Goal: Task Accomplishment & Management: Use online tool/utility

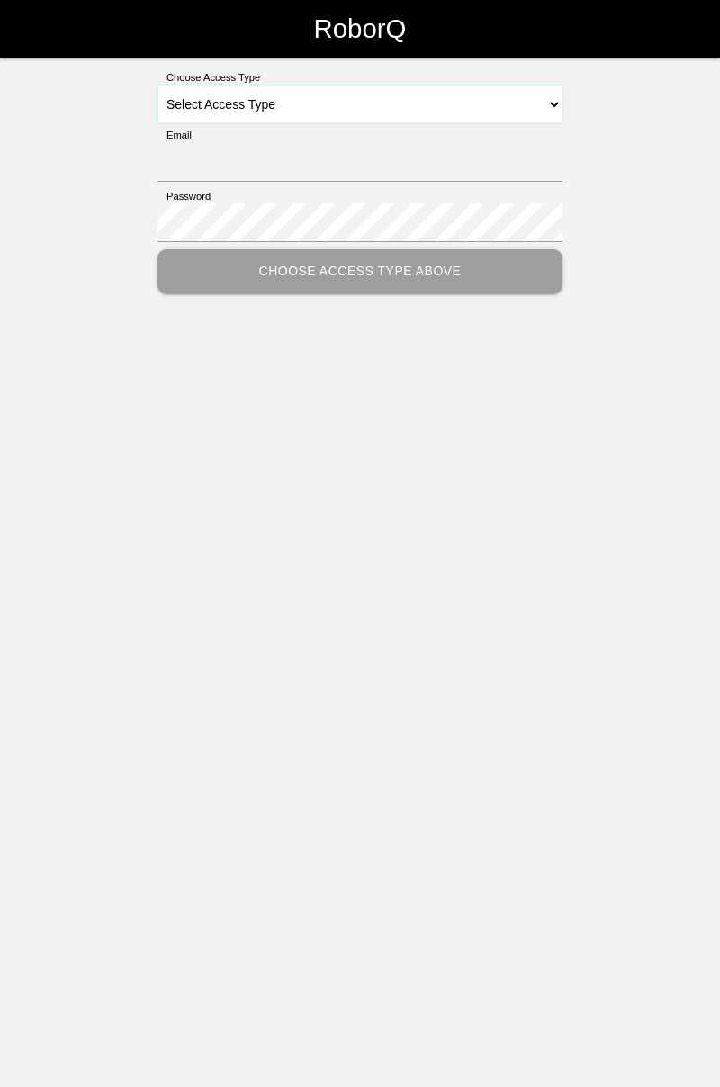
click at [553, 103] on select "Select Access Type Admin Customer Supervisor Worker" at bounding box center [359, 104] width 405 height 38
select select "Worker"
click at [157, 85] on select "Select Access Type Admin Customer Supervisor Worker" at bounding box center [359, 104] width 405 height 38
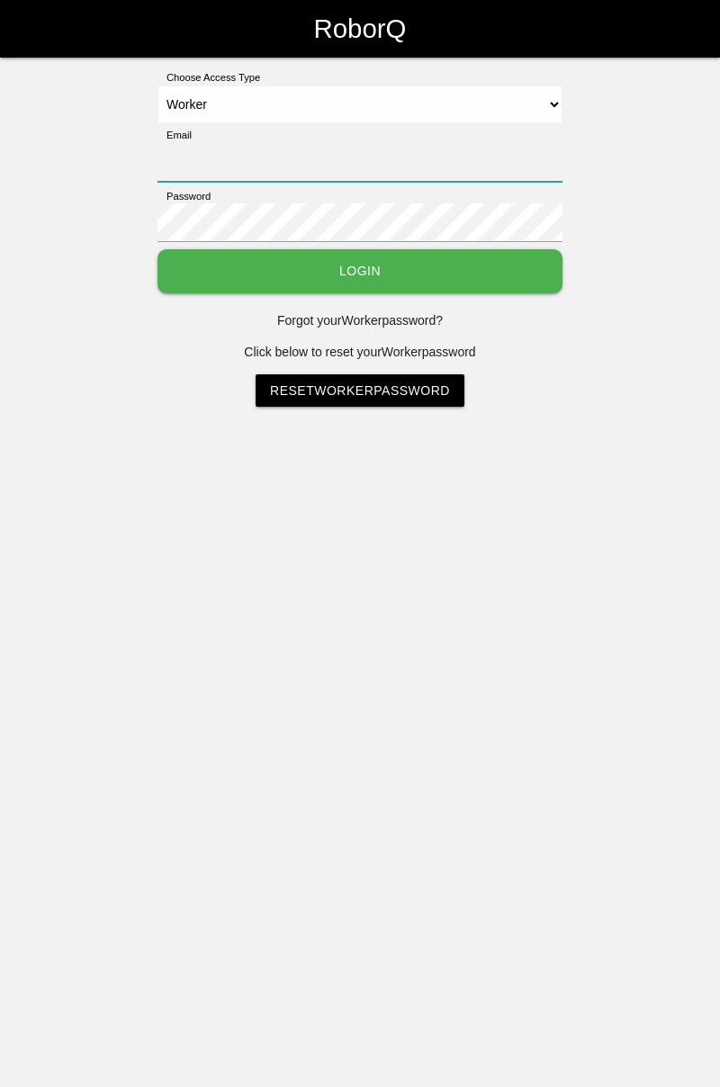
click at [319, 156] on input "Email" at bounding box center [359, 162] width 405 height 39
type input "[PERSON_NAME][EMAIL_ADDRESS][DOMAIN_NAME]"
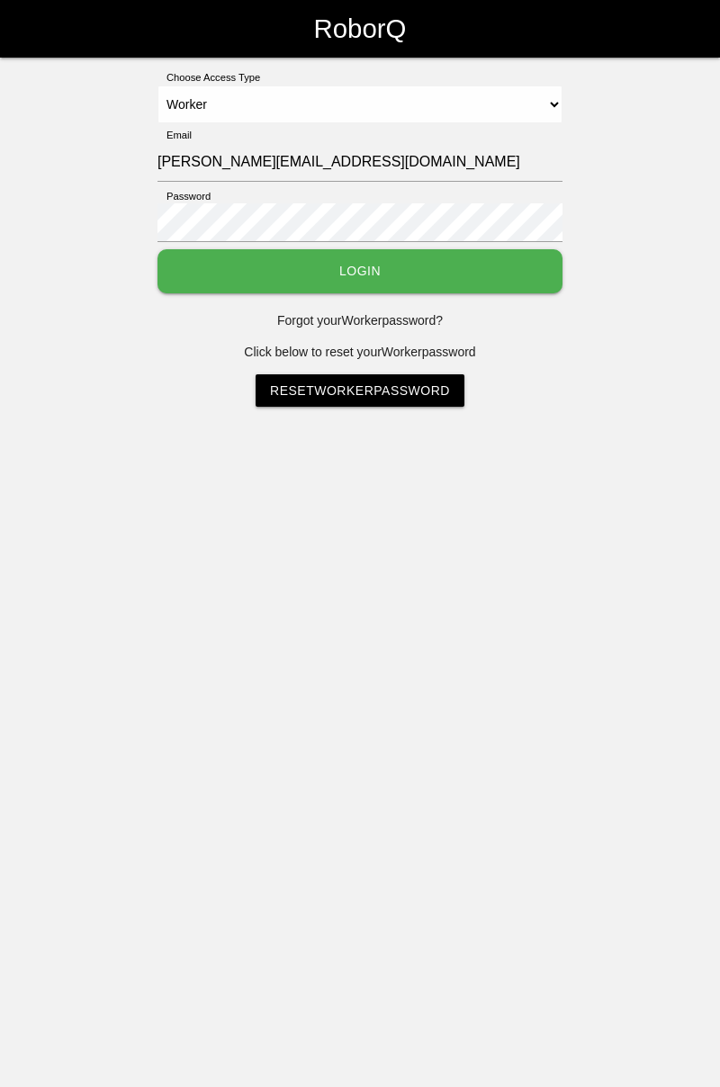
click at [157, 249] on button "Login" at bounding box center [359, 271] width 405 height 44
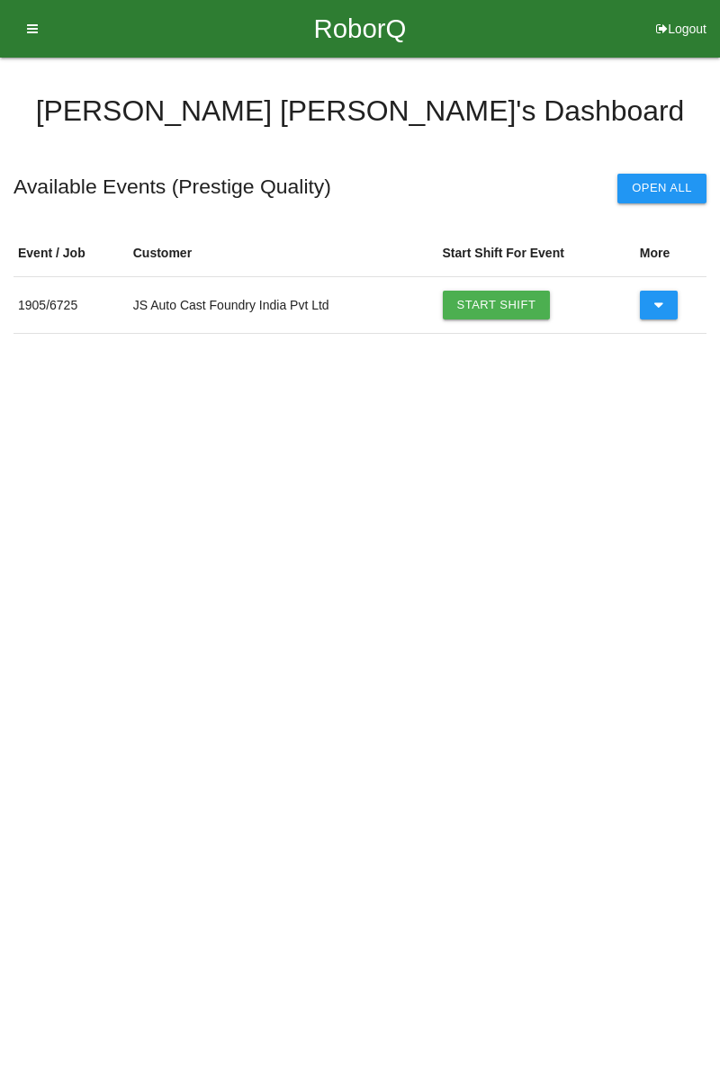
click at [521, 310] on link "Start Shift" at bounding box center [497, 305] width 108 height 29
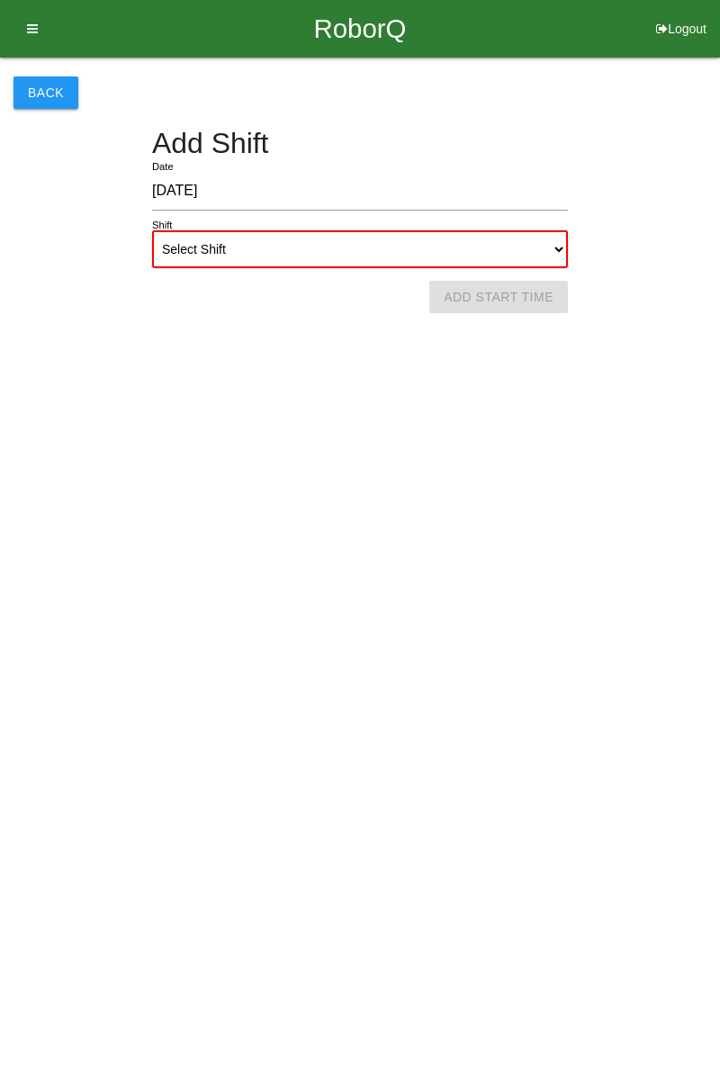
click at [551, 247] on select "Select Shift 1st Shift 2nd Shift 3rd Shift 4th Shift" at bounding box center [360, 249] width 416 height 38
select select "1"
click at [152, 230] on select "Select Shift 1st Shift 2nd Shift 3rd Shift 4th Shift" at bounding box center [360, 249] width 416 height 38
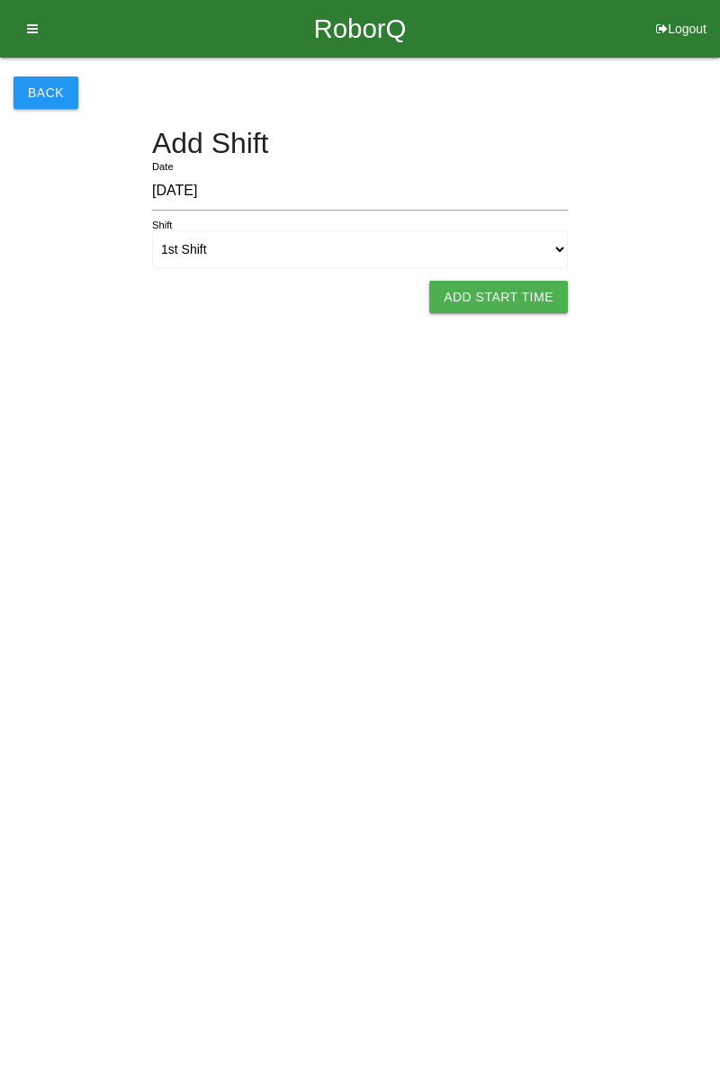
click at [526, 303] on button "Add Start Time" at bounding box center [498, 297] width 139 height 32
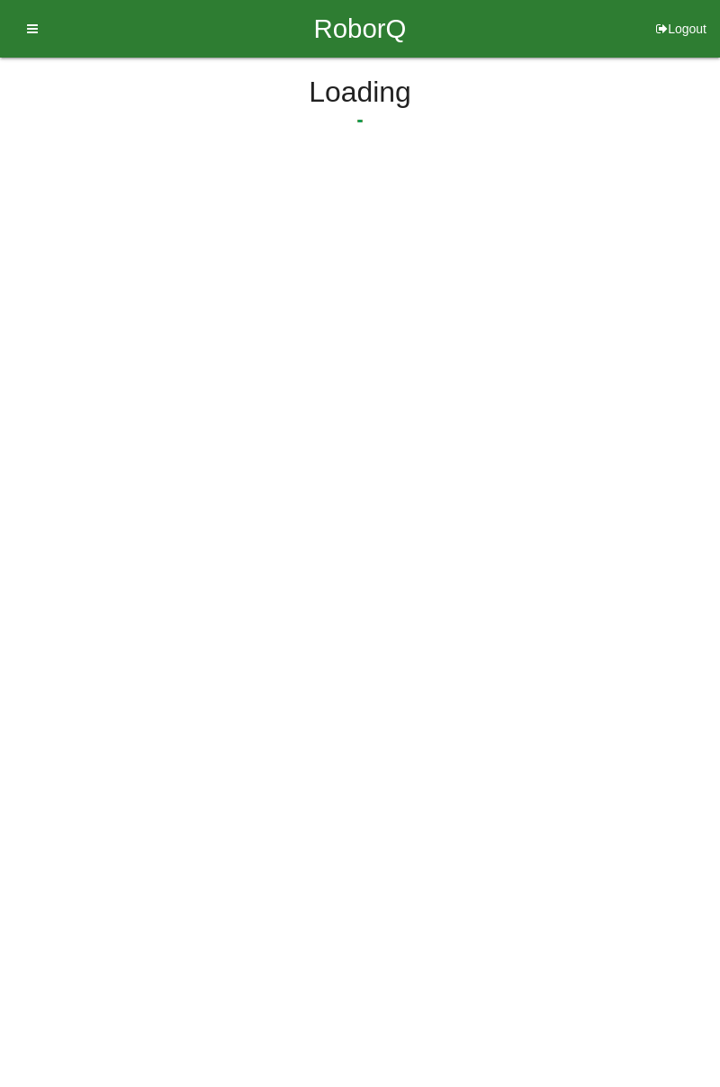
select select "7"
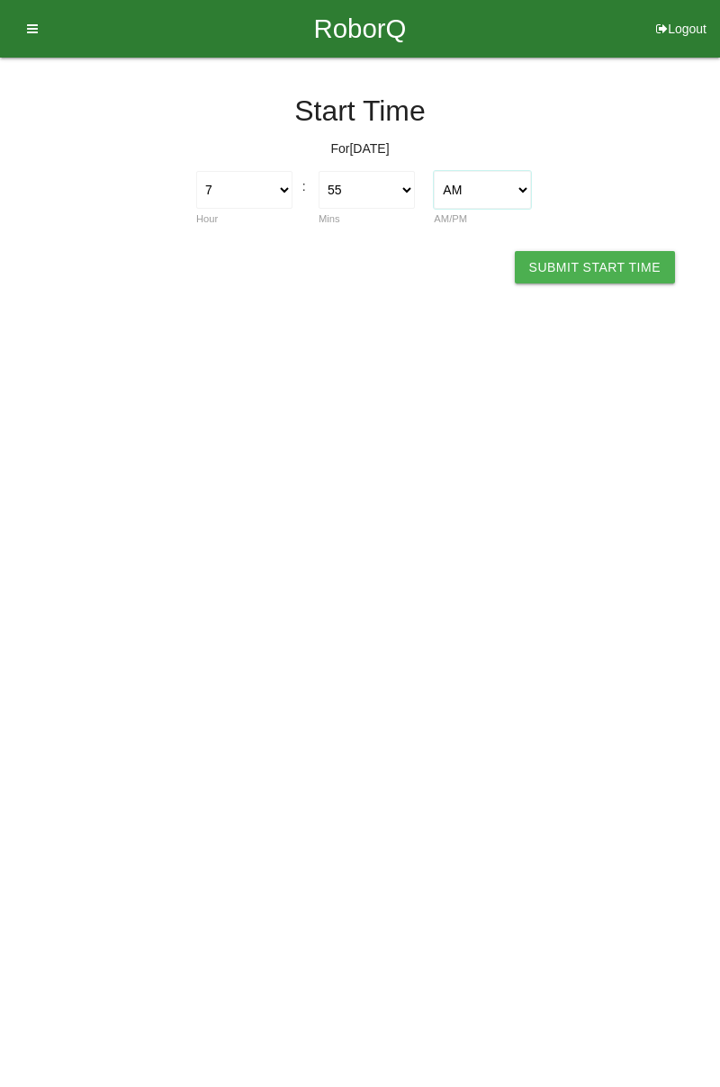
click at [434, 194] on select "AM PM" at bounding box center [482, 190] width 96 height 38
click at [403, 183] on select "00 01 02 03 04 05 06 07 08 09 10 11 12 13 14 15 16 17 18 19 20 21 22 23 24 25 2…" at bounding box center [367, 190] width 96 height 38
select select "0"
click at [319, 171] on select "00 01 02 03 04 05 06 07 08 09 10 11 12 13 14 15 16 17 18 19 20 21 22 23 24 25 2…" at bounding box center [367, 190] width 96 height 38
click at [603, 261] on button "Submit Start Time" at bounding box center [595, 267] width 160 height 32
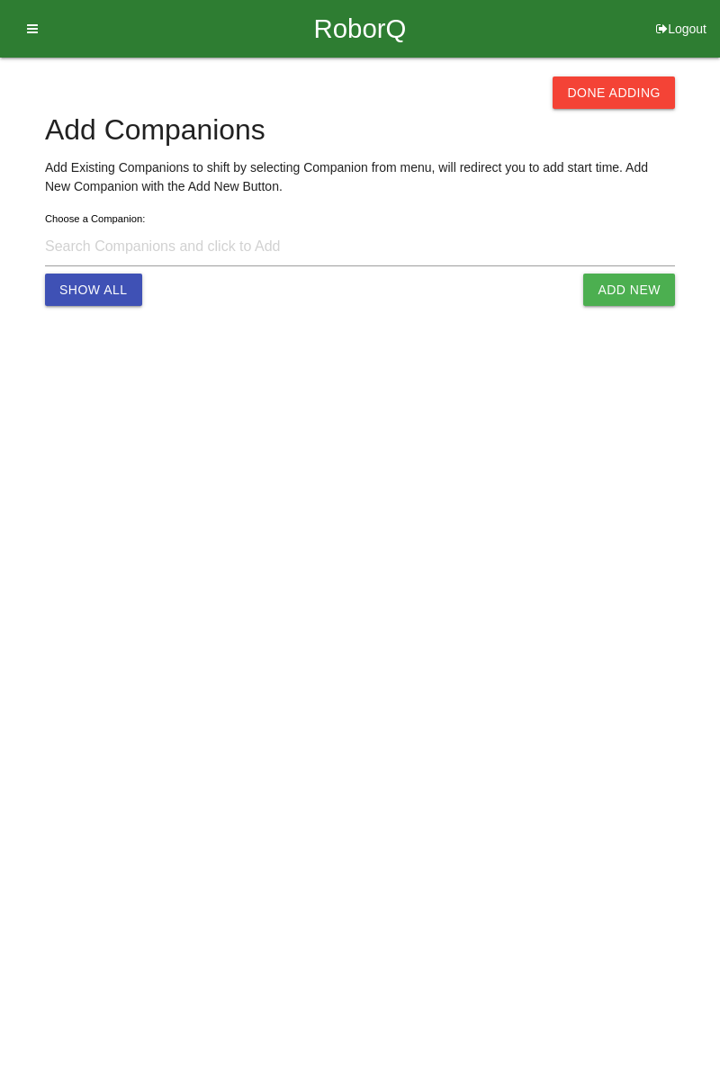
click at [639, 103] on button "Done Adding" at bounding box center [614, 92] width 122 height 32
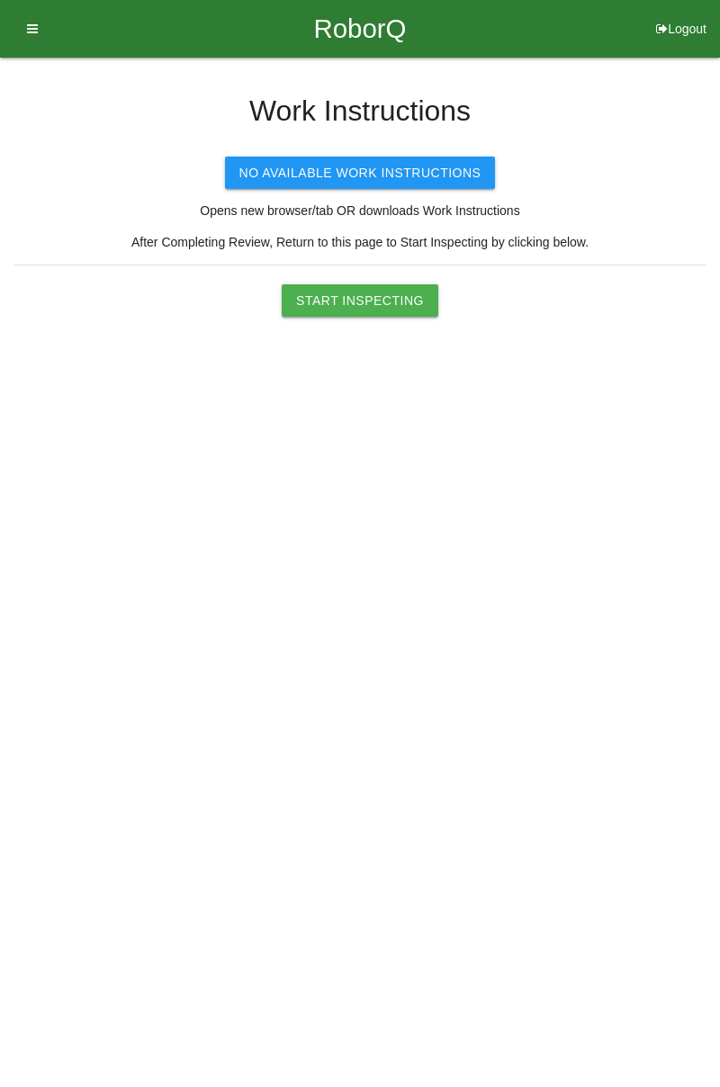
click at [386, 294] on button "Start Inspecting" at bounding box center [360, 300] width 157 height 32
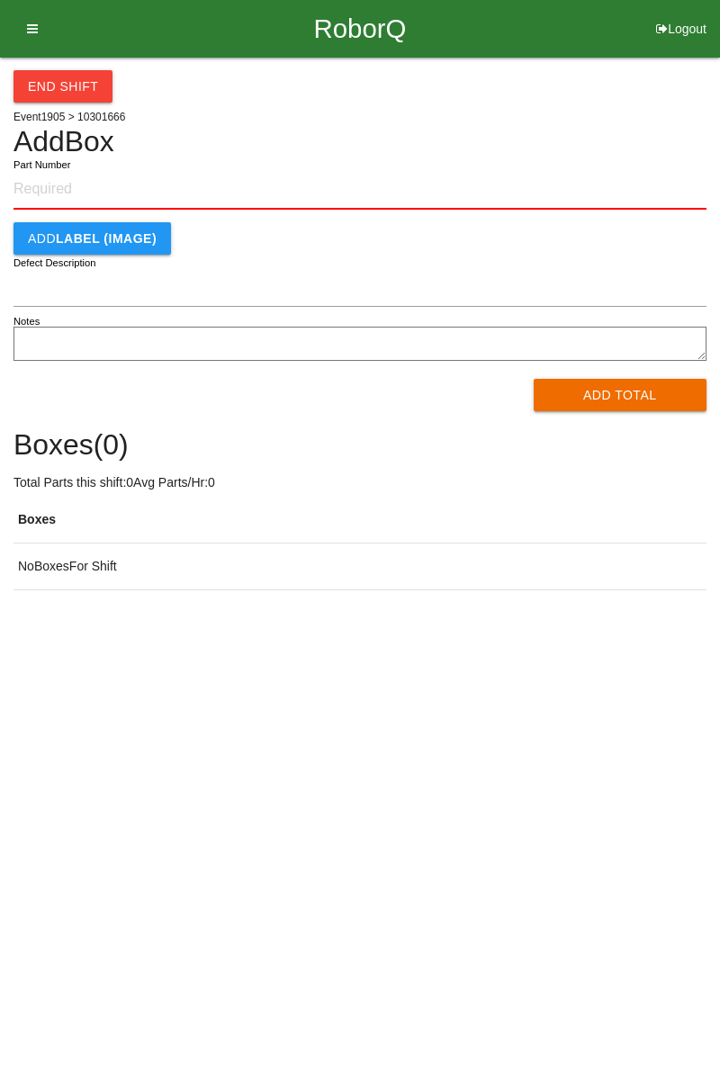
click at [76, 194] on input "Part Number" at bounding box center [359, 190] width 693 height 40
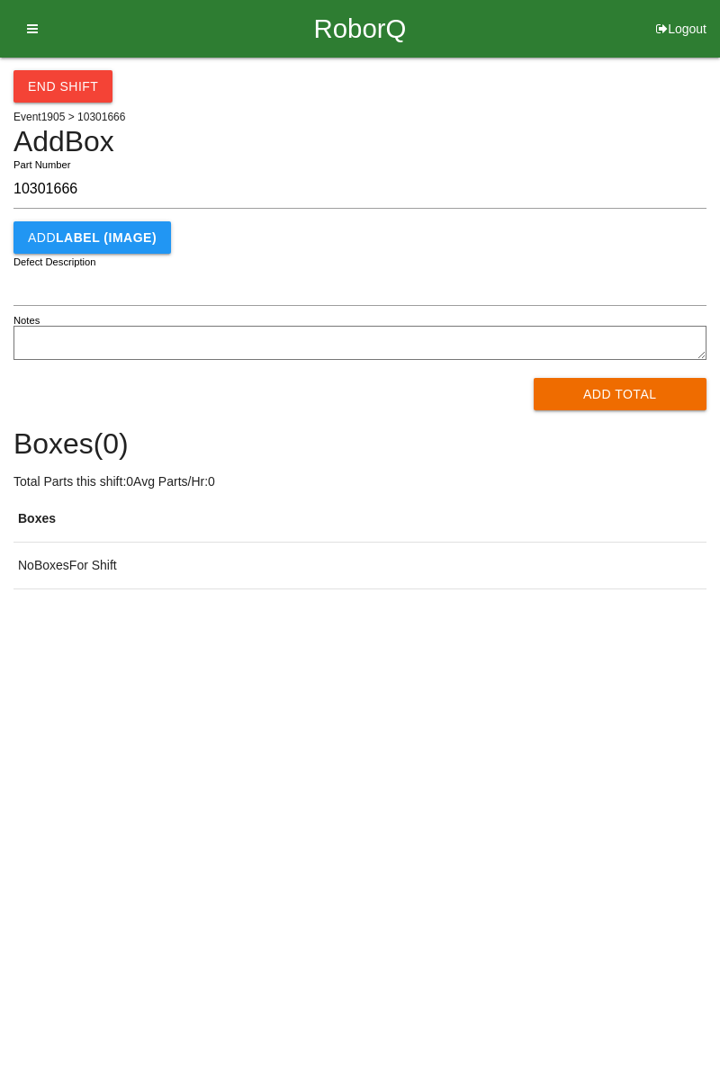
type input "10301666"
click at [637, 389] on button "Add Total" at bounding box center [621, 394] width 174 height 32
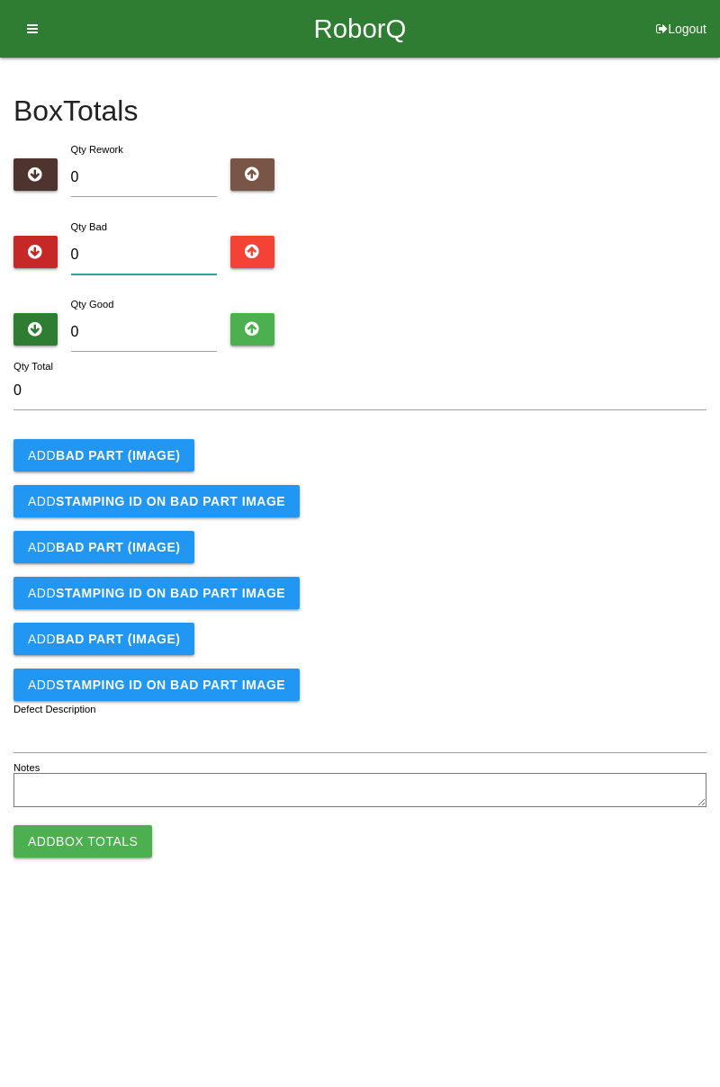
click at [175, 248] on input "0" at bounding box center [144, 255] width 147 height 39
type input "3"
click at [157, 450] on b "BAD PART (IMAGE)" at bounding box center [118, 455] width 124 height 14
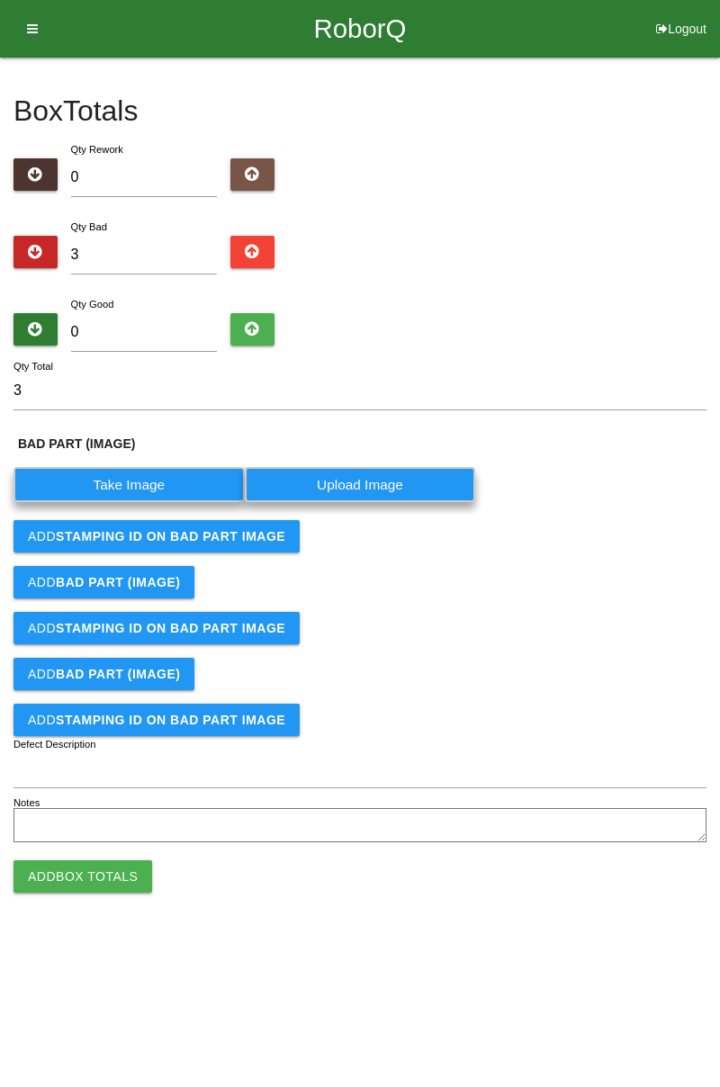
click at [193, 470] on label "Take Image" at bounding box center [128, 484] width 231 height 35
click at [0, 0] on \(IMAGE\) "Take Image" at bounding box center [0, 0] width 0 height 0
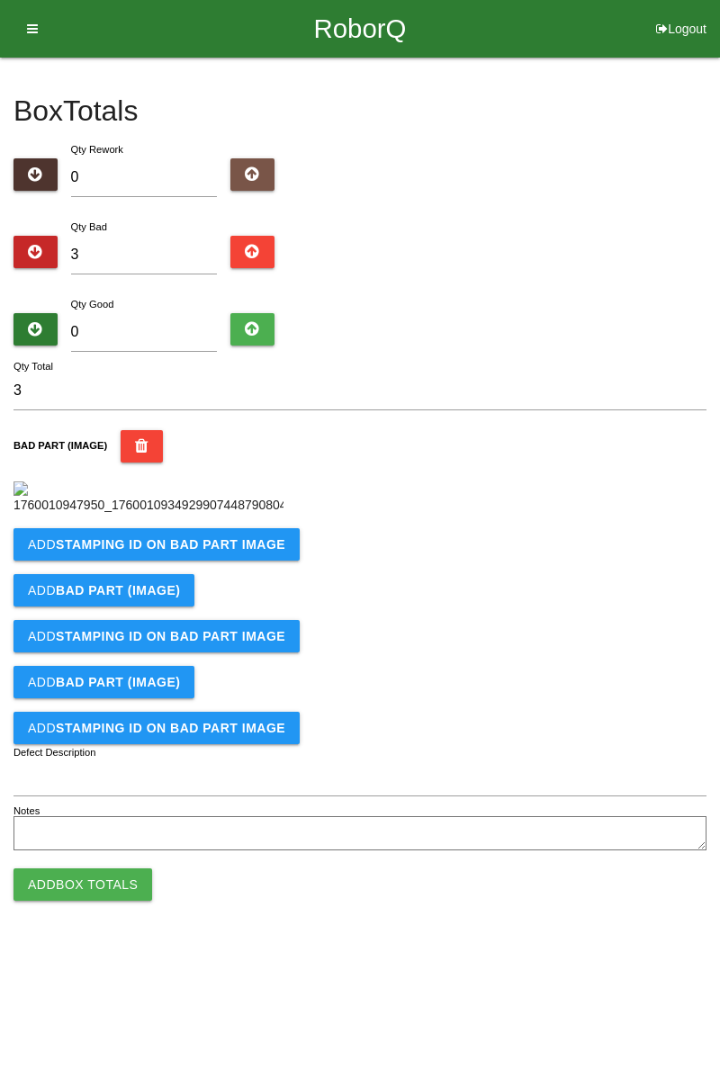
click at [200, 552] on b "STAMPING ID on BAD PART Image" at bounding box center [170, 544] width 229 height 14
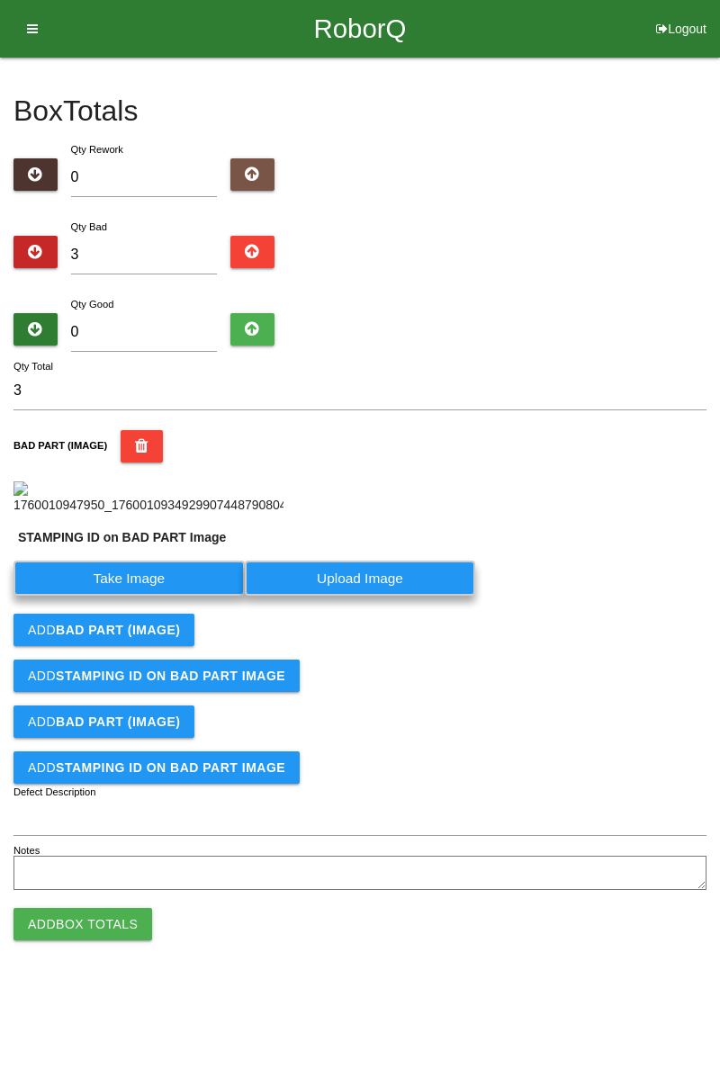
click at [167, 596] on label "Take Image" at bounding box center [128, 578] width 231 height 35
click at [0, 0] on PART "Take Image" at bounding box center [0, 0] width 0 height 0
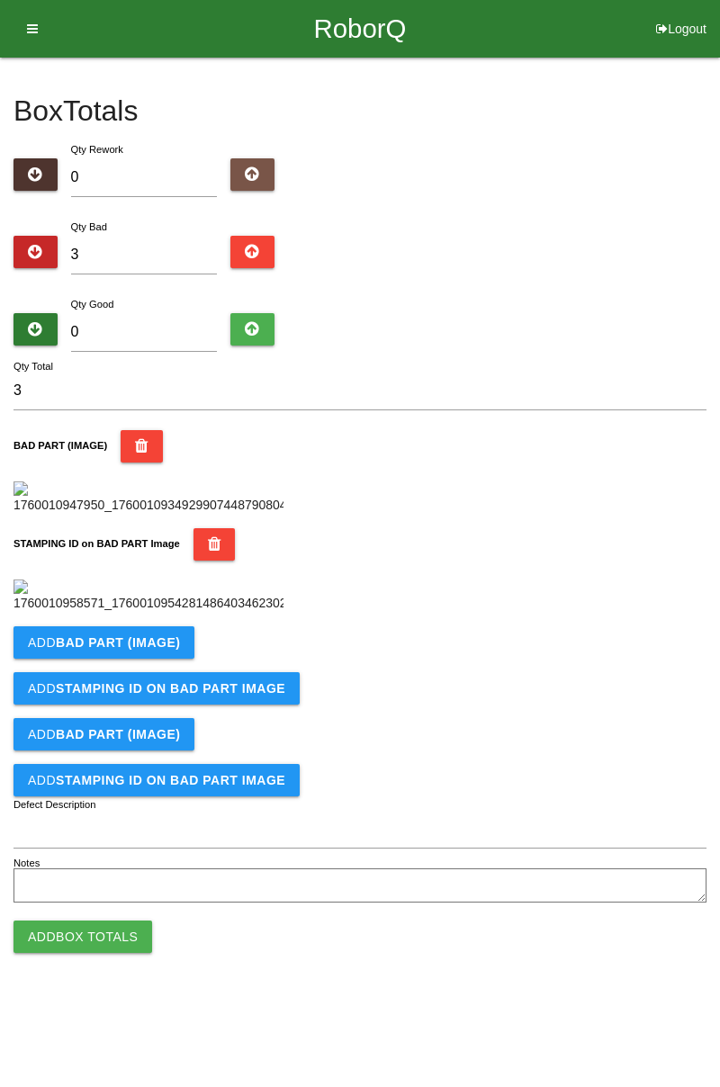
scroll to position [396, 0]
click at [168, 650] on b "BAD PART (IMAGE)" at bounding box center [118, 642] width 124 height 14
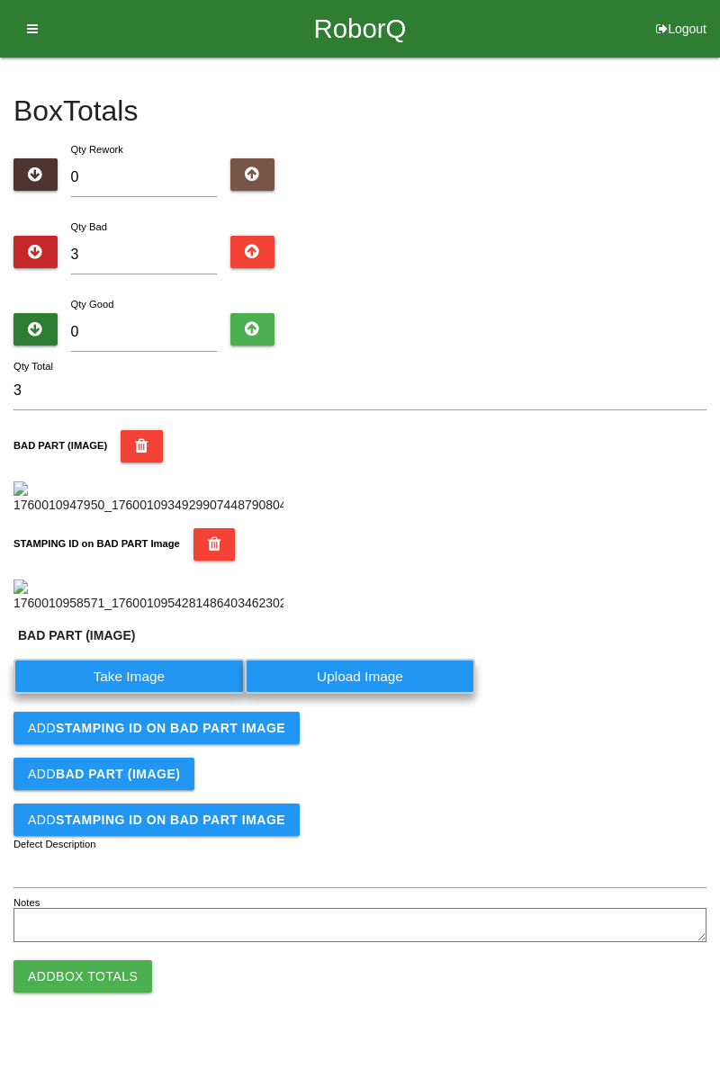
click at [153, 694] on label "Take Image" at bounding box center [128, 676] width 231 height 35
click at [0, 0] on \(IMAGE\) "Take Image" at bounding box center [0, 0] width 0 height 0
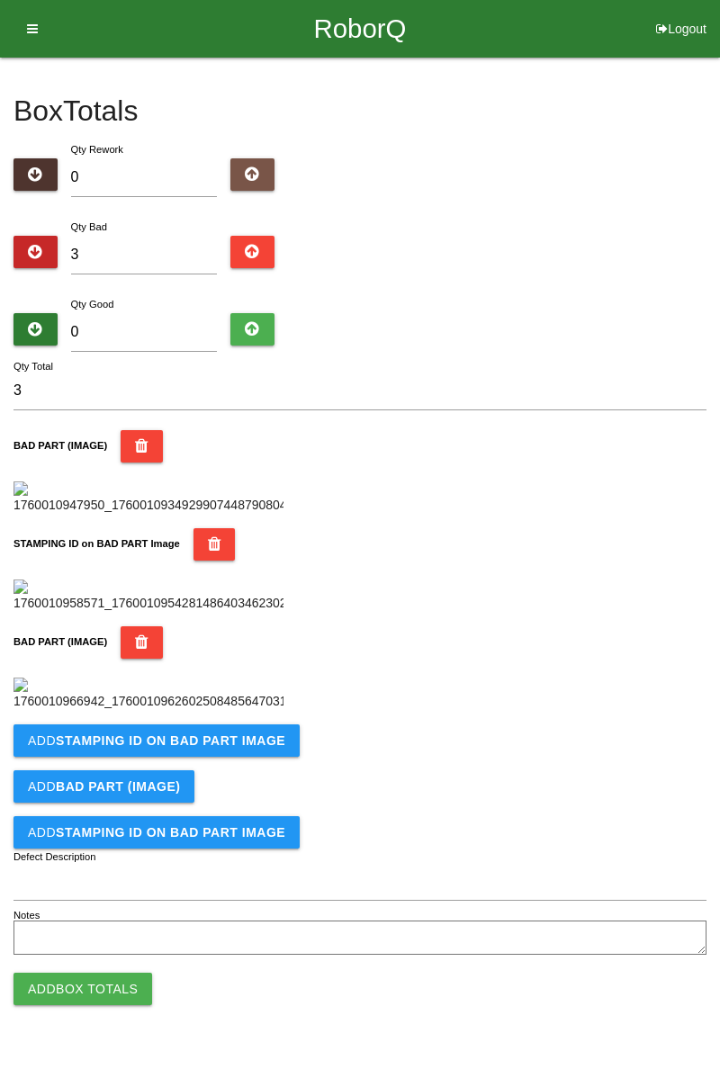
scroll to position [691, 0]
click at [245, 748] on b "STAMPING ID on BAD PART Image" at bounding box center [170, 740] width 229 height 14
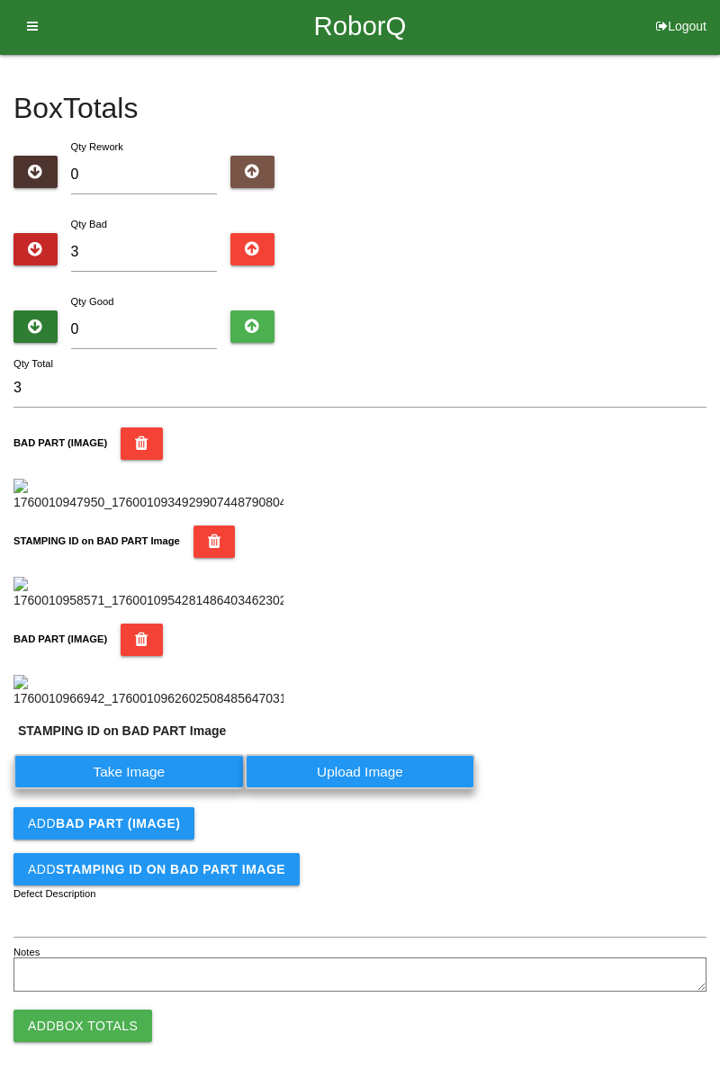
click at [176, 789] on label "Take Image" at bounding box center [128, 771] width 231 height 35
click at [0, 0] on PART "Take Image" at bounding box center [0, 0] width 0 height 0
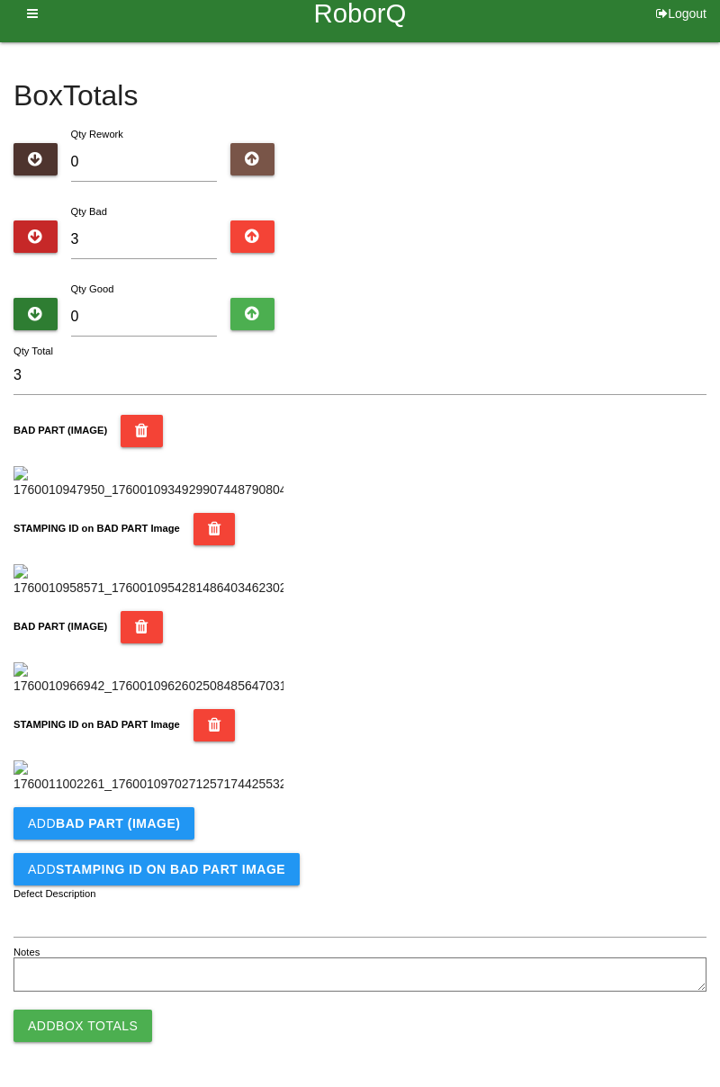
scroll to position [986, 0]
click at [158, 822] on b "BAD PART (IMAGE)" at bounding box center [118, 823] width 124 height 14
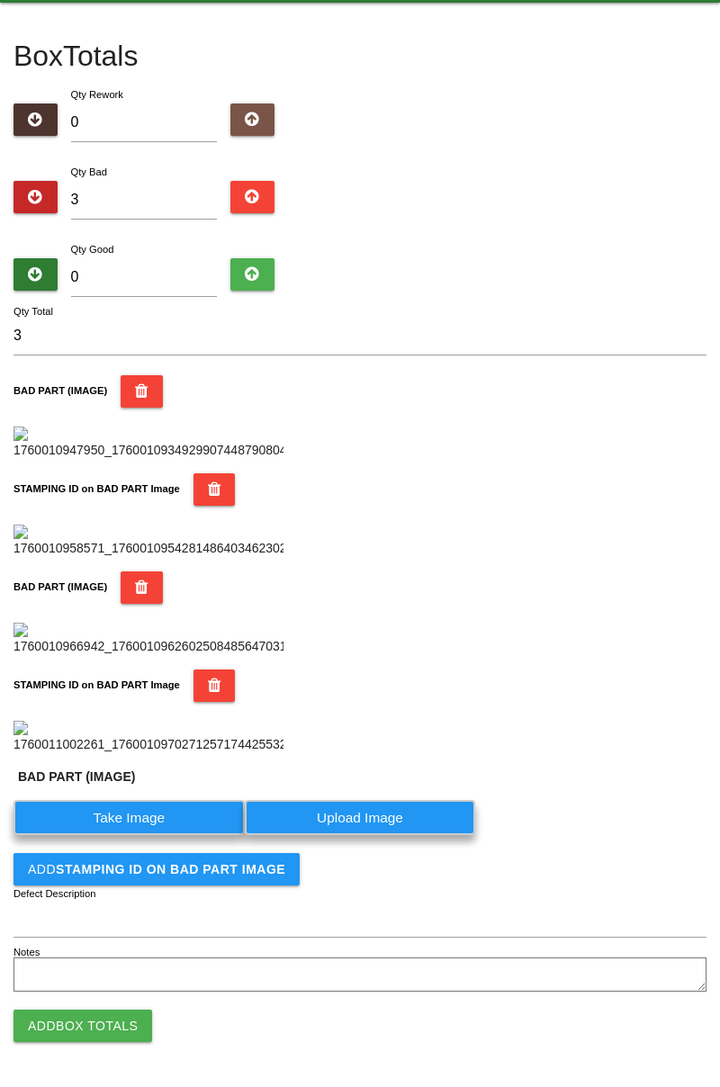
click at [148, 835] on label "Take Image" at bounding box center [128, 817] width 231 height 35
click at [0, 0] on \(IMAGE\) "Take Image" at bounding box center [0, 0] width 0 height 0
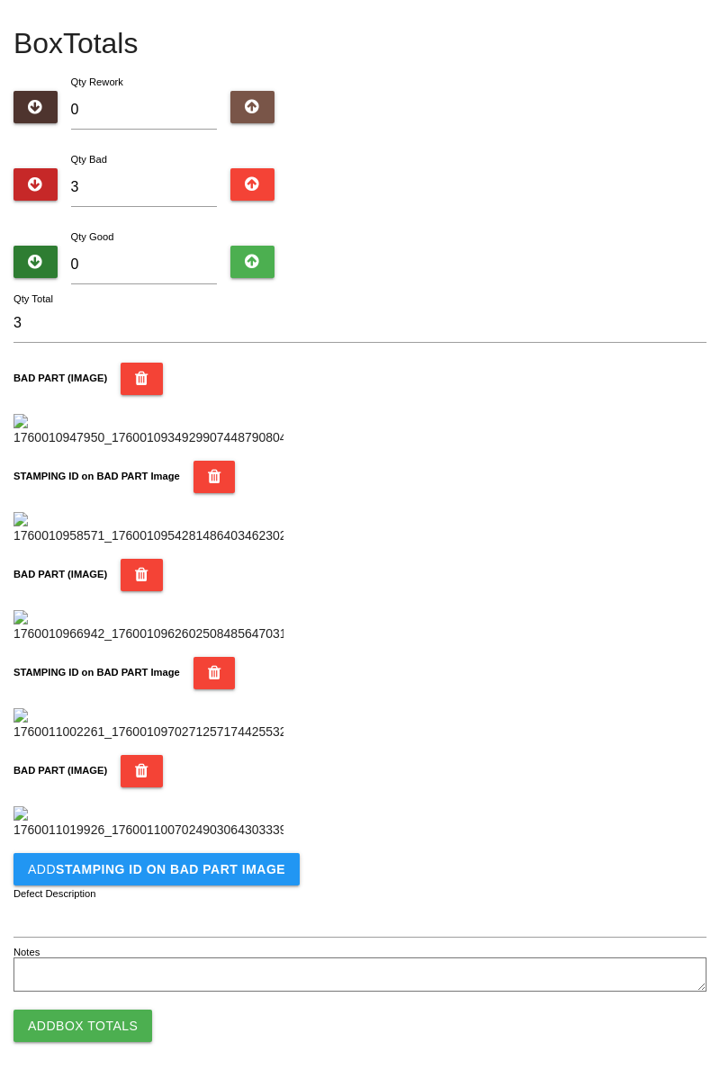
scroll to position [1281, 0]
click at [221, 872] on b "STAMPING ID on BAD PART Image" at bounding box center [170, 869] width 229 height 14
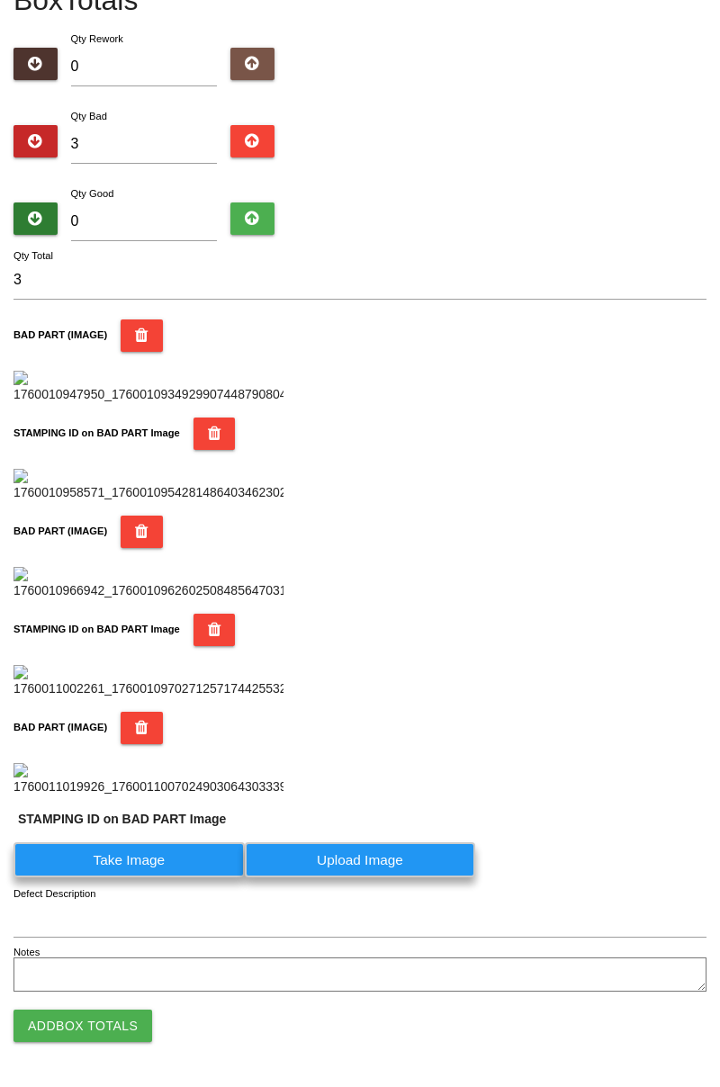
click at [162, 877] on label "Take Image" at bounding box center [128, 859] width 231 height 35
click at [0, 0] on PART "Take Image" at bounding box center [0, 0] width 0 height 0
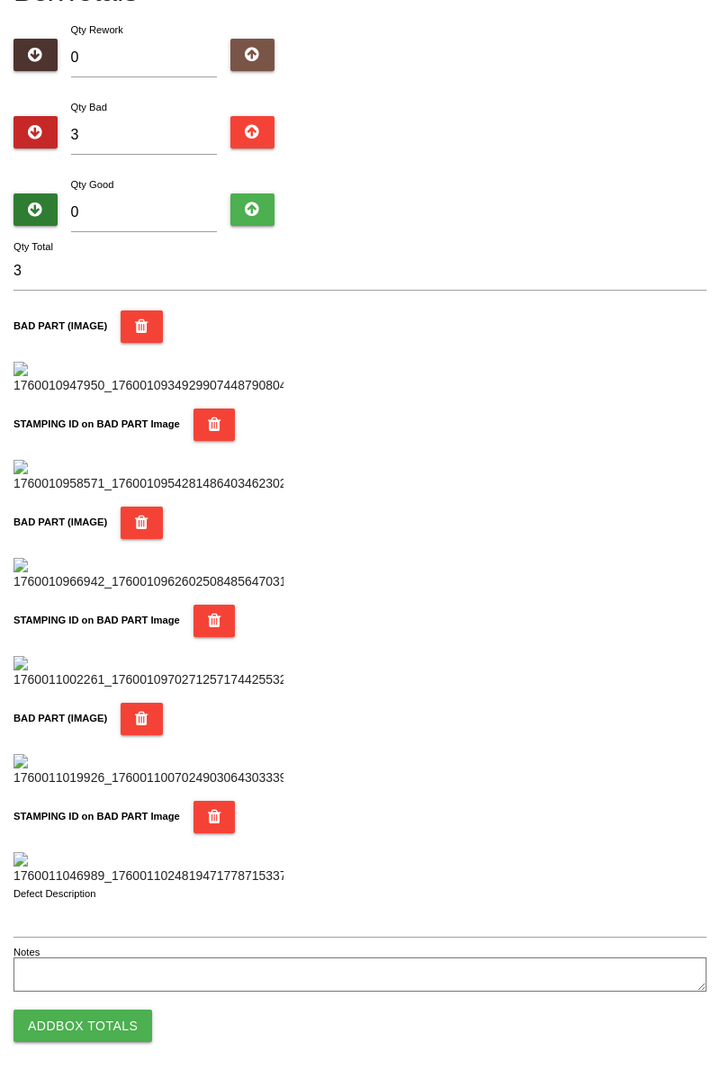
scroll to position [0, 0]
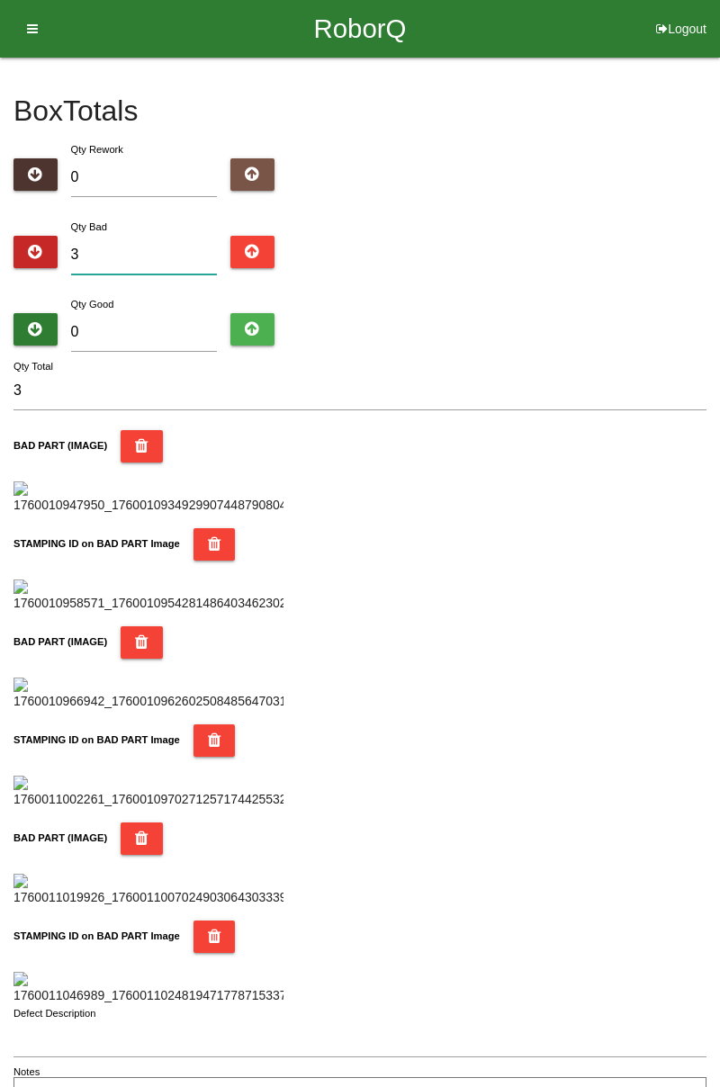
click at [113, 248] on input "3" at bounding box center [144, 255] width 147 height 39
click at [719, 184] on div "Box Totals Translate Weight Weight unit: Rework Weight Bad Weight Good Weight 0…" at bounding box center [360, 587] width 720 height 1059
click at [146, 252] on input "3" at bounding box center [144, 255] width 147 height 39
type input "0"
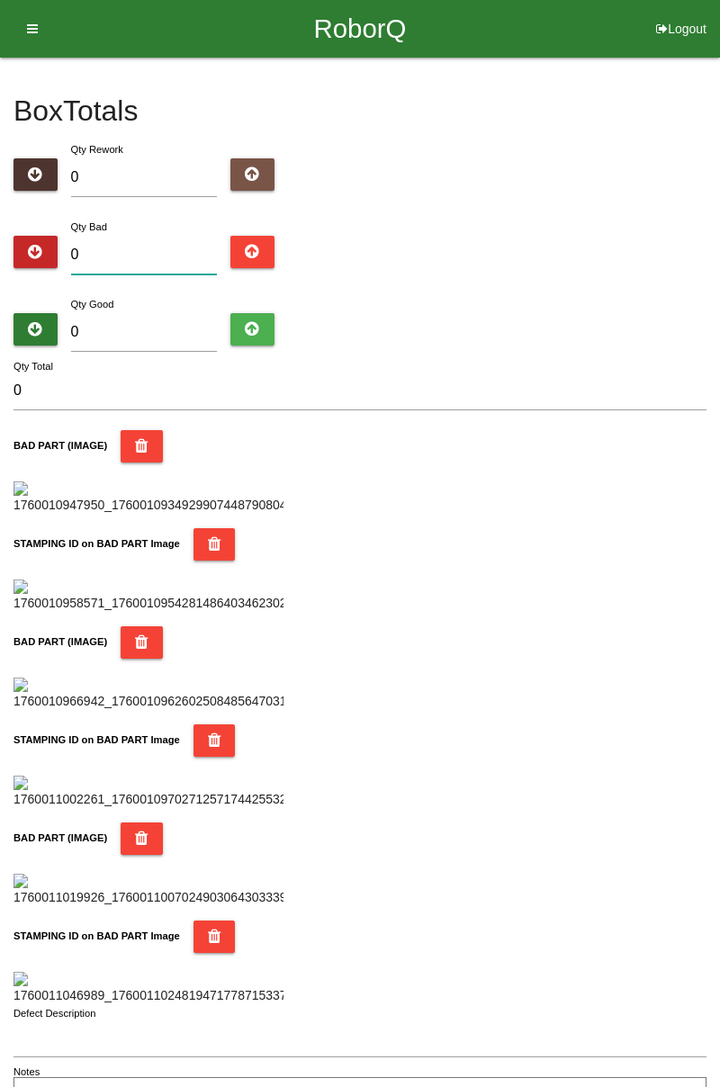
type input "1"
type input "10"
click at [169, 250] on input "10" at bounding box center [144, 255] width 147 height 39
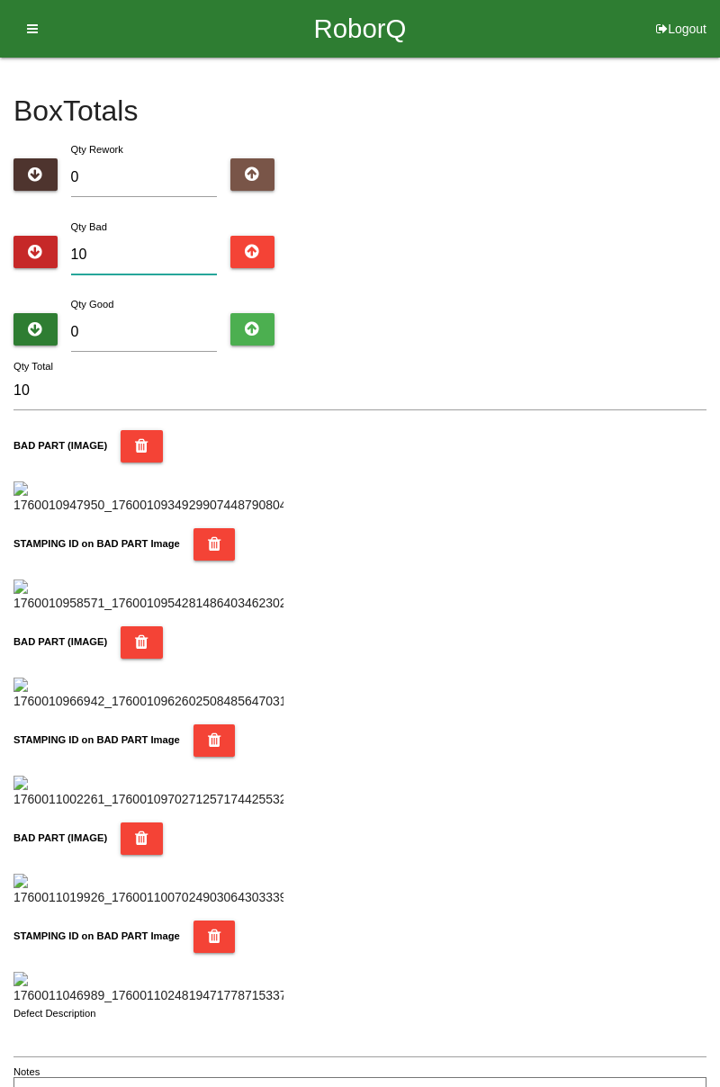
type input "1"
type input "11"
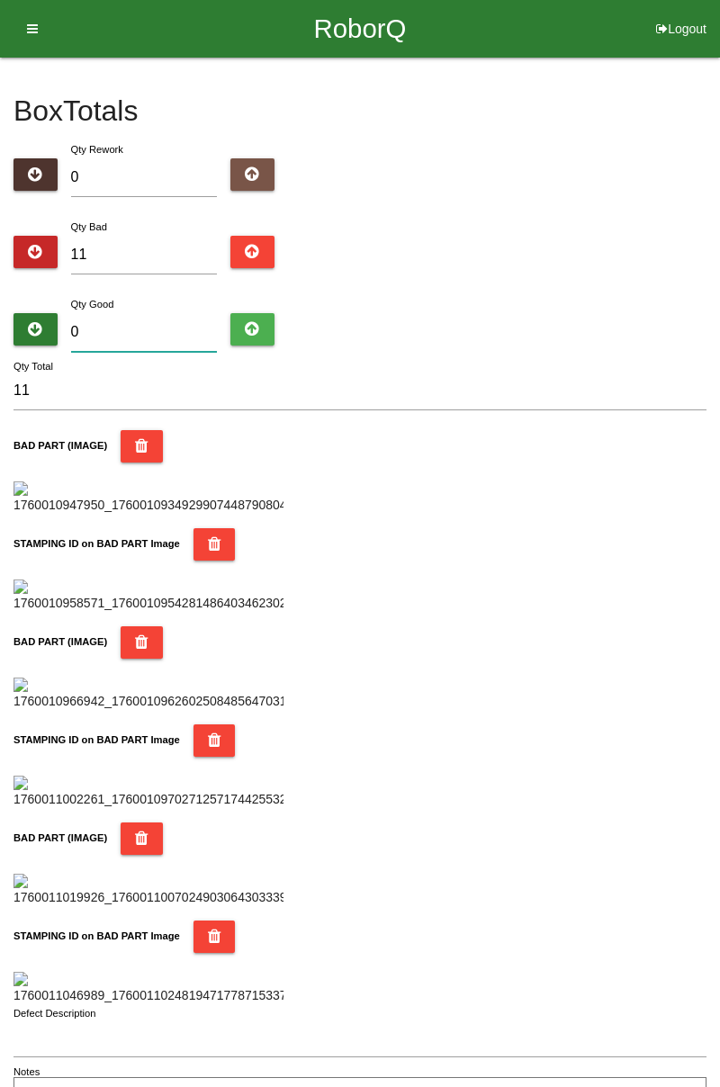
click at [180, 325] on input "0" at bounding box center [144, 332] width 147 height 39
type input "7"
type input "18"
type input "73"
type input "84"
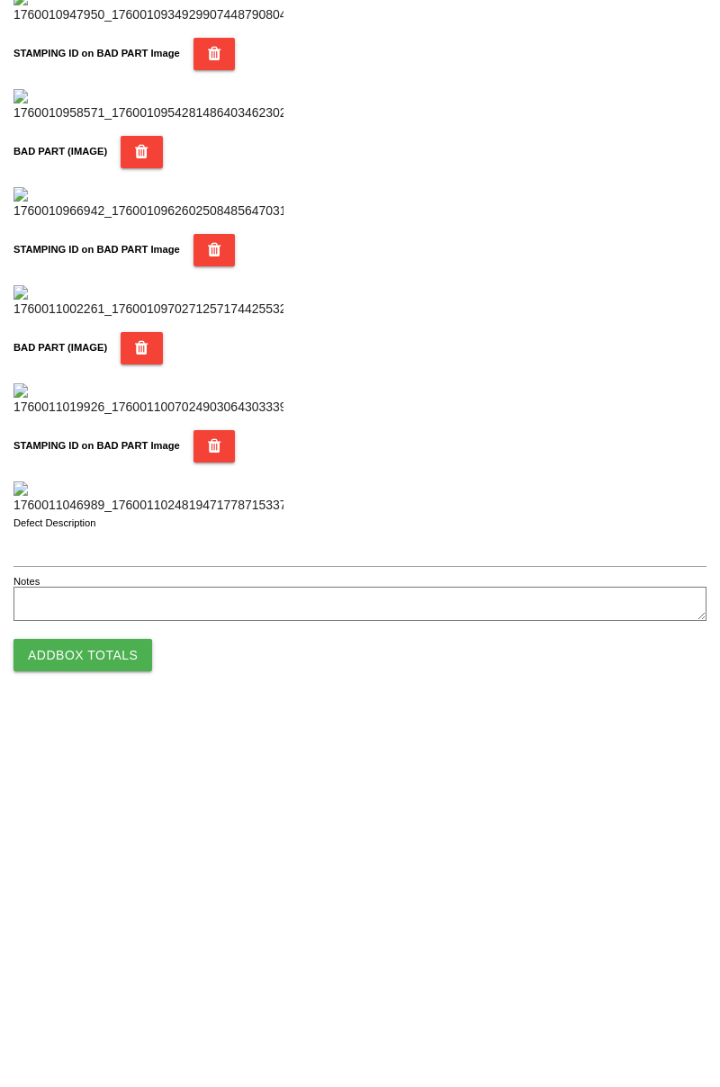
type input "73"
click at [97, 1029] on button "Add Box Totals" at bounding box center [82, 1026] width 139 height 32
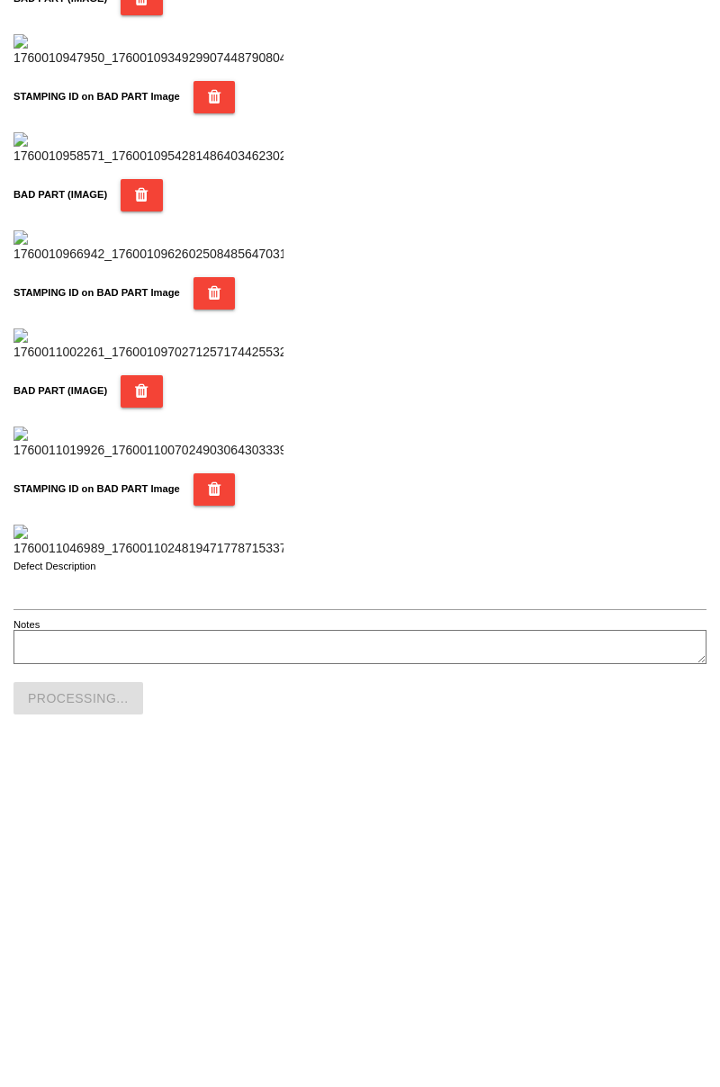
scroll to position [1577, 0]
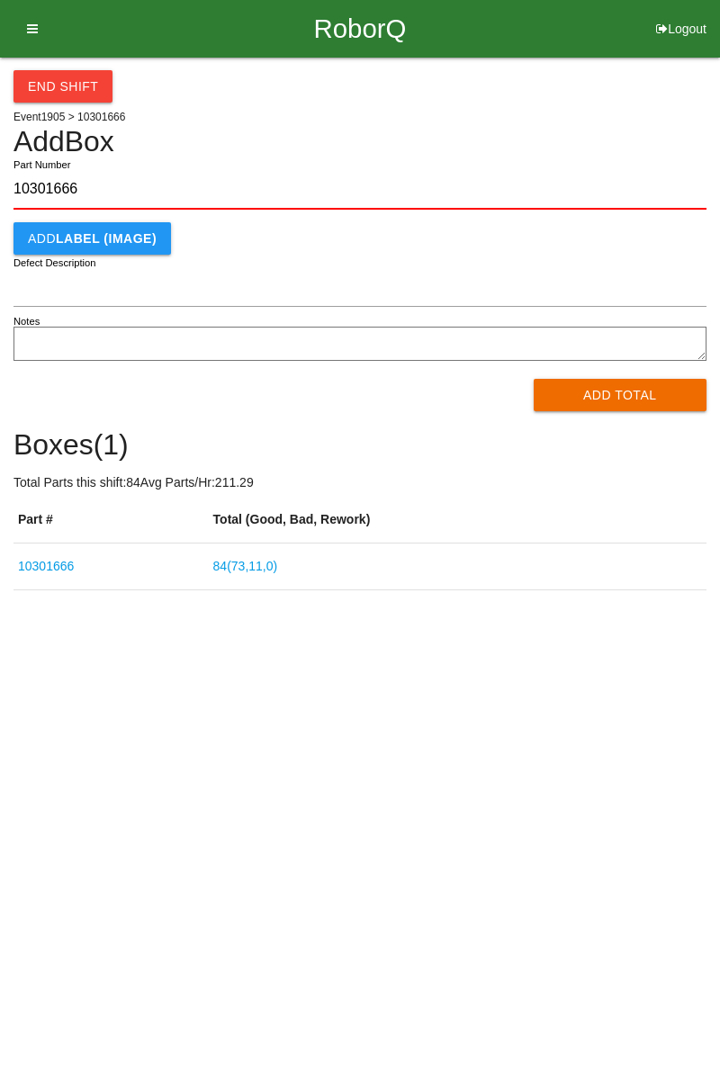
type input "10301666"
click at [624, 400] on button "Add Total" at bounding box center [621, 395] width 174 height 32
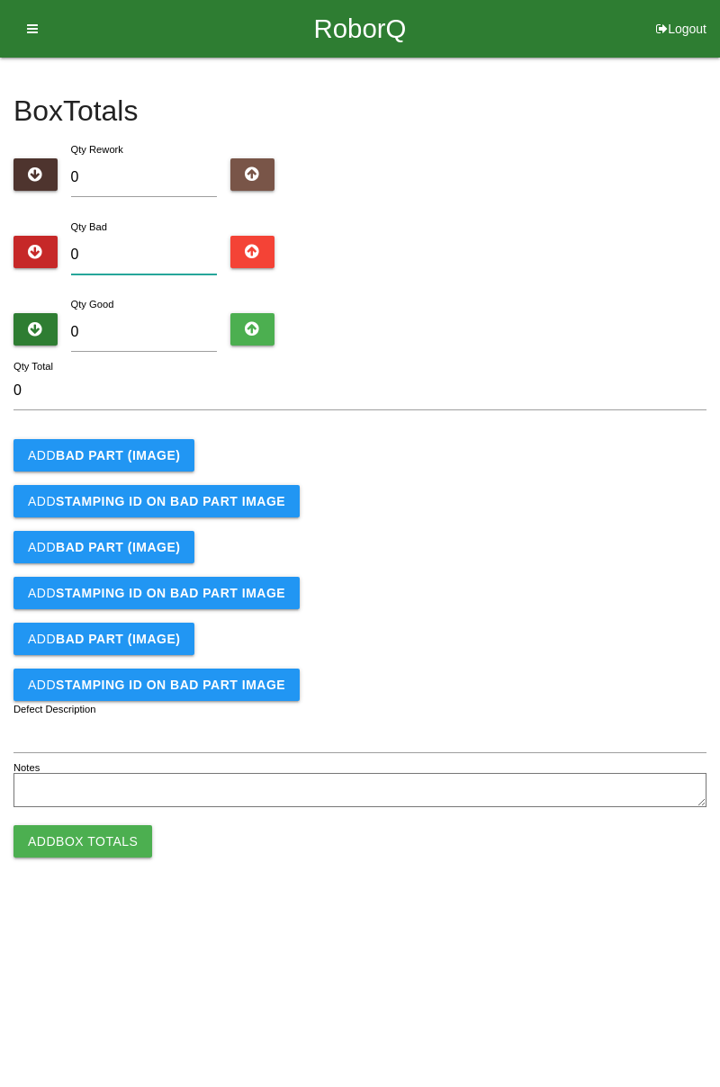
click at [131, 250] on input "0" at bounding box center [144, 255] width 147 height 39
click at [175, 442] on button "Add BAD PART (IMAGE)" at bounding box center [103, 455] width 181 height 32
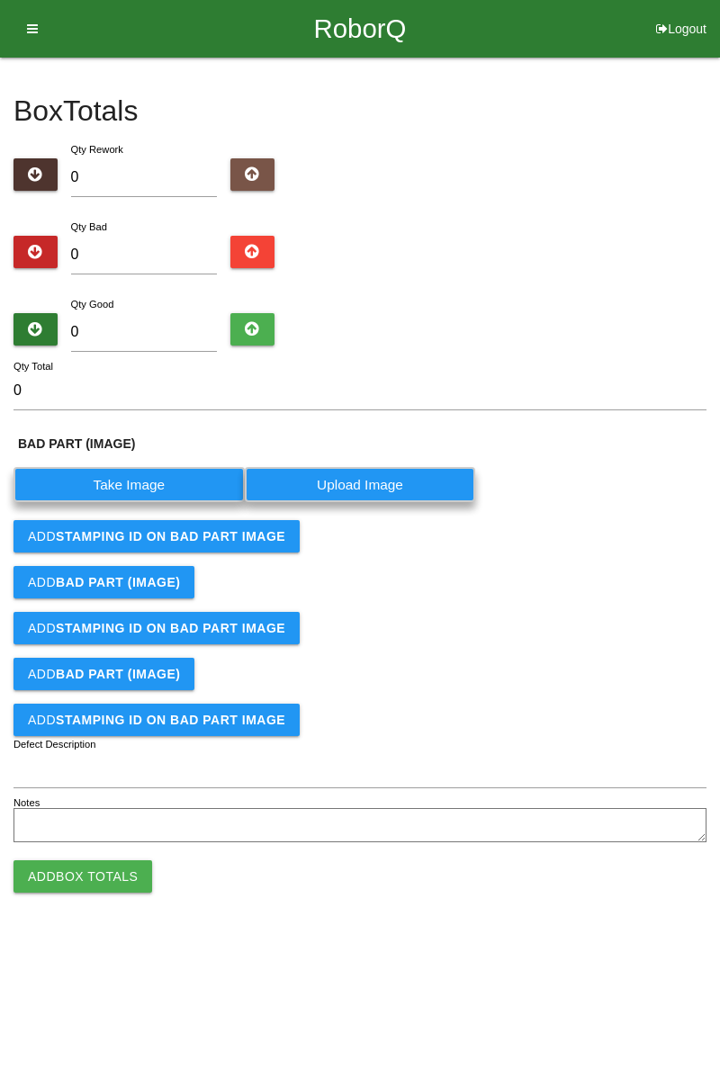
click at [144, 488] on label "Take Image" at bounding box center [128, 484] width 231 height 35
click at [0, 0] on \(IMAGE\) "Take Image" at bounding box center [0, 0] width 0 height 0
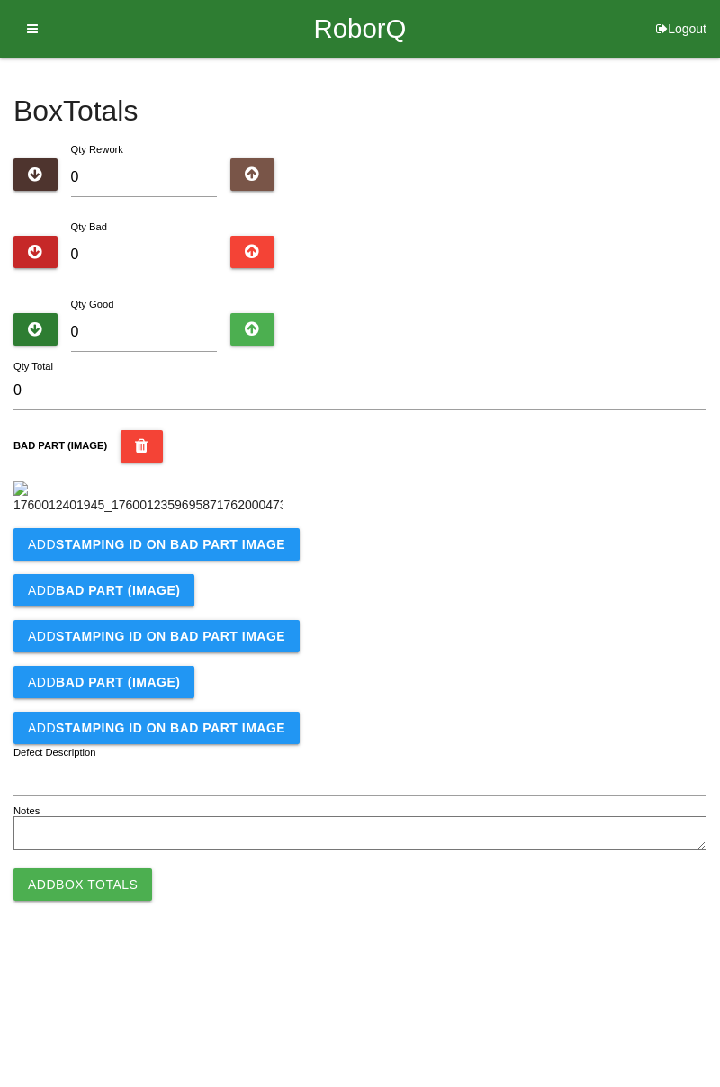
click at [209, 561] on button "Add STAMPING ID on BAD PART Image" at bounding box center [156, 544] width 286 height 32
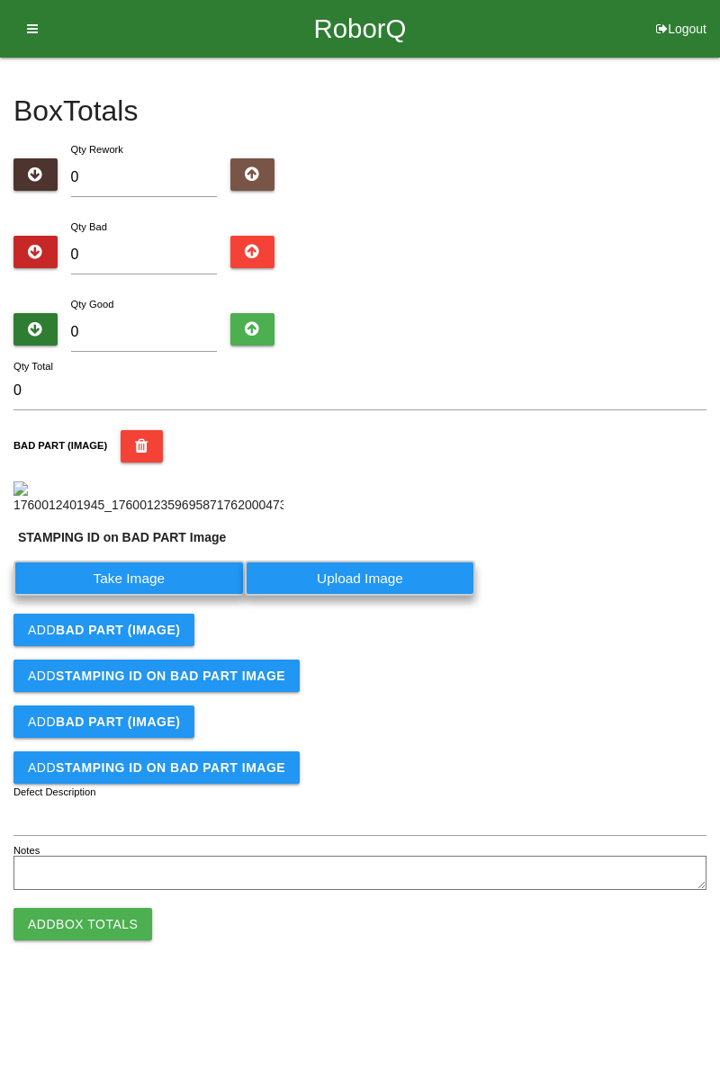
click at [139, 596] on label "Take Image" at bounding box center [128, 578] width 231 height 35
click at [0, 0] on PART "Take Image" at bounding box center [0, 0] width 0 height 0
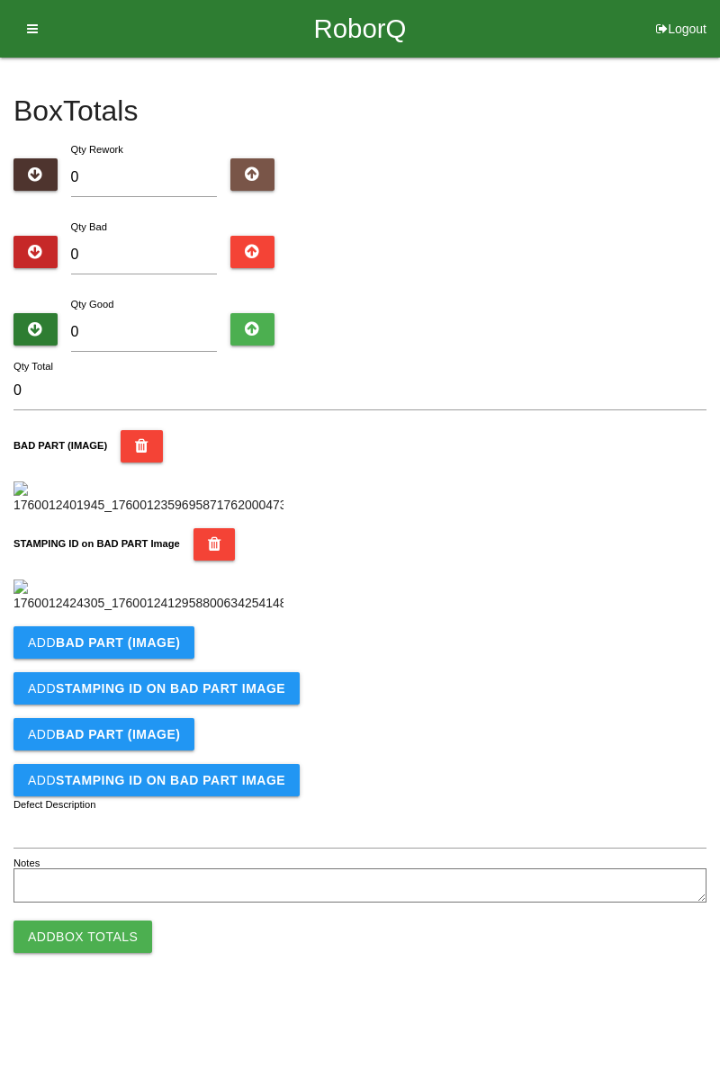
scroll to position [396, 0]
click at [162, 650] on b "BAD PART (IMAGE)" at bounding box center [118, 642] width 124 height 14
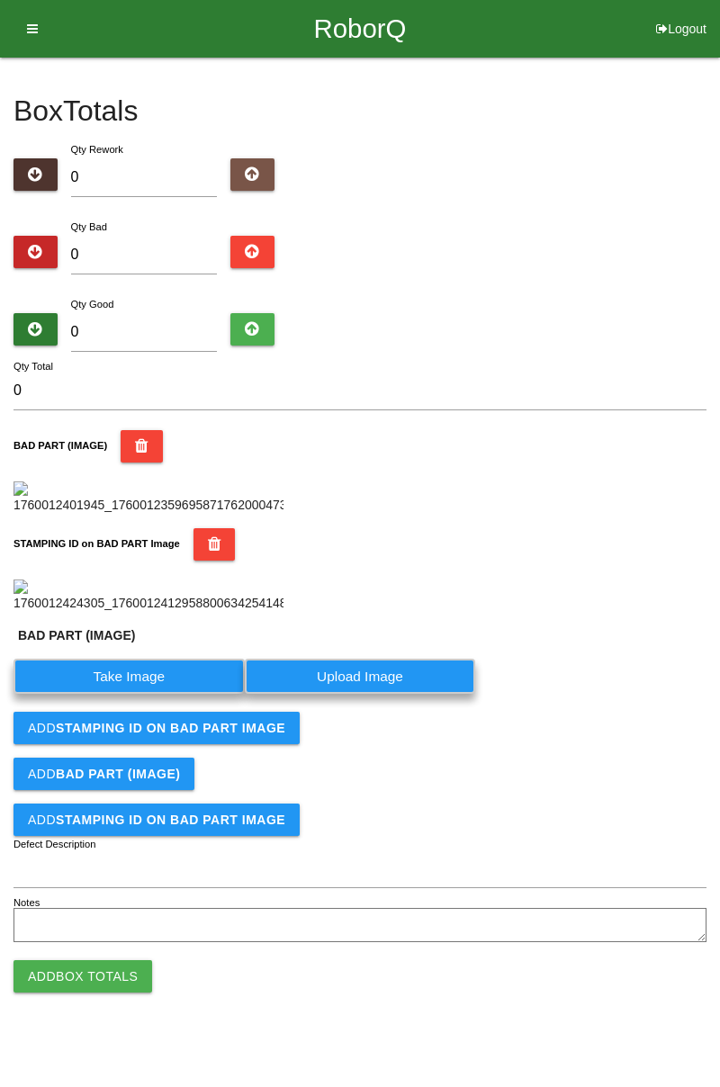
click at [140, 694] on label "Take Image" at bounding box center [128, 676] width 231 height 35
click at [0, 0] on \(IMAGE\) "Take Image" at bounding box center [0, 0] width 0 height 0
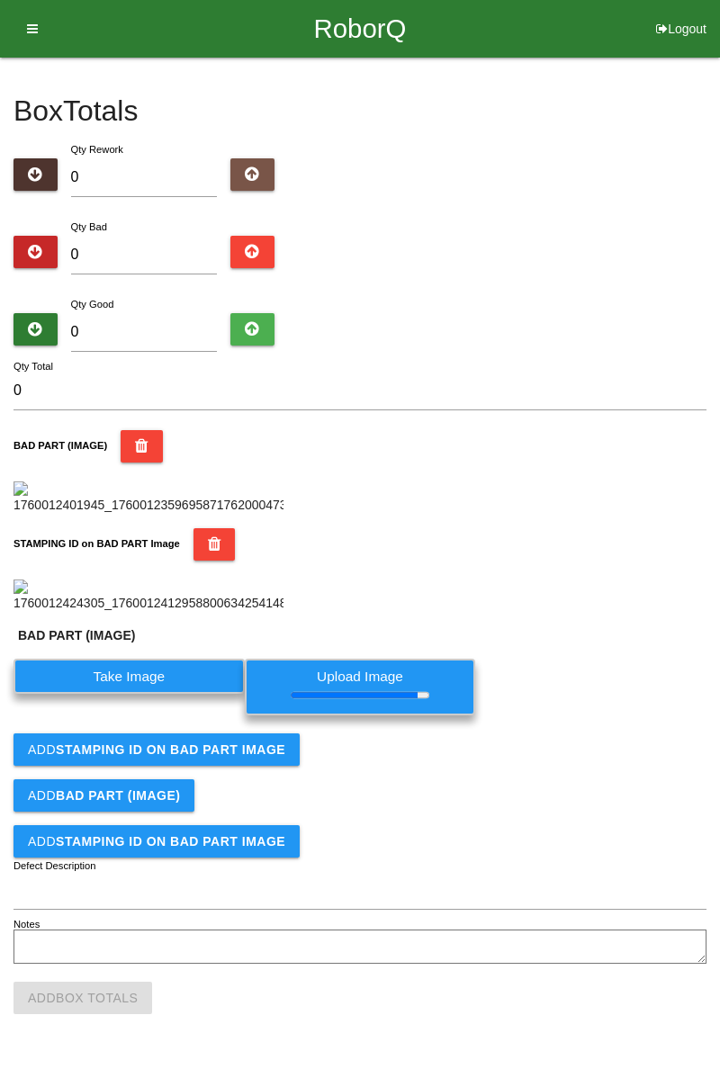
scroll to position [457, 0]
click at [242, 757] on b "STAMPING ID on BAD PART Image" at bounding box center [170, 749] width 229 height 14
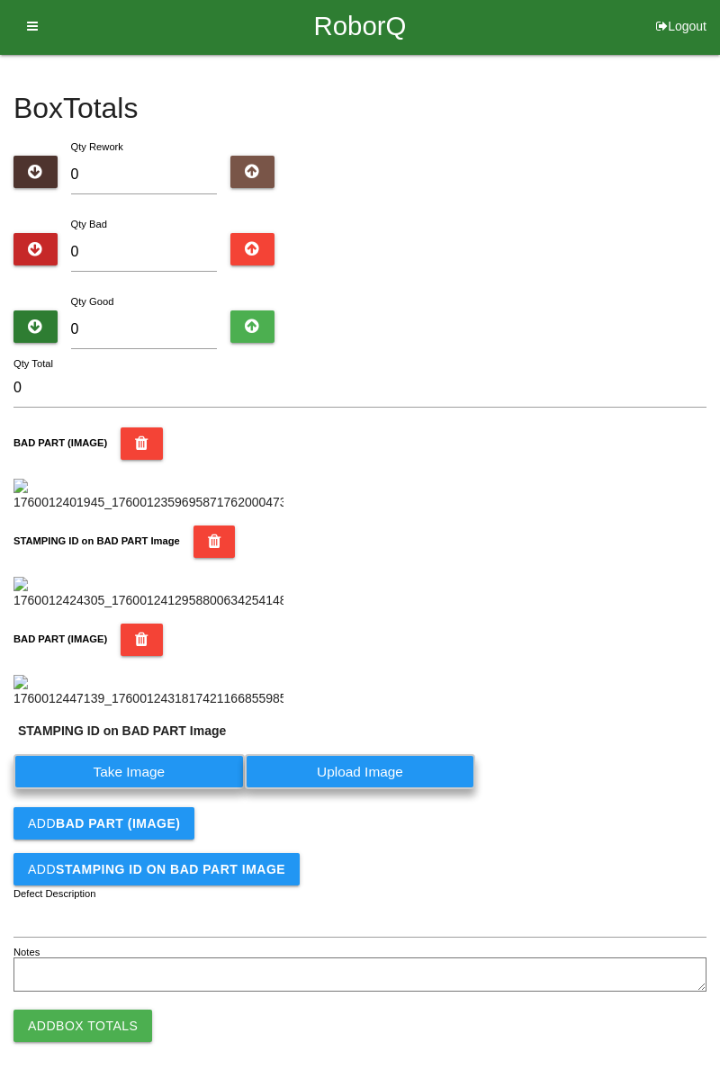
scroll to position [731, 0]
click at [210, 764] on label "Take Image" at bounding box center [128, 771] width 231 height 35
click at [0, 0] on PART "Take Image" at bounding box center [0, 0] width 0 height 0
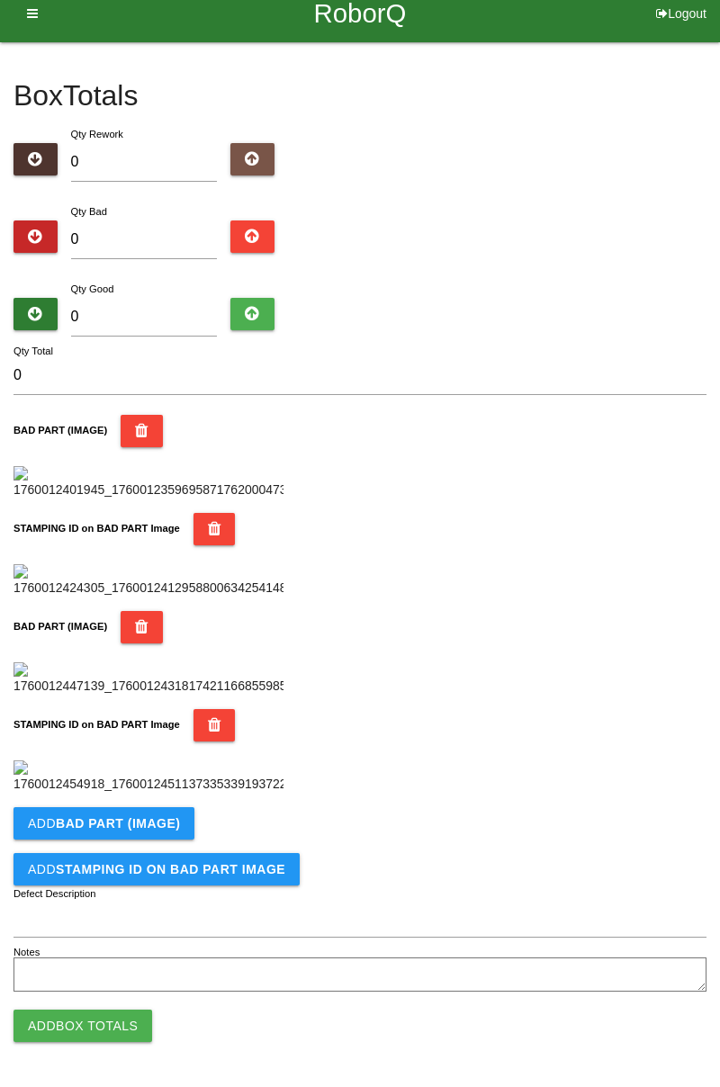
scroll to position [986, 0]
click at [148, 825] on b "BAD PART (IMAGE)" at bounding box center [118, 823] width 124 height 14
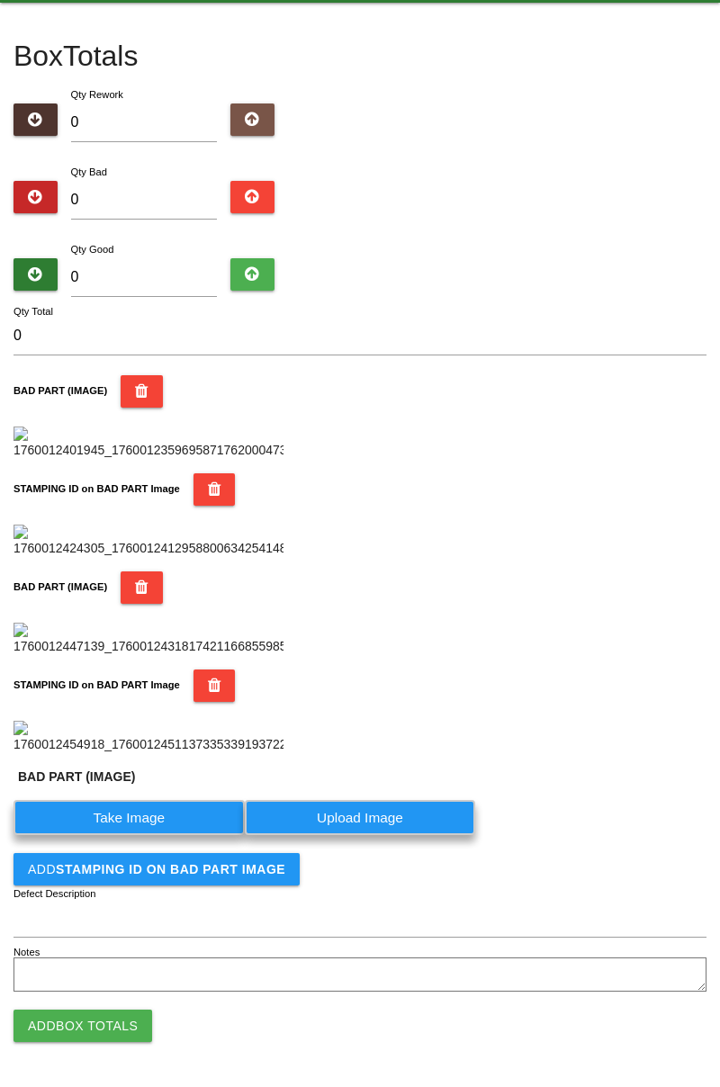
click at [133, 835] on label "Take Image" at bounding box center [128, 817] width 231 height 35
click at [0, 0] on \(IMAGE\) "Take Image" at bounding box center [0, 0] width 0 height 0
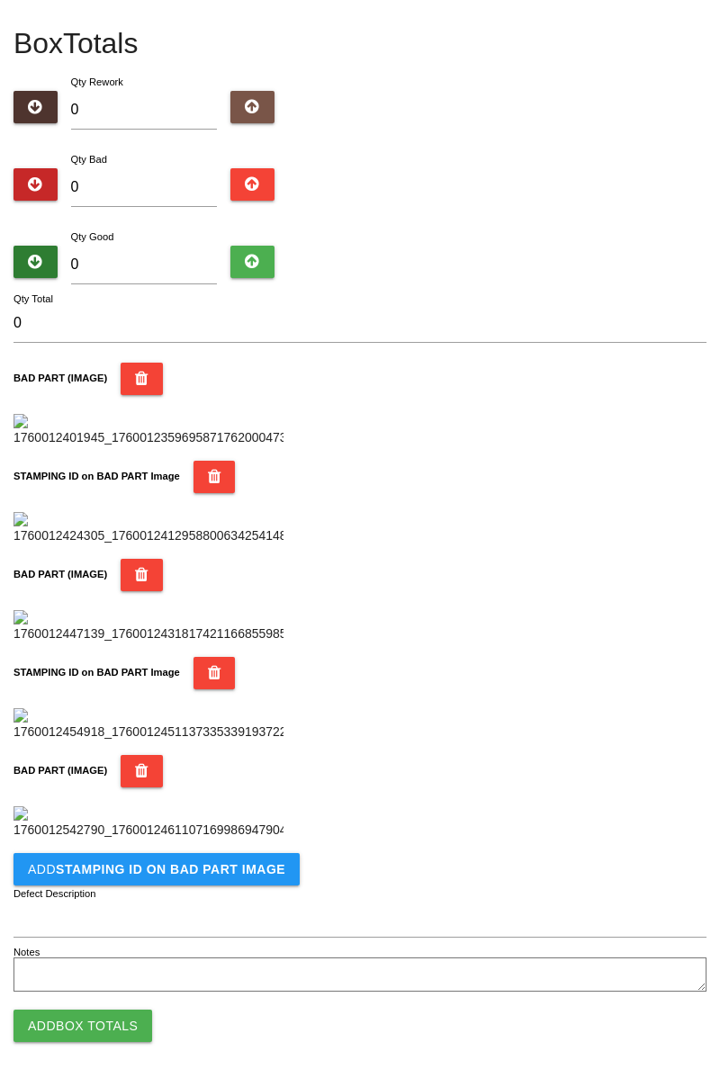
scroll to position [1281, 0]
click at [220, 874] on b "STAMPING ID on BAD PART Image" at bounding box center [170, 869] width 229 height 14
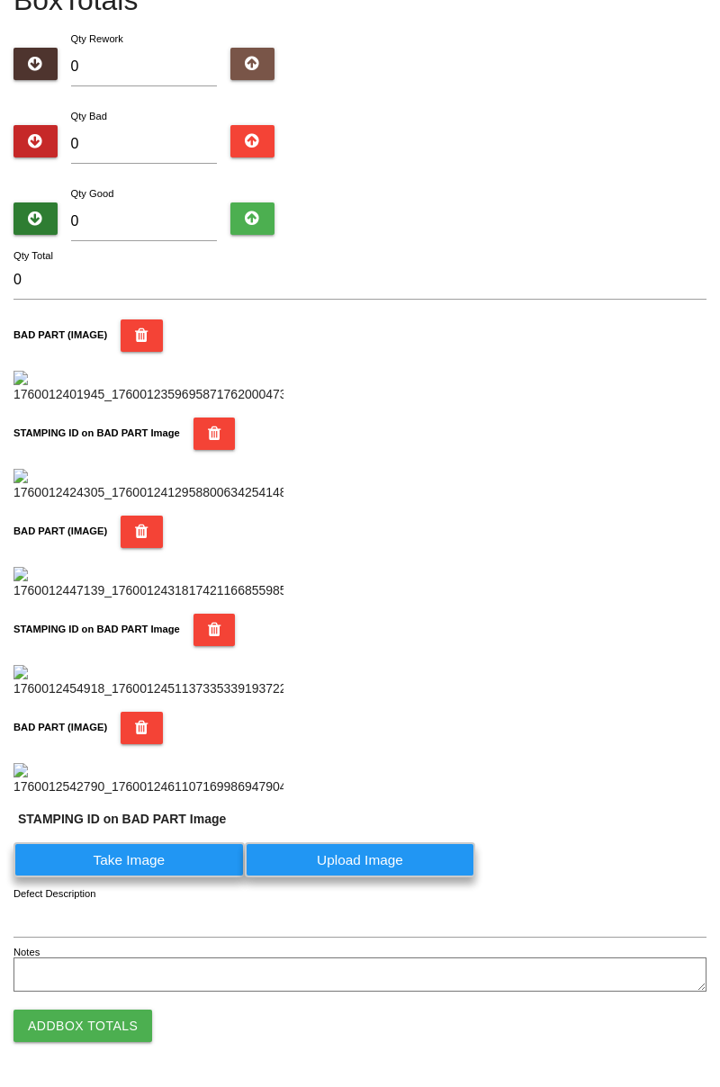
click at [130, 877] on label "Take Image" at bounding box center [128, 859] width 231 height 35
click at [0, 0] on PART "Take Image" at bounding box center [0, 0] width 0 height 0
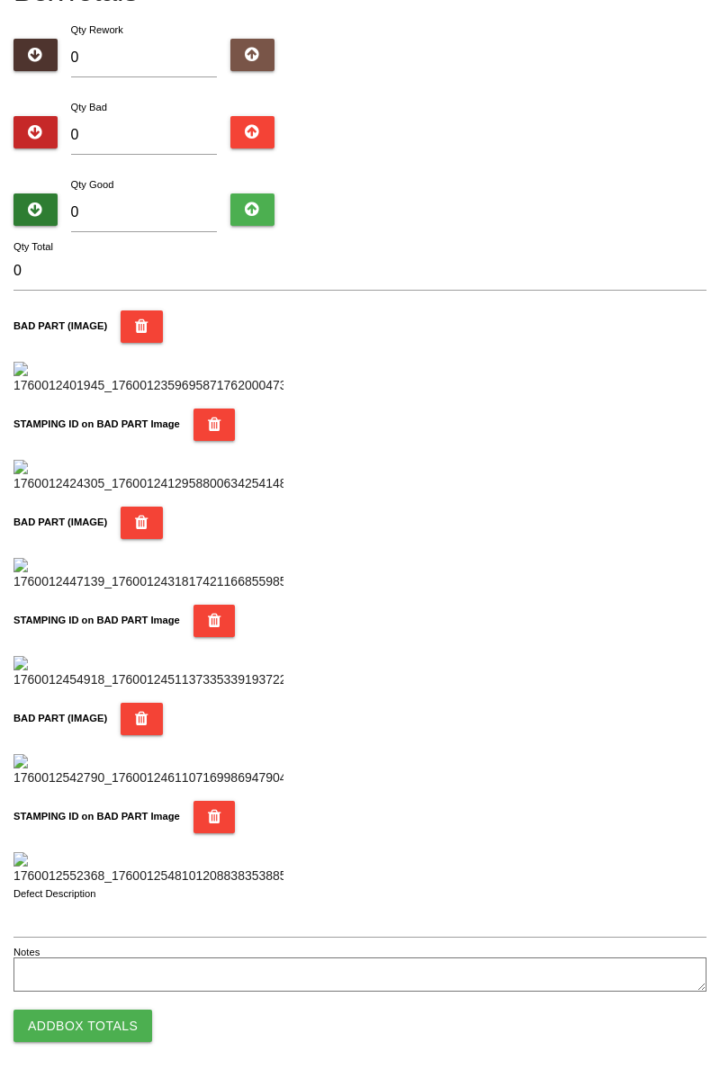
scroll to position [0, 0]
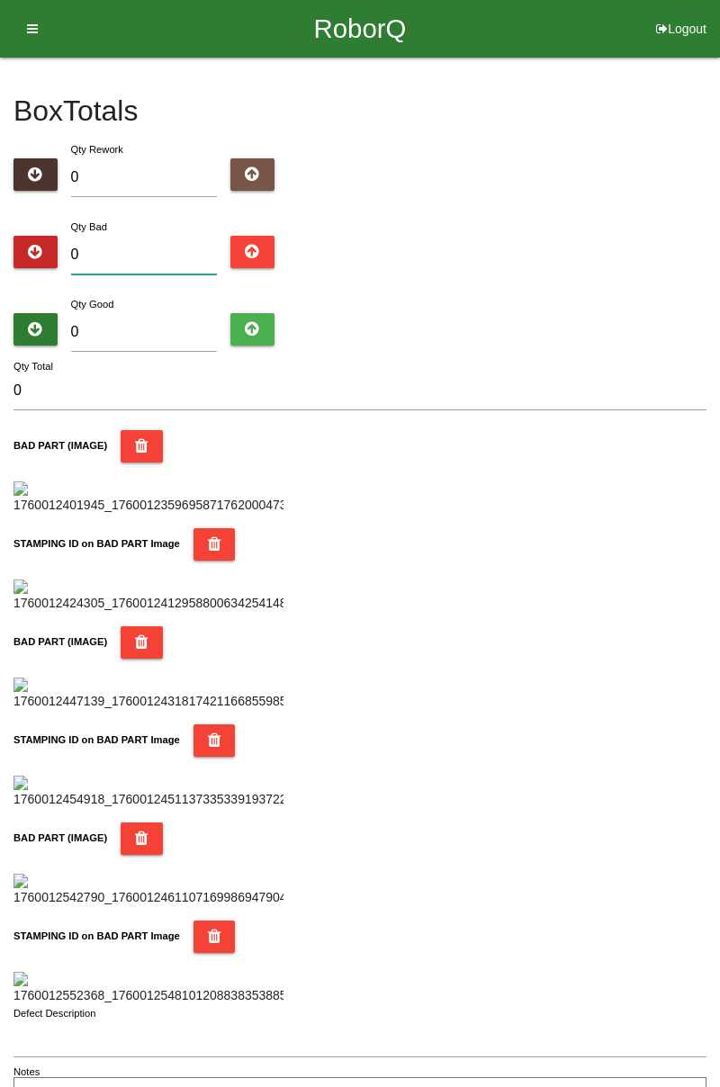
click at [191, 239] on input "0" at bounding box center [144, 255] width 147 height 39
type input "3"
click at [719, 248] on div "Box Totals Translate Weight Weight unit: Rework Weight Bad Weight Good Weight 0…" at bounding box center [360, 587] width 720 height 1059
click at [155, 248] on input "3" at bounding box center [144, 255] width 147 height 39
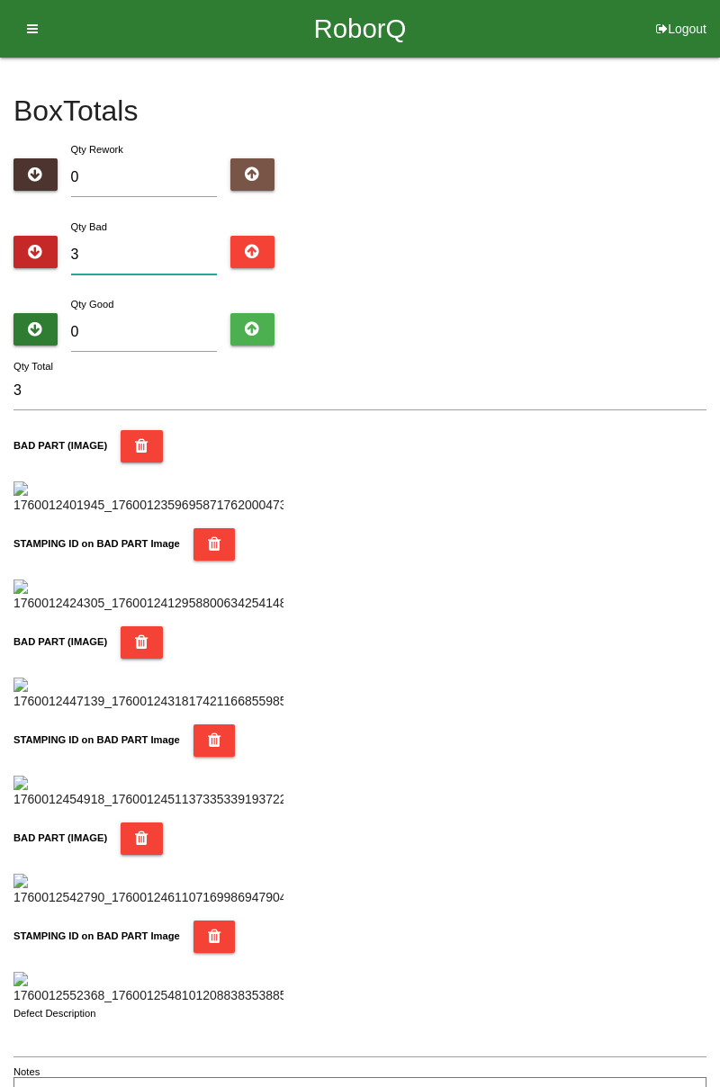
type input "0"
type input "5"
click at [719, 259] on div "Box Totals Translate Weight Weight unit: Rework Weight Bad Weight Good Weight 0…" at bounding box center [360, 587] width 720 height 1059
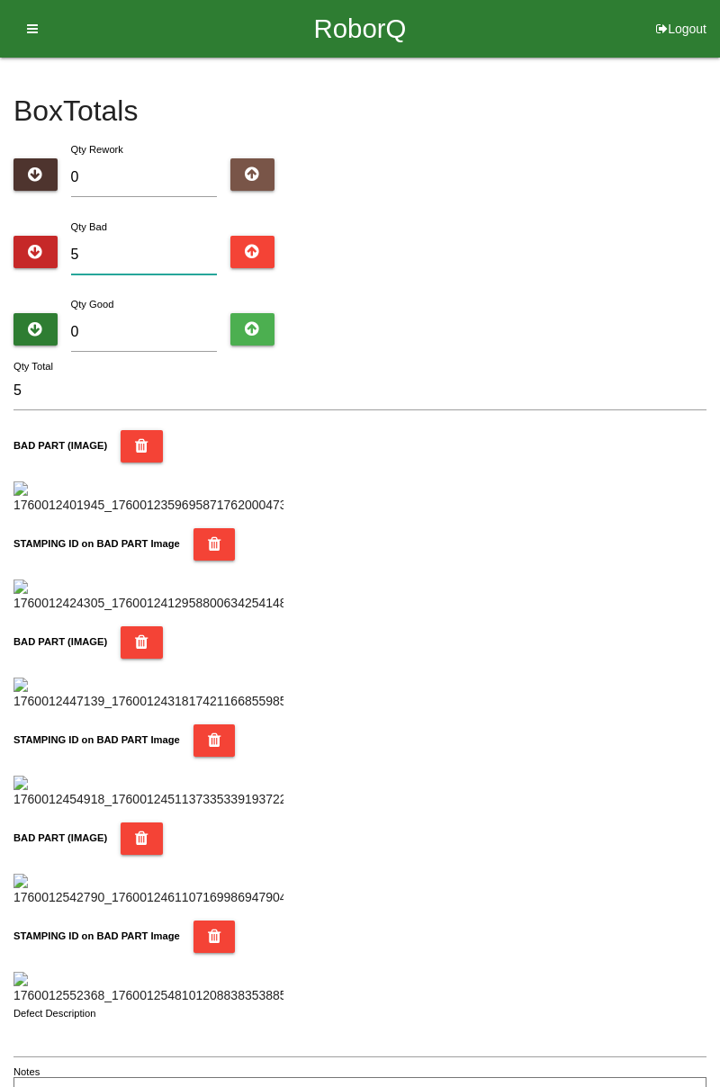
click at [148, 247] on input "5" at bounding box center [144, 255] width 147 height 39
type input "0"
type input "1"
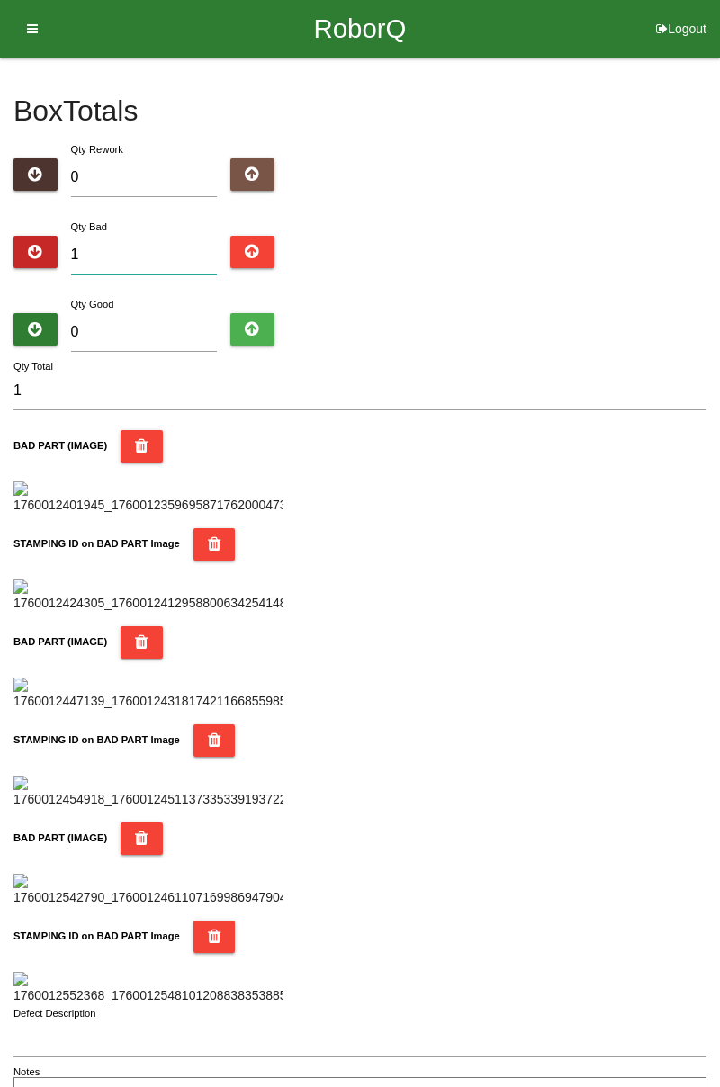
type input "11"
type input "0"
type input "2"
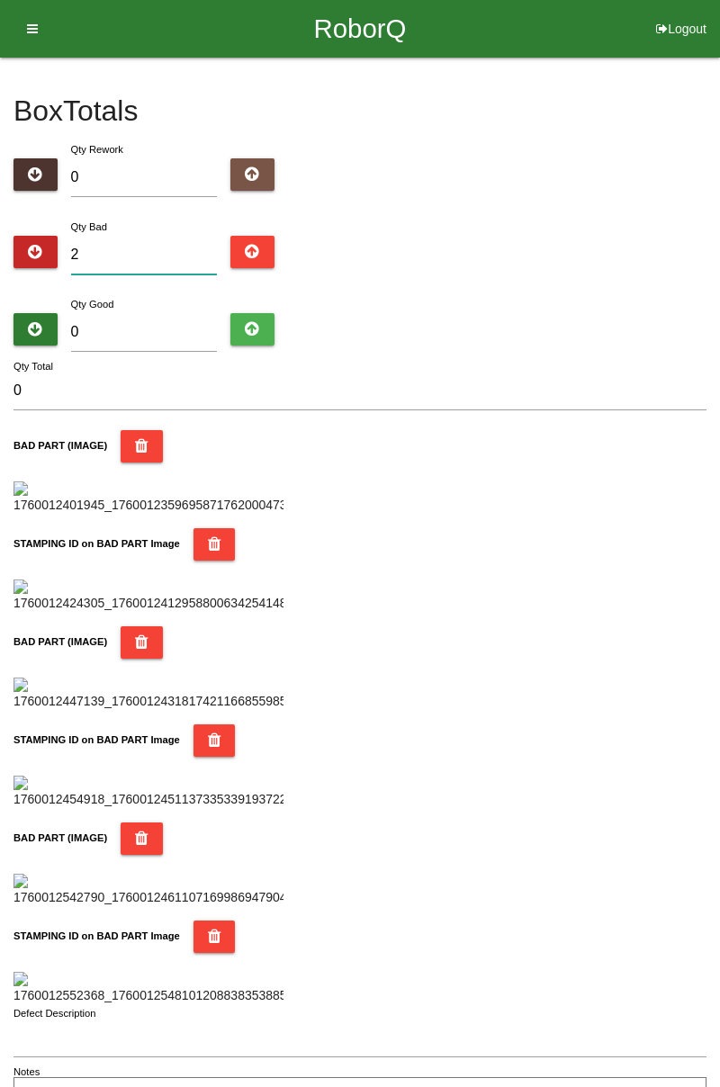
type input "2"
type input "21"
click at [162, 334] on input "0" at bounding box center [144, 332] width 147 height 39
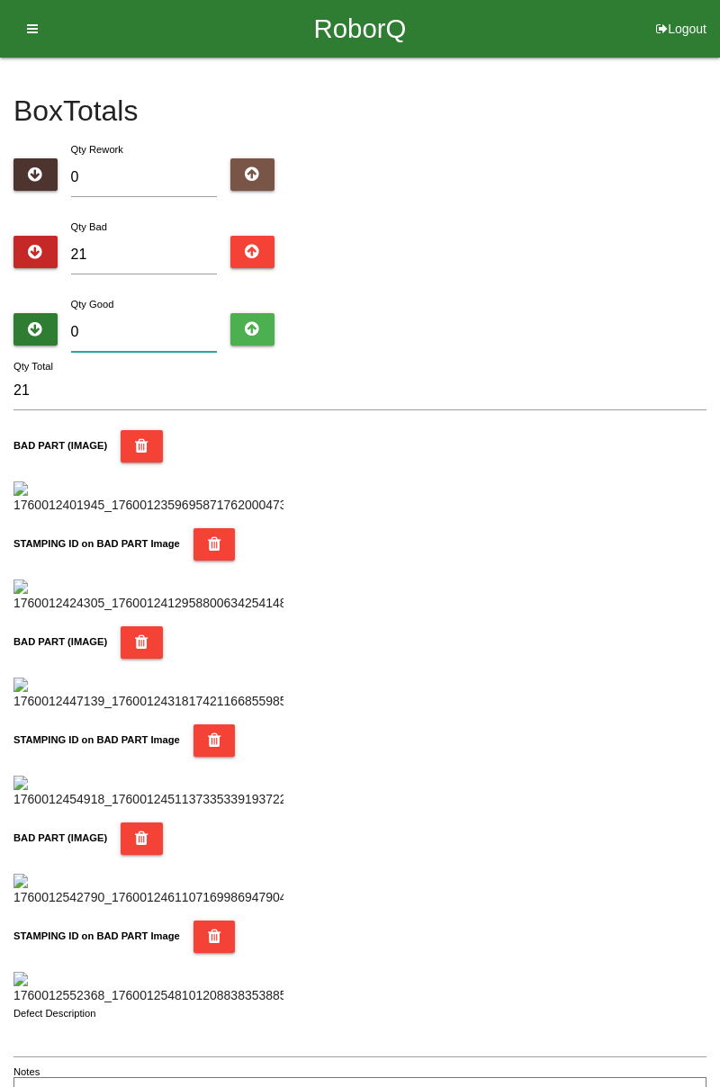
type input "7"
type input "28"
type input "0"
type input "21"
type input "6"
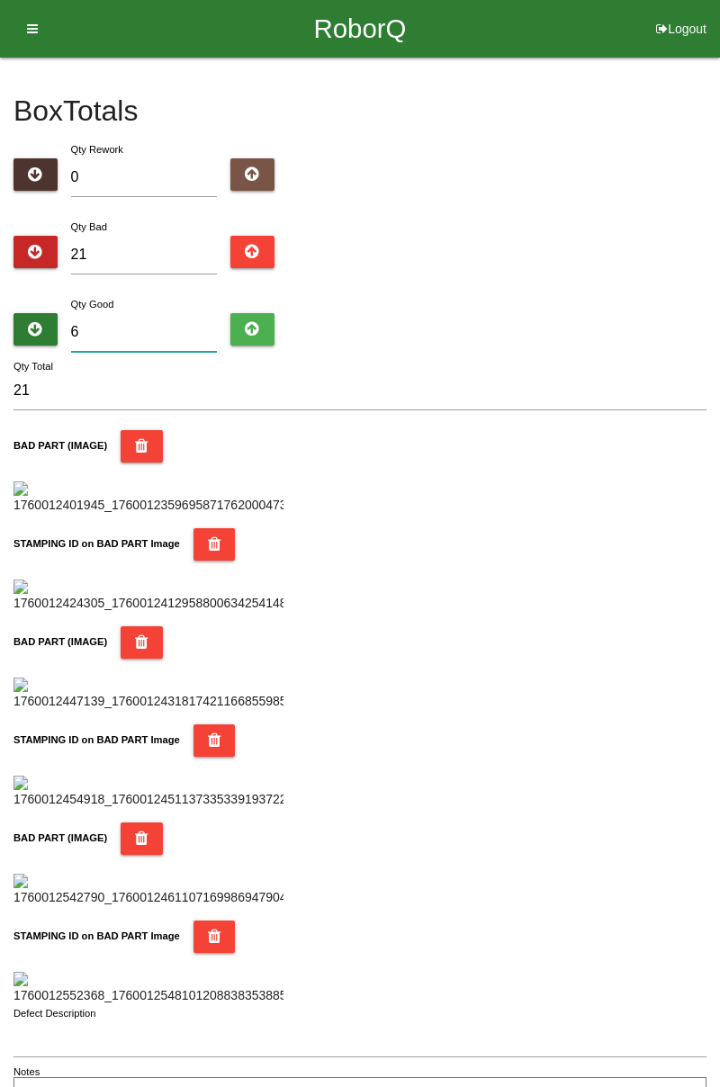
type input "27"
type input "63"
type input "84"
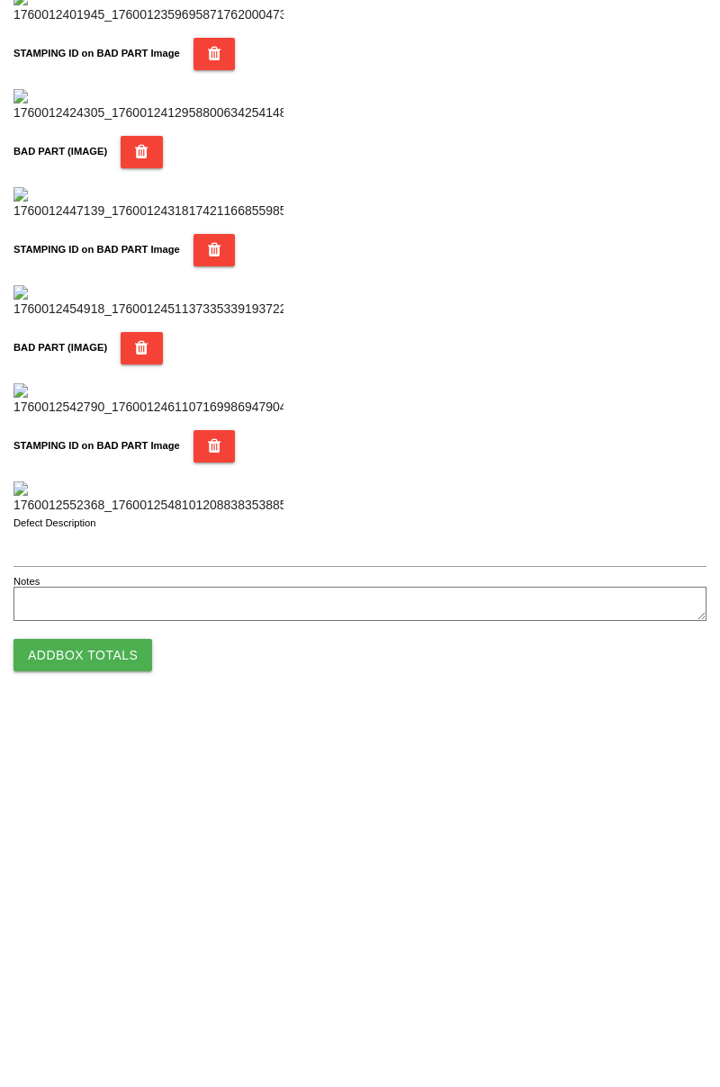
type input "63"
click at [103, 1021] on button "Add Box Totals" at bounding box center [82, 1026] width 139 height 32
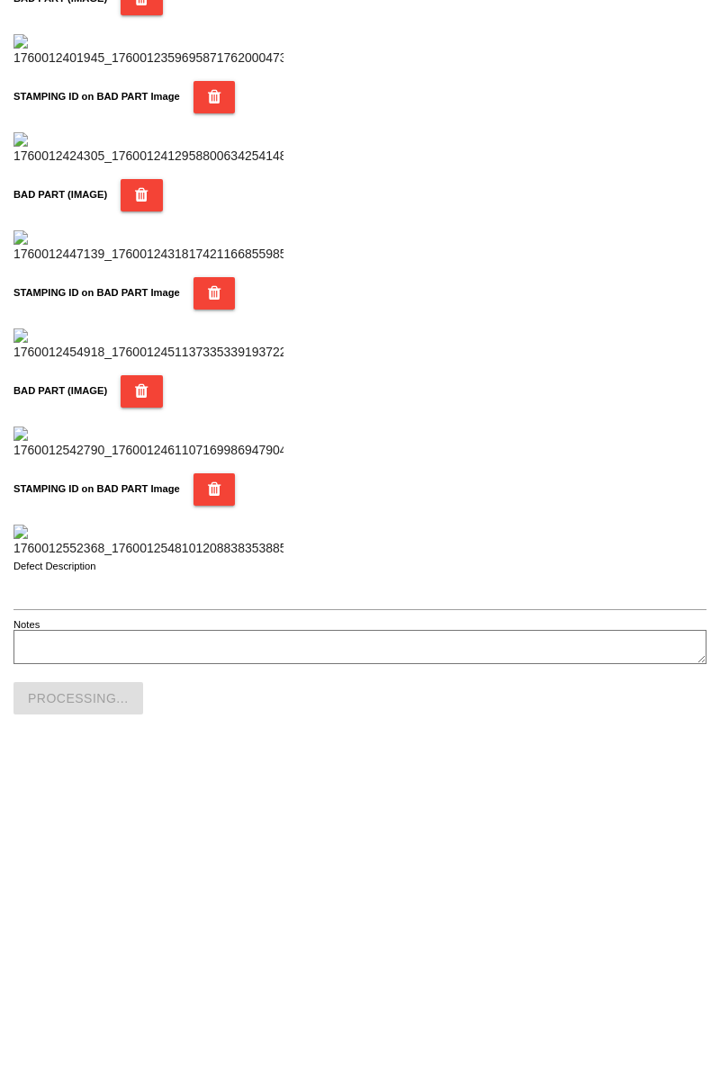
scroll to position [1577, 0]
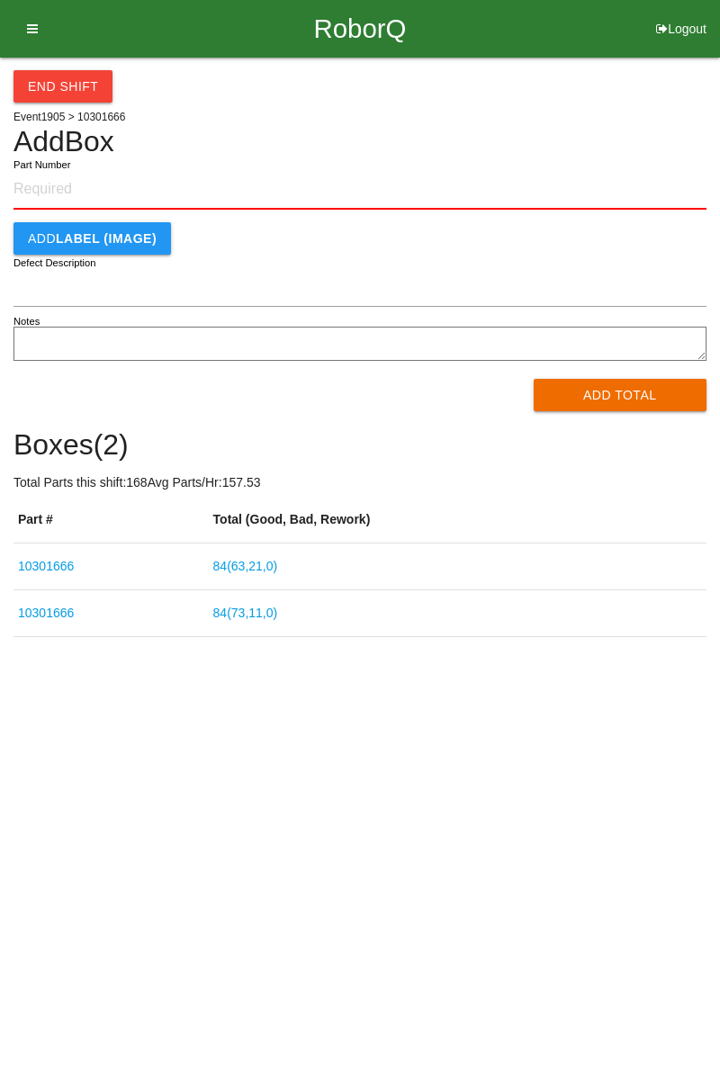
click at [278, 569] on link "84 ( 63 , 21 , 0 )" at bounding box center [245, 566] width 65 height 14
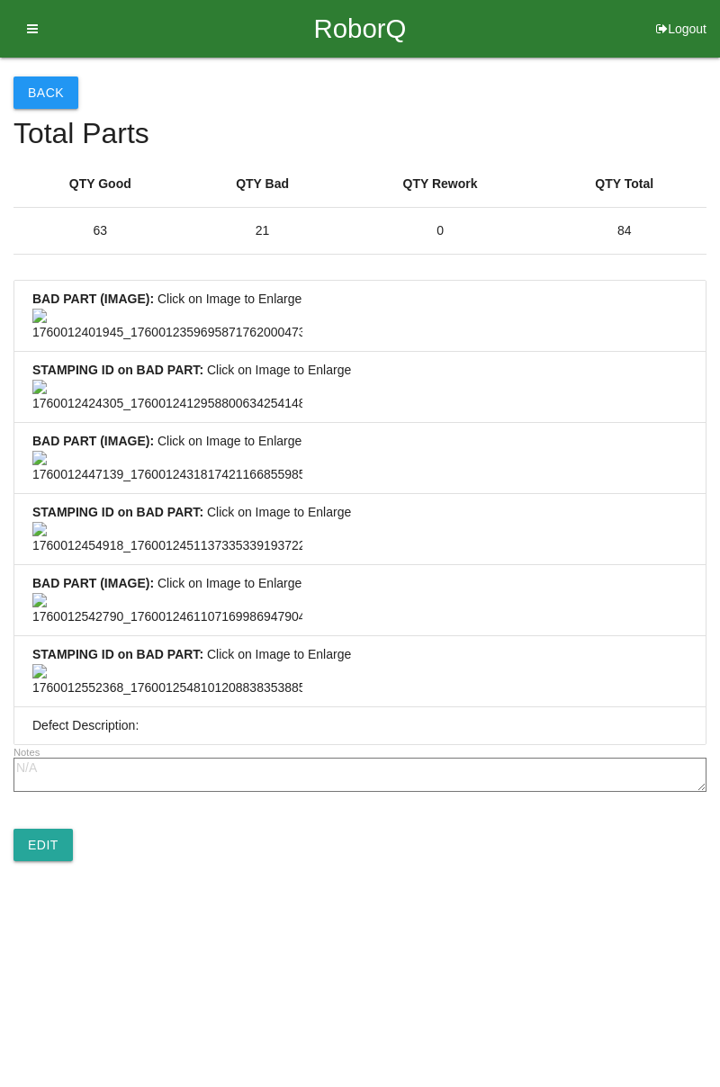
scroll to position [1338, 0]
click at [54, 861] on link "Edit" at bounding box center [42, 845] width 59 height 32
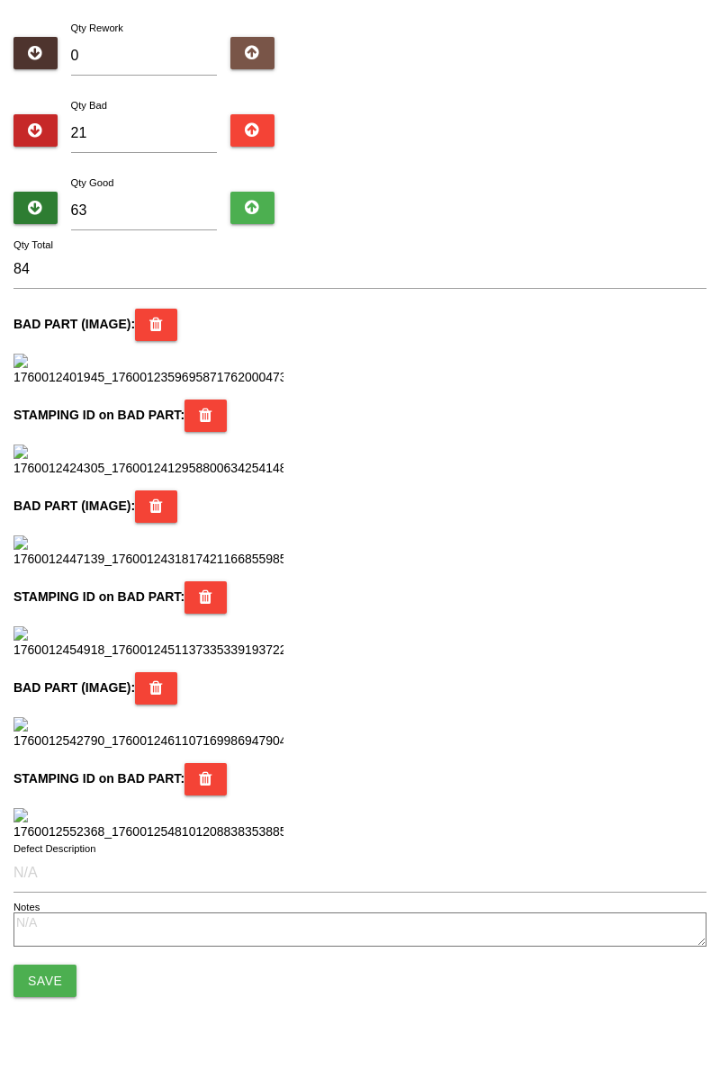
scroll to position [1598, 0]
click at [58, 973] on button "Save" at bounding box center [44, 981] width 63 height 32
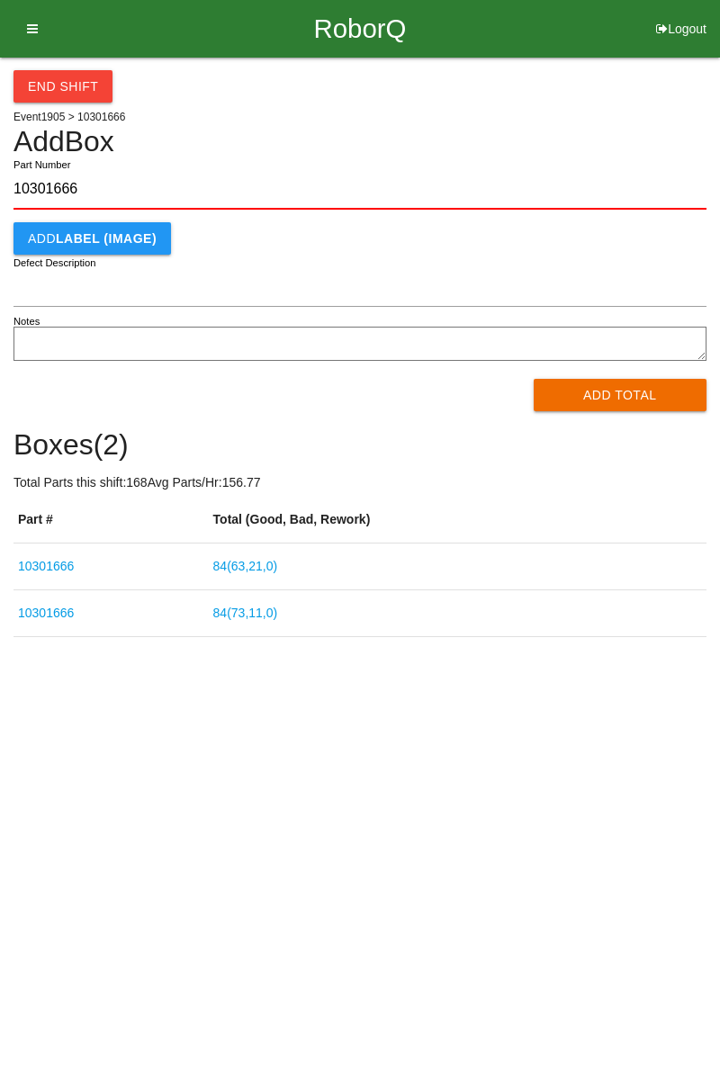
type input "10301666"
click at [625, 403] on button "Add Total" at bounding box center [621, 395] width 174 height 32
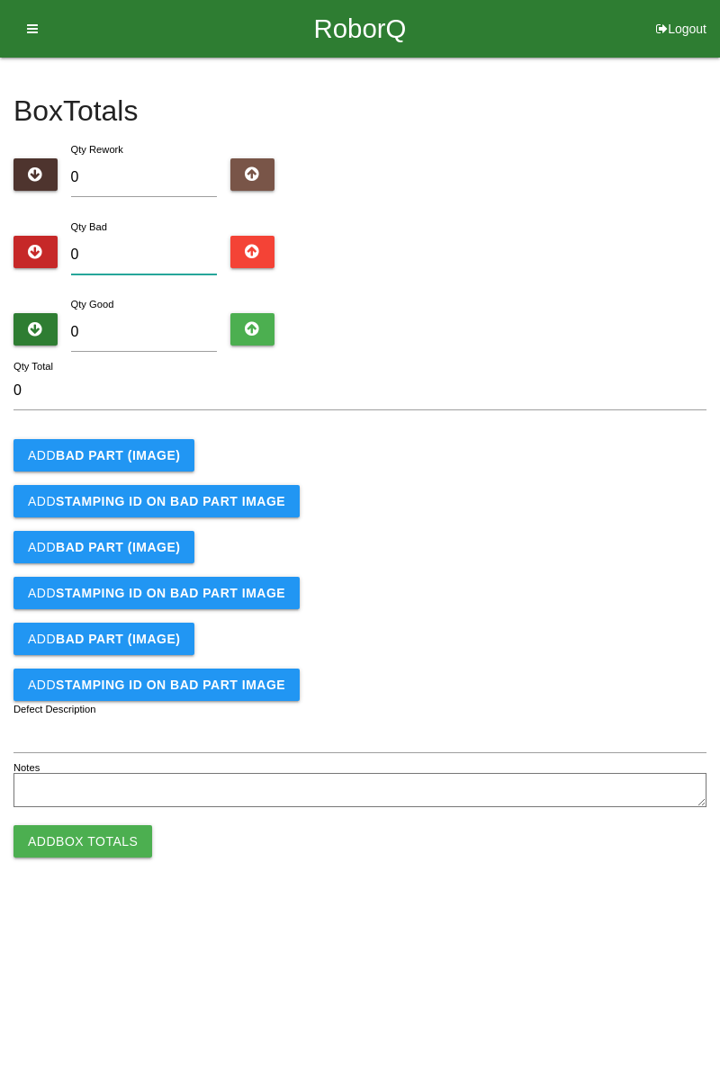
click at [140, 247] on input "0" at bounding box center [144, 255] width 147 height 39
click at [163, 246] on input "0" at bounding box center [144, 255] width 147 height 39
type input "4"
click at [143, 455] on b "BAD PART (IMAGE)" at bounding box center [118, 455] width 124 height 14
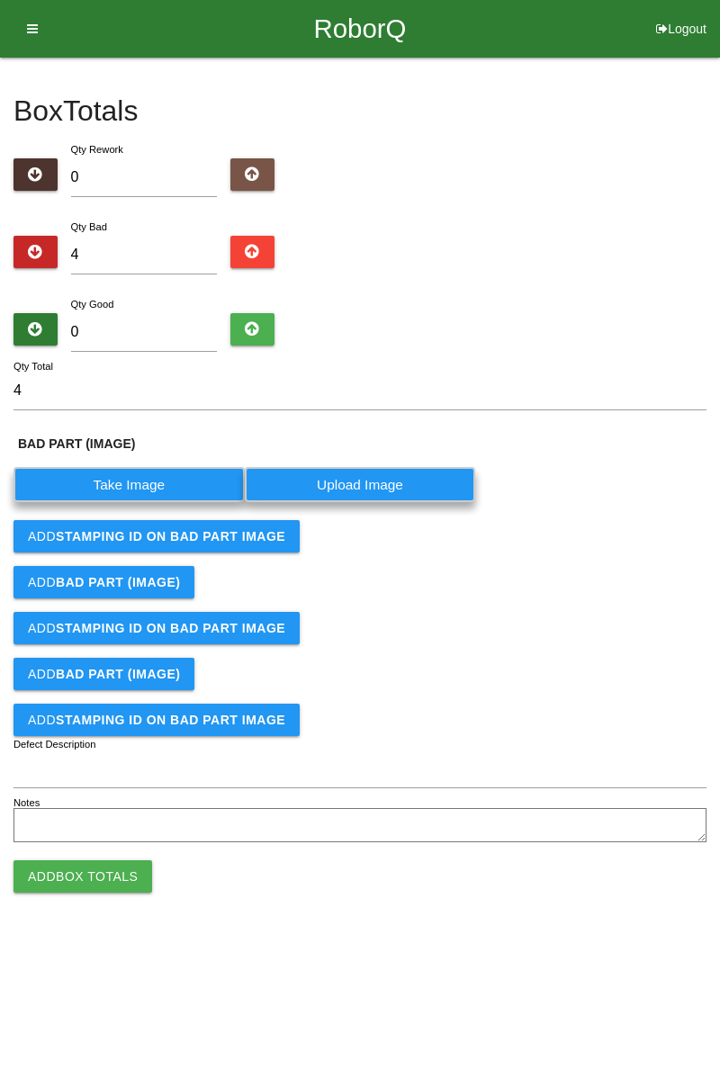
click at [155, 487] on label "Take Image" at bounding box center [128, 484] width 231 height 35
click at [0, 0] on \(IMAGE\) "Take Image" at bounding box center [0, 0] width 0 height 0
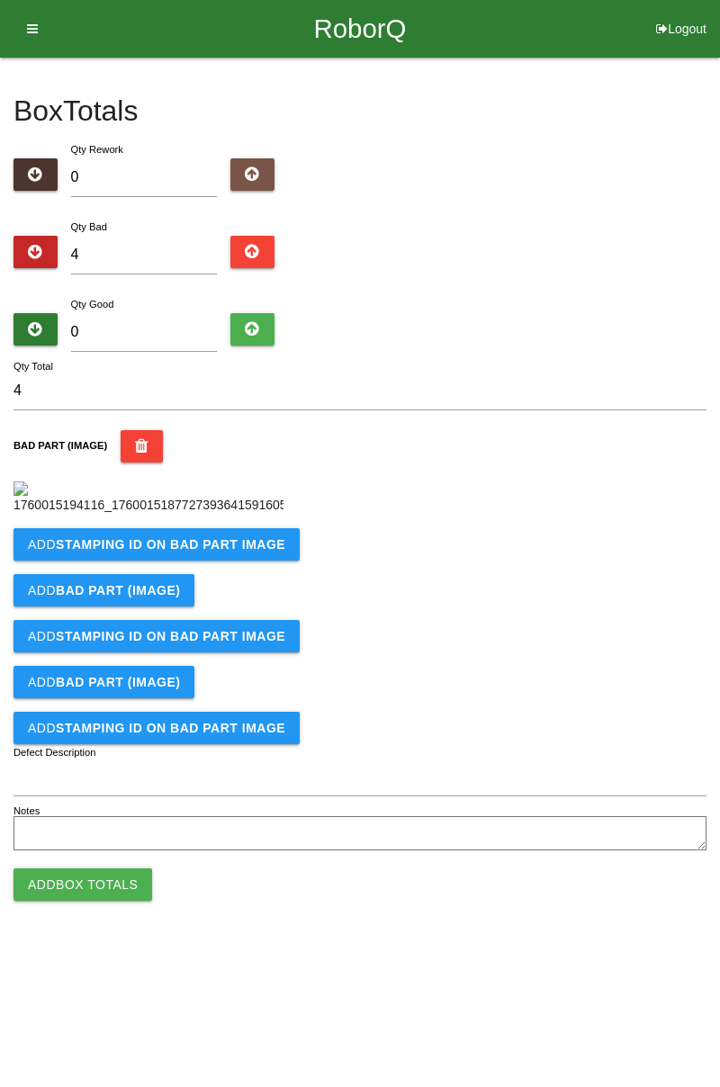
click at [212, 561] on button "Add STAMPING ID on BAD PART Image" at bounding box center [156, 544] width 286 height 32
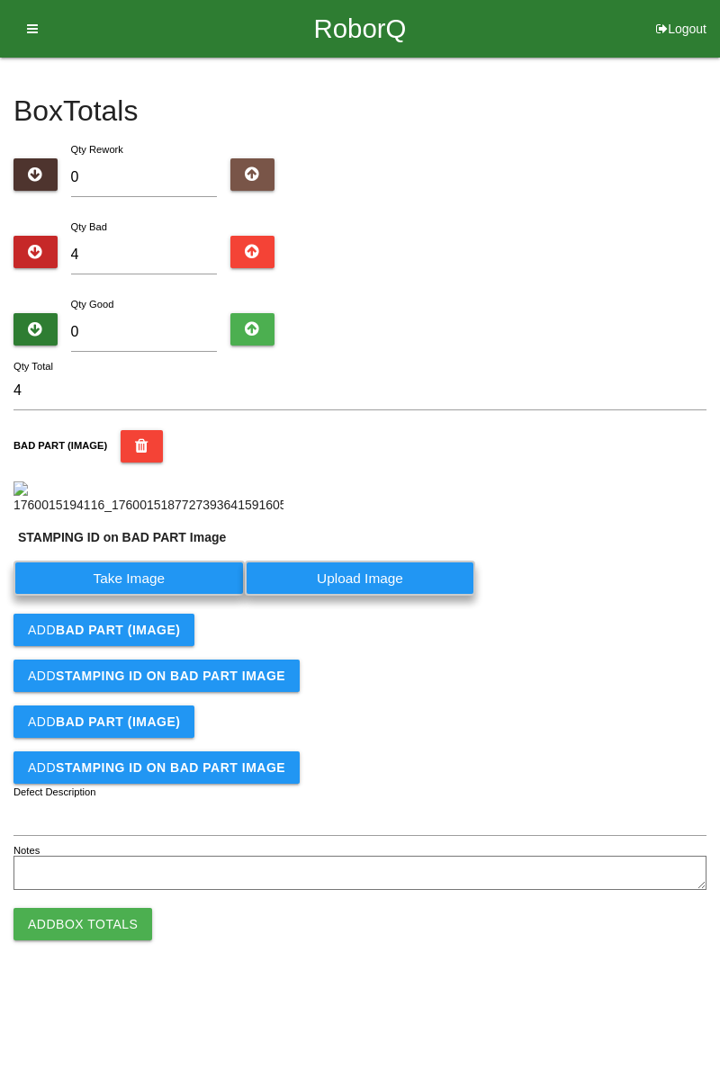
click at [158, 596] on label "Take Image" at bounding box center [128, 578] width 231 height 35
click at [0, 0] on PART "Take Image" at bounding box center [0, 0] width 0 height 0
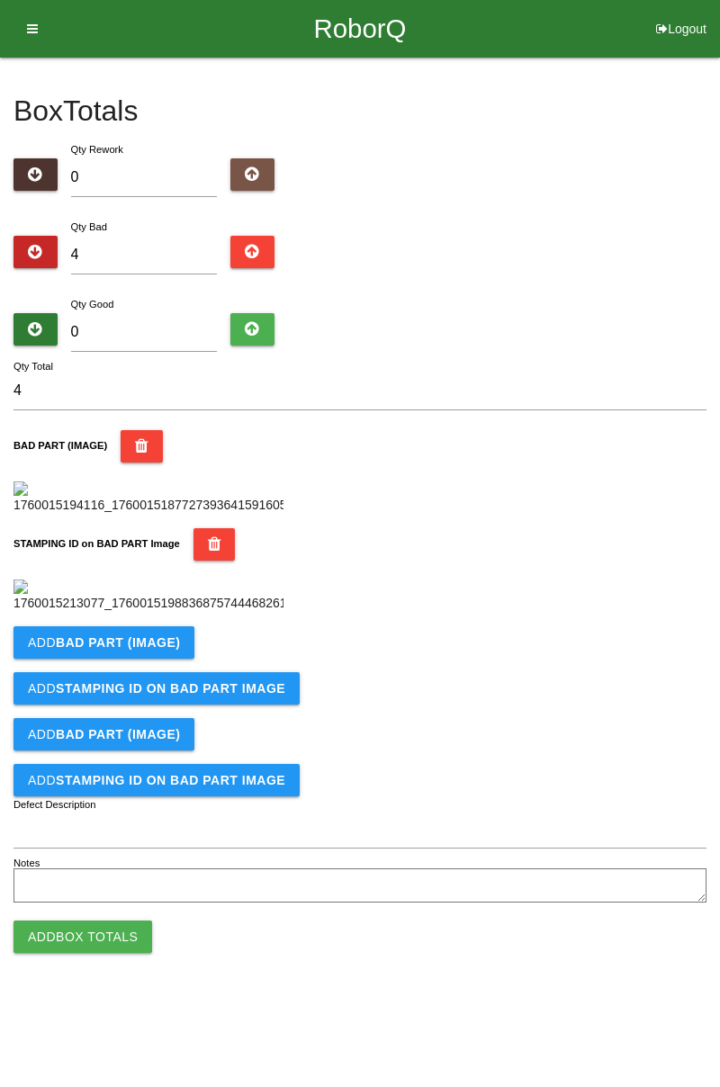
scroll to position [396, 0]
click at [153, 650] on b "BAD PART (IMAGE)" at bounding box center [118, 642] width 124 height 14
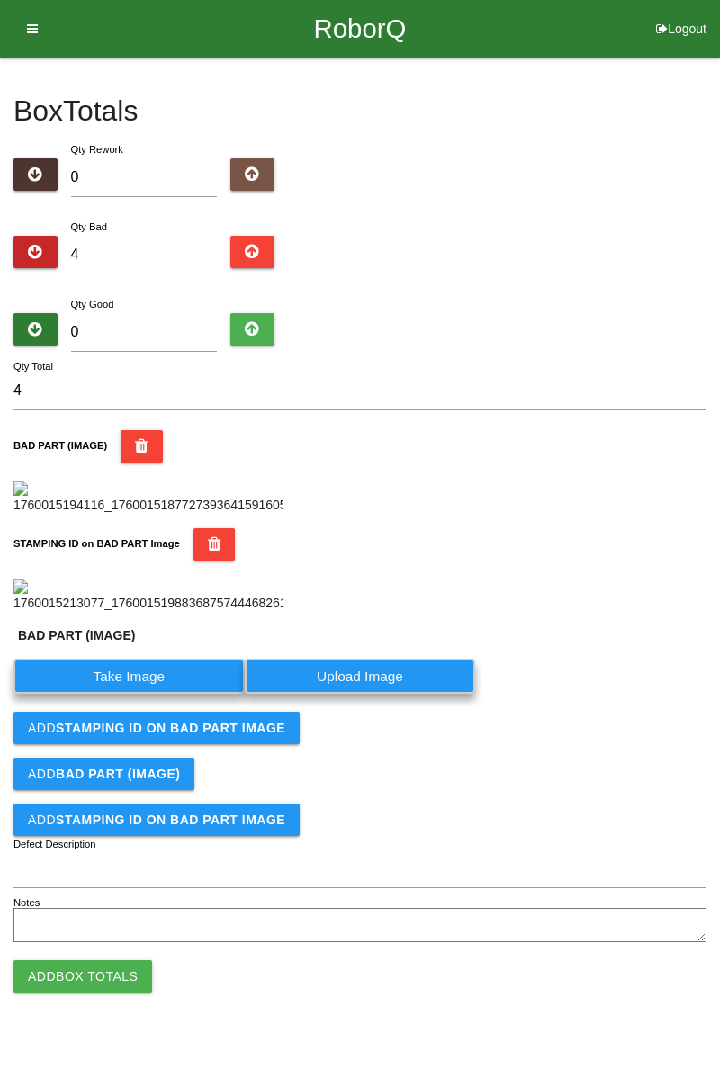
click at [142, 694] on label "Take Image" at bounding box center [128, 676] width 231 height 35
click at [0, 0] on \(IMAGE\) "Take Image" at bounding box center [0, 0] width 0 height 0
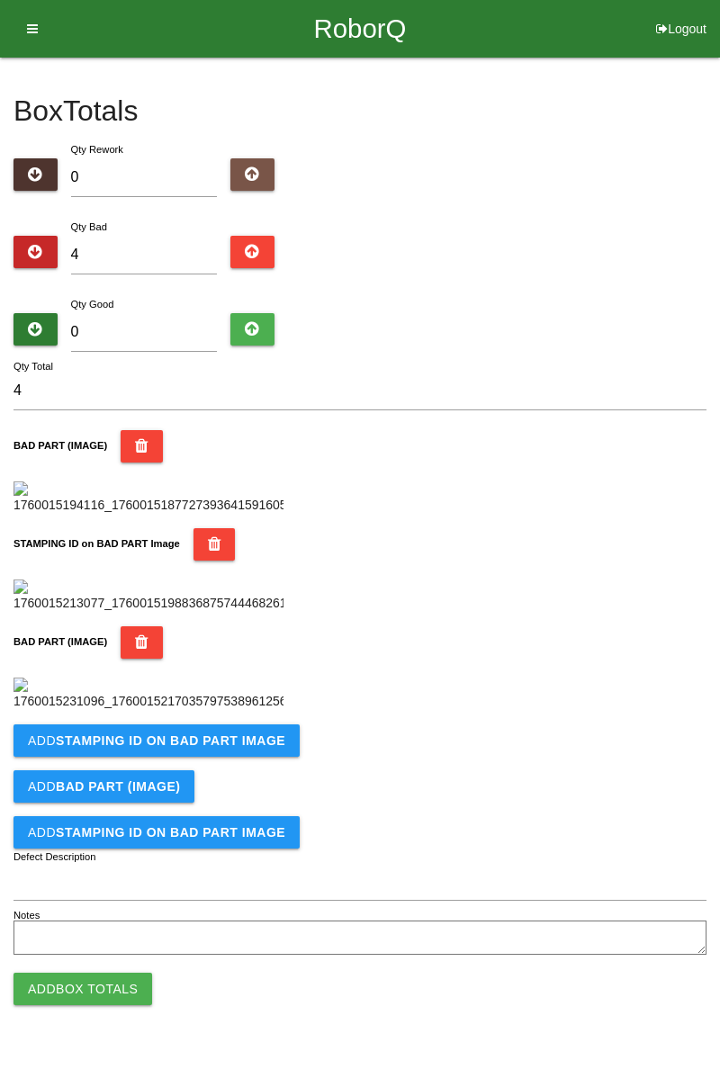
scroll to position [691, 0]
click at [237, 757] on button "Add STAMPING ID on BAD PART Image" at bounding box center [156, 740] width 286 height 32
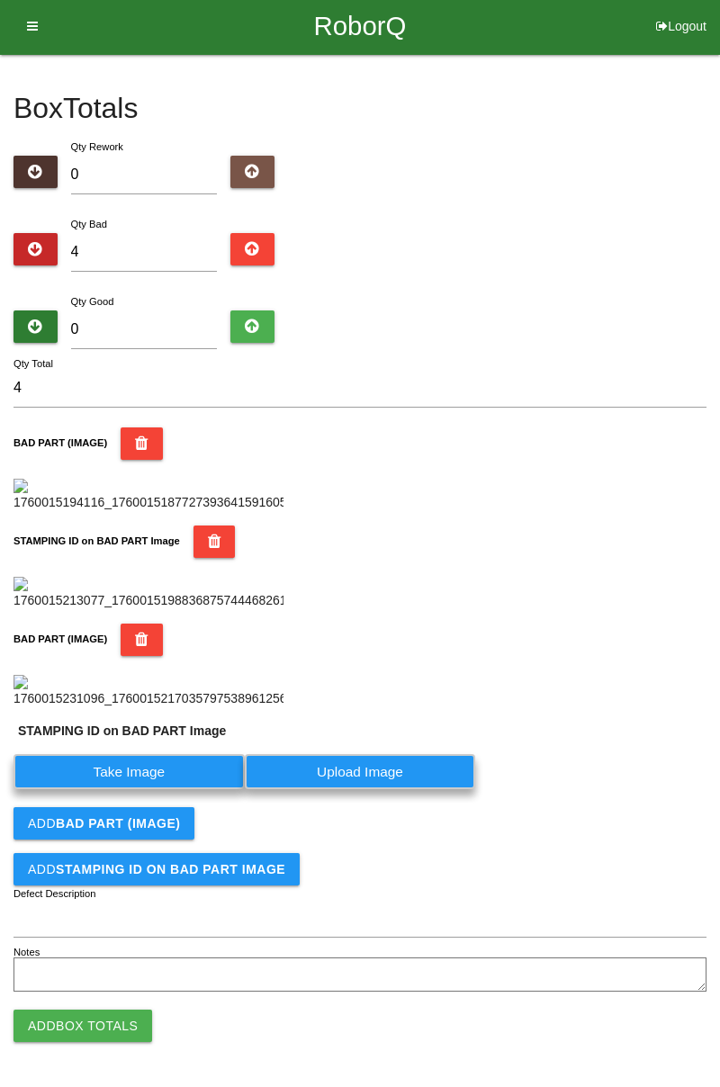
click at [200, 789] on label "Take Image" at bounding box center [128, 771] width 231 height 35
click at [0, 0] on PART "Take Image" at bounding box center [0, 0] width 0 height 0
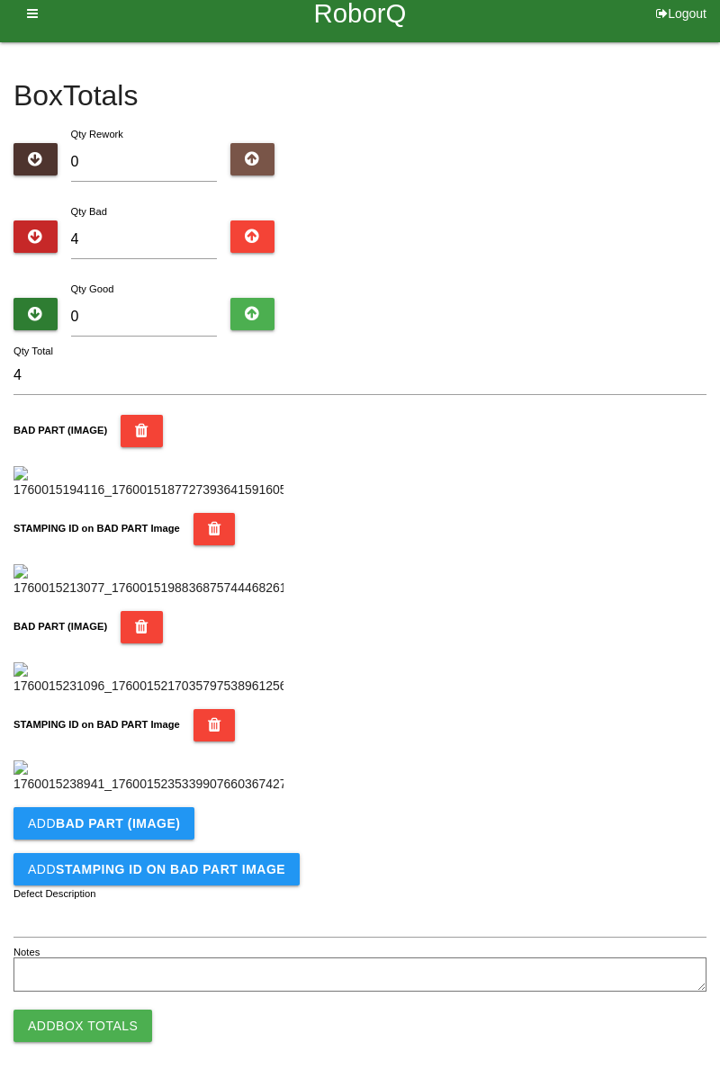
click at [585, 696] on div "BAD PART (IMAGE)" at bounding box center [359, 653] width 693 height 85
click at [167, 828] on b "BAD PART (IMAGE)" at bounding box center [118, 823] width 124 height 14
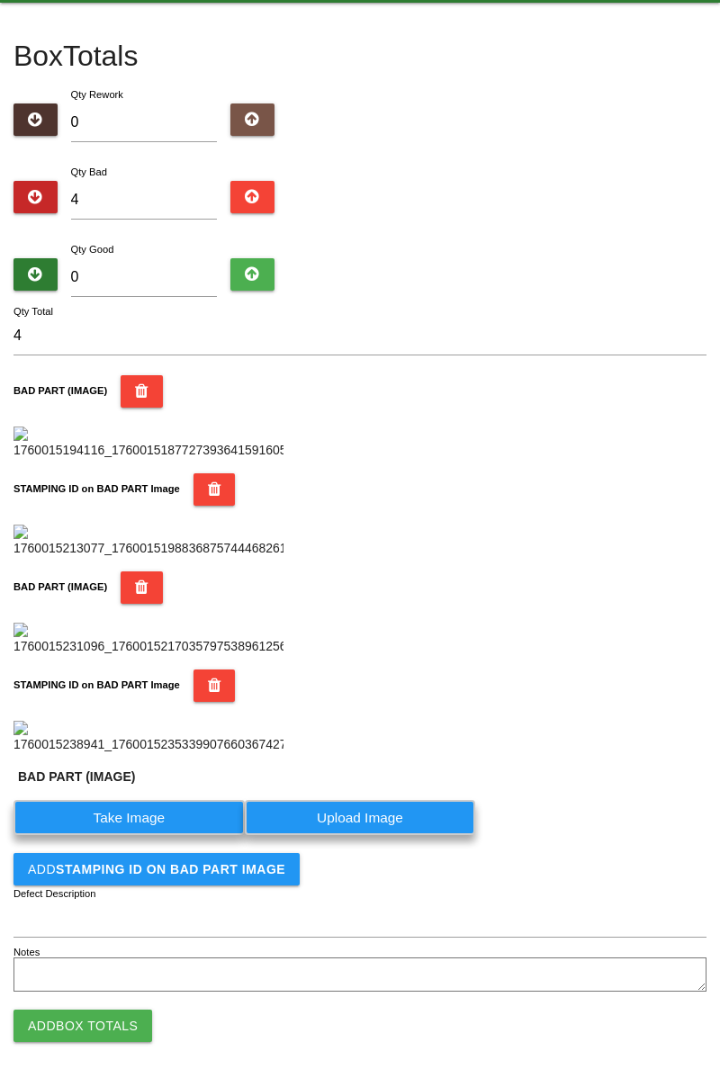
click at [193, 835] on label "Take Image" at bounding box center [128, 817] width 231 height 35
click at [0, 0] on \(IMAGE\) "Take Image" at bounding box center [0, 0] width 0 height 0
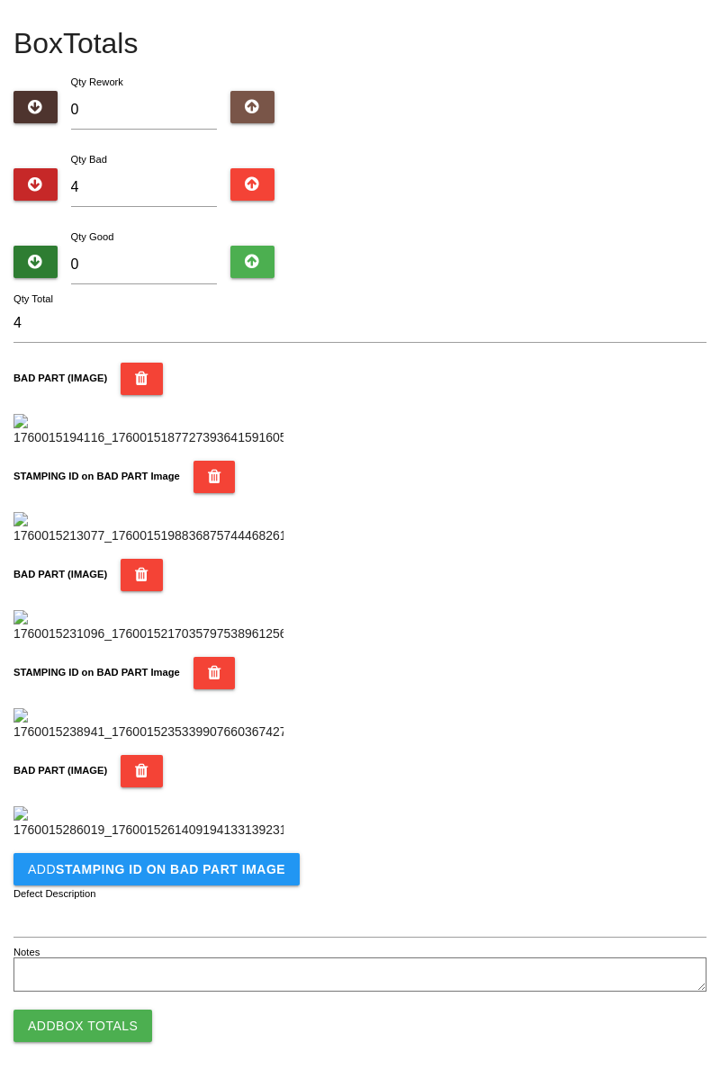
scroll to position [1281, 0]
click at [220, 881] on button "Add STAMPING ID on BAD PART Image" at bounding box center [156, 869] width 286 height 32
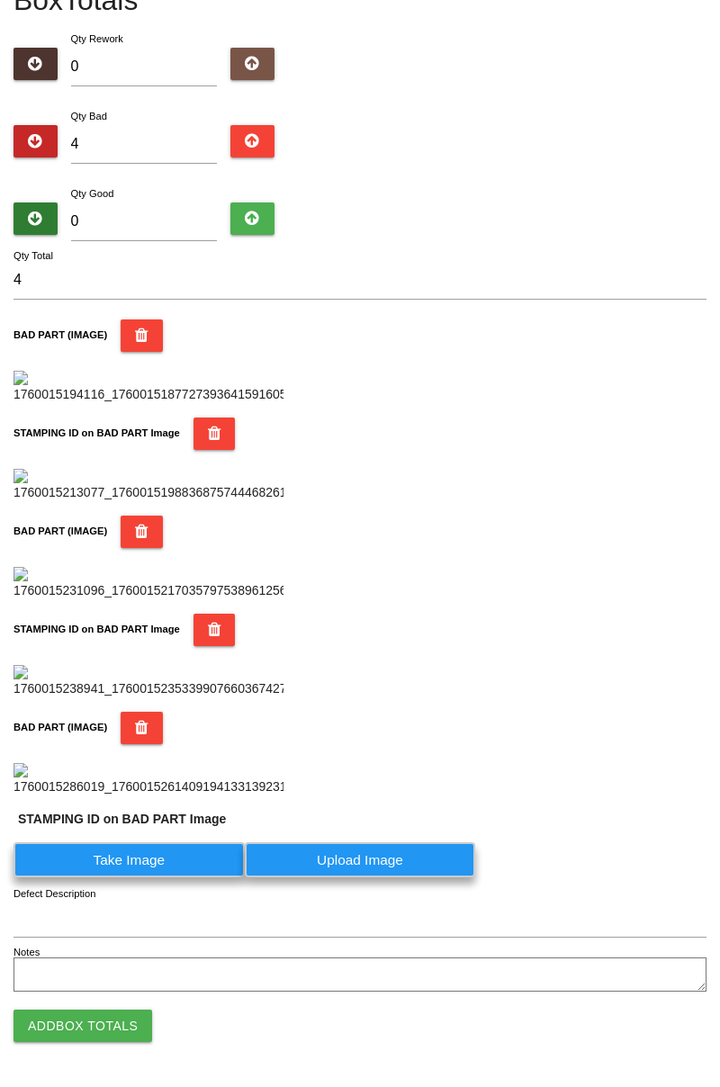
click at [163, 877] on label "Take Image" at bounding box center [128, 859] width 231 height 35
click at [0, 0] on PART "Take Image" at bounding box center [0, 0] width 0 height 0
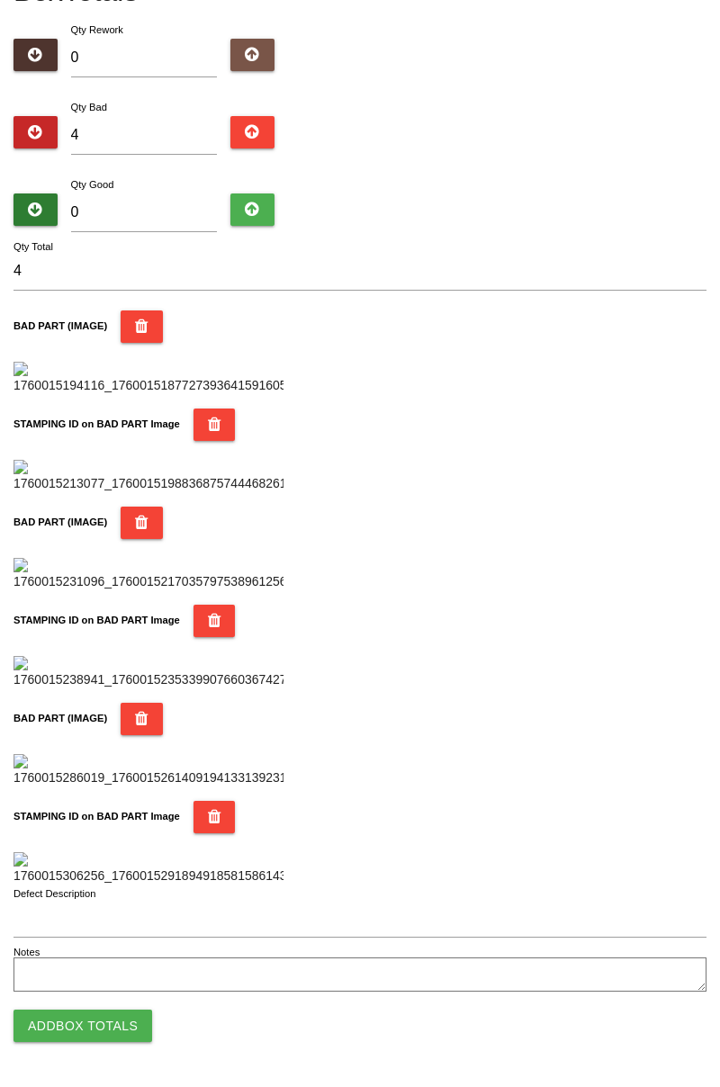
scroll to position [156, 0]
click at [129, 116] on input "4" at bounding box center [144, 135] width 147 height 39
click at [147, 116] on input "4" at bounding box center [144, 135] width 147 height 39
type input "0"
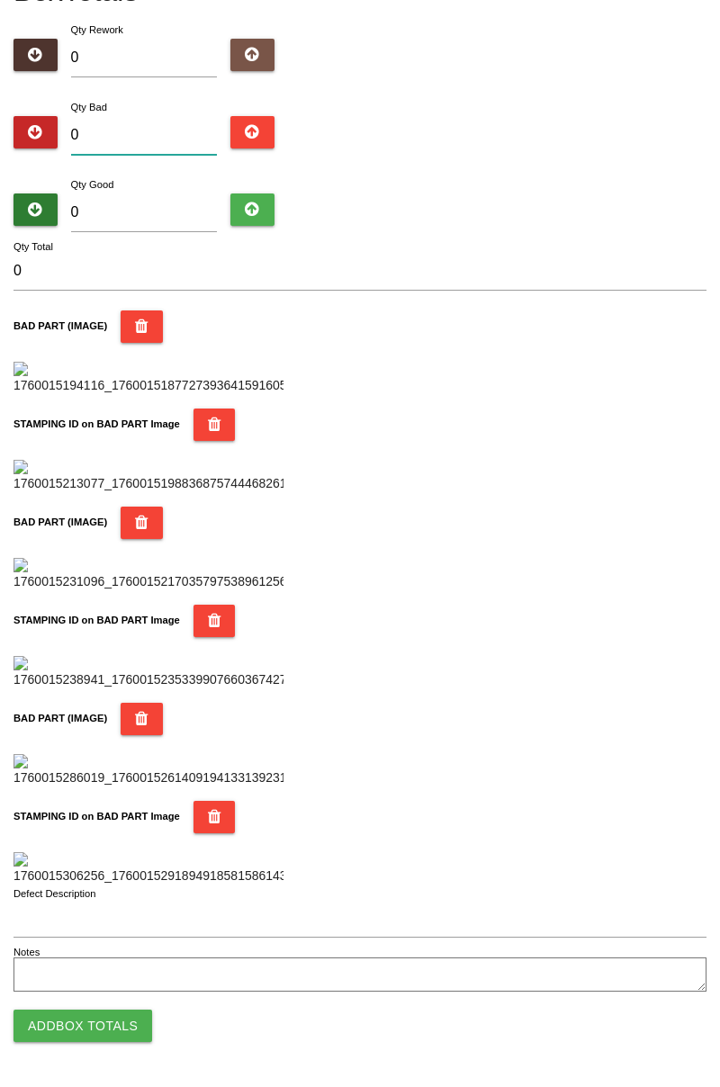
type input "5"
type input "0"
type input "7"
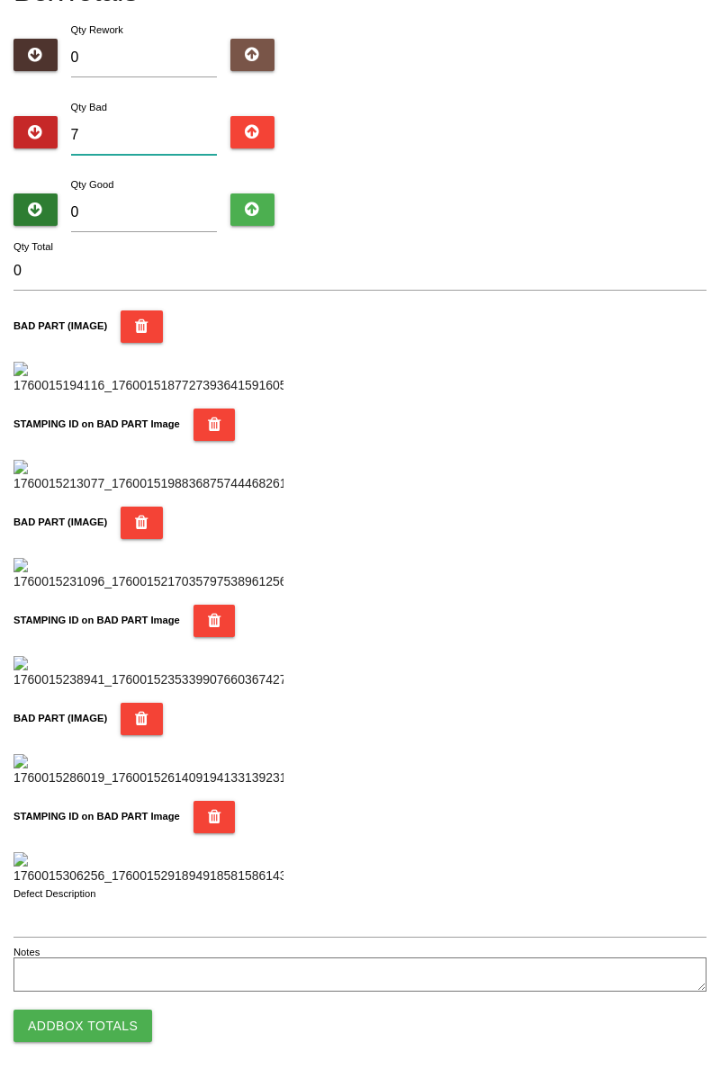
type input "7"
click at [149, 193] on input "0" at bounding box center [144, 212] width 147 height 39
type input "7"
type input "14"
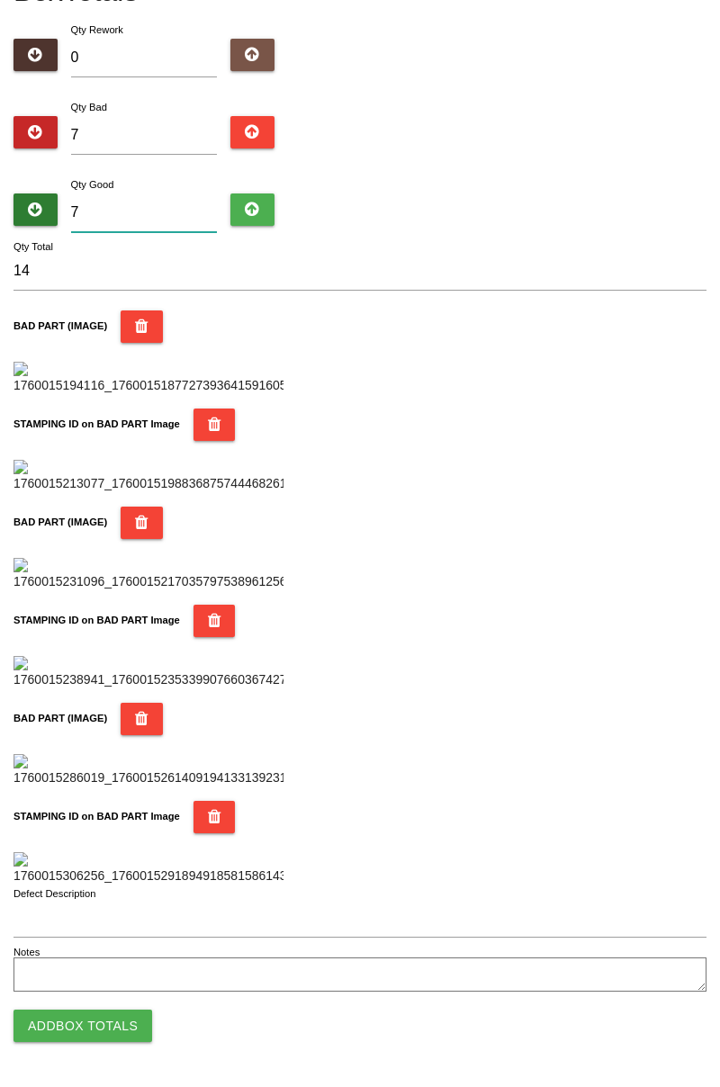
type input "77"
type input "84"
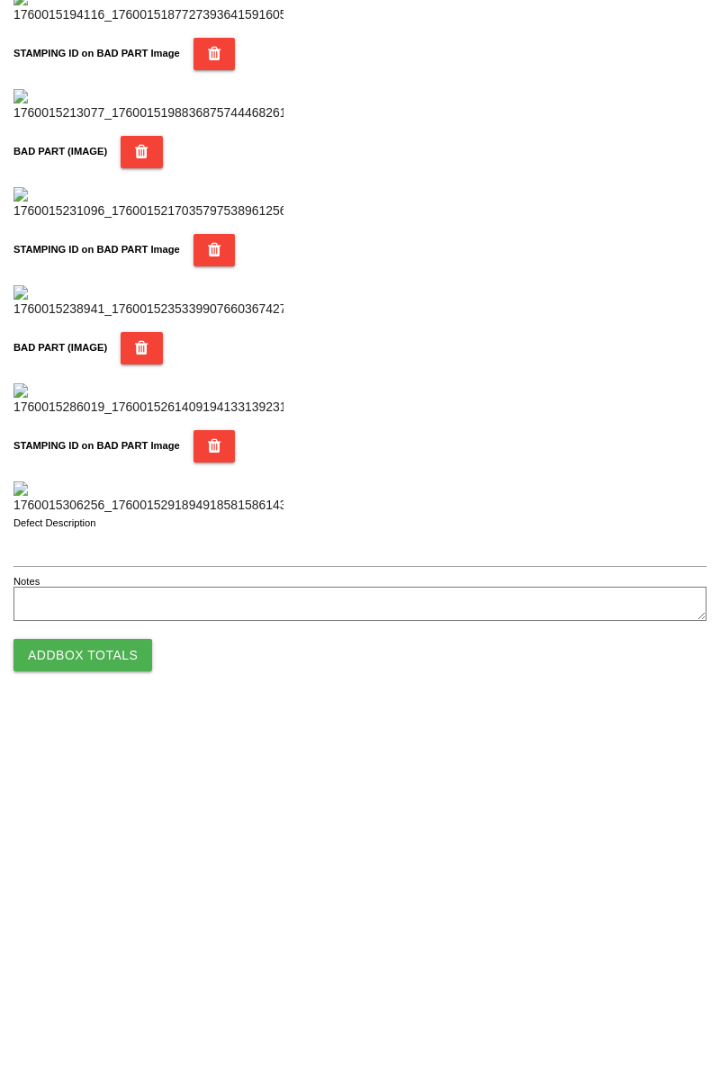
type input "77"
click at [95, 1026] on button "Add Box Totals" at bounding box center [82, 1026] width 139 height 32
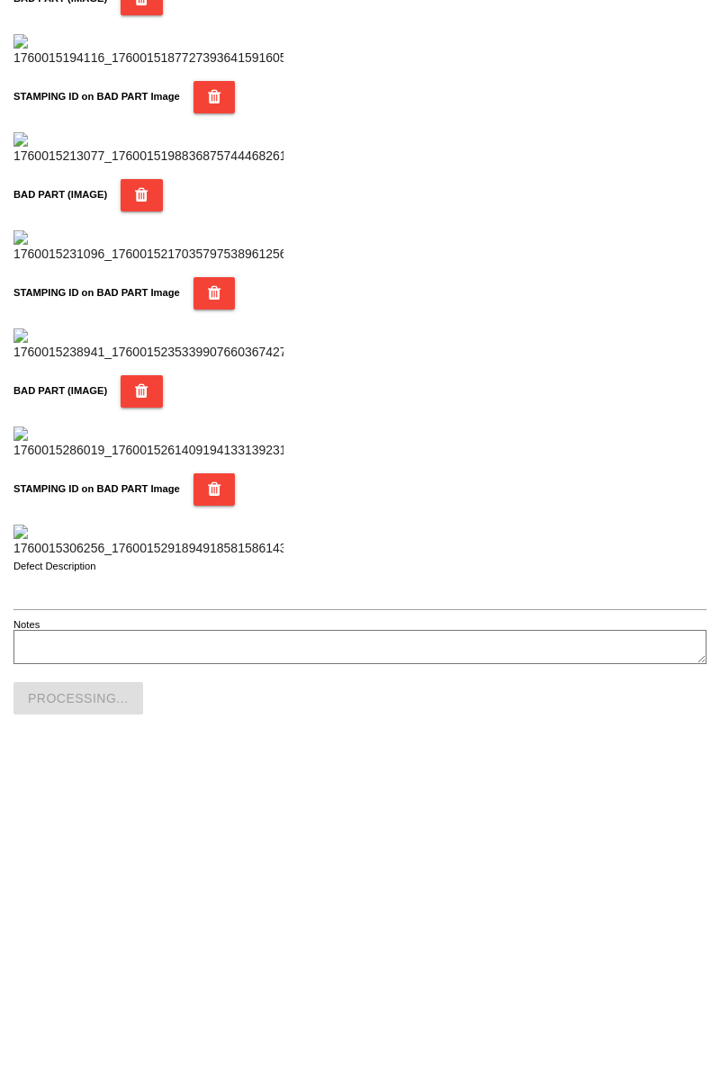
scroll to position [1577, 0]
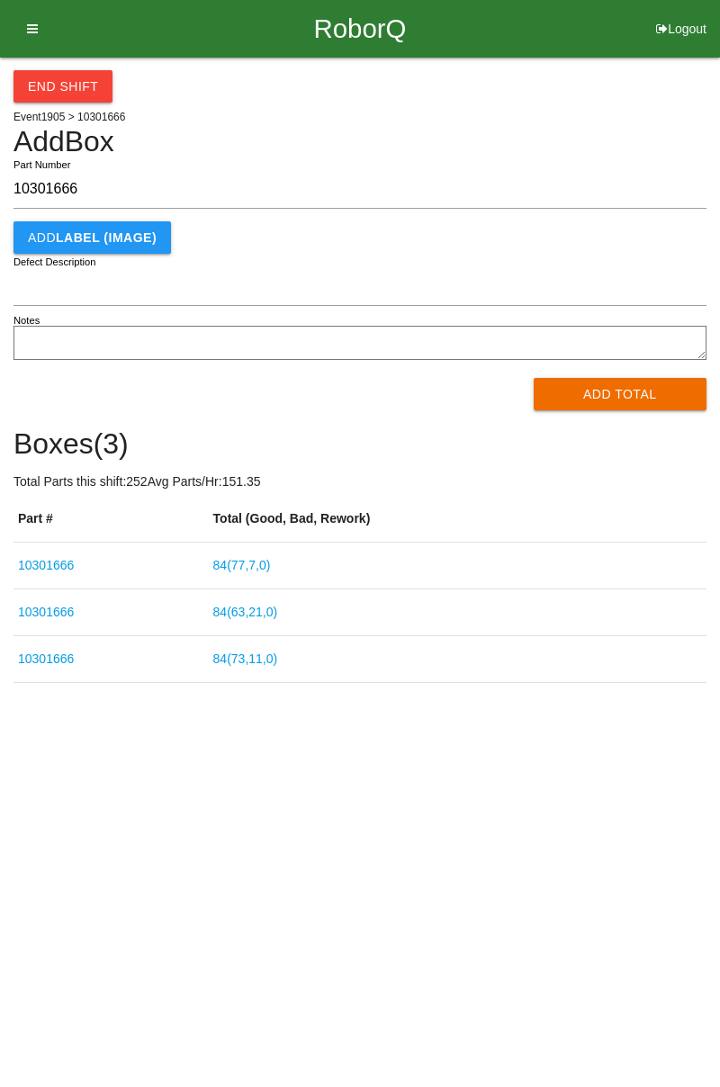
type input "10301666"
click at [603, 391] on button "Add Total" at bounding box center [621, 394] width 174 height 32
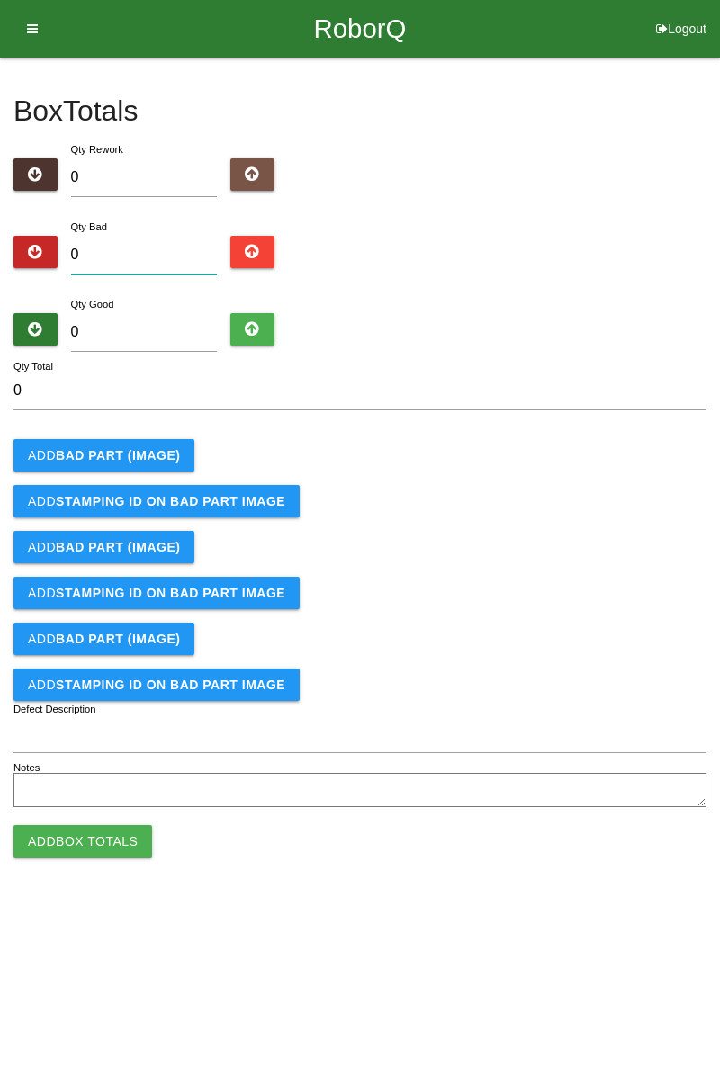
click at [124, 259] on input "0" at bounding box center [144, 255] width 147 height 39
type input "3"
click at [153, 455] on b "BAD PART (IMAGE)" at bounding box center [118, 455] width 124 height 14
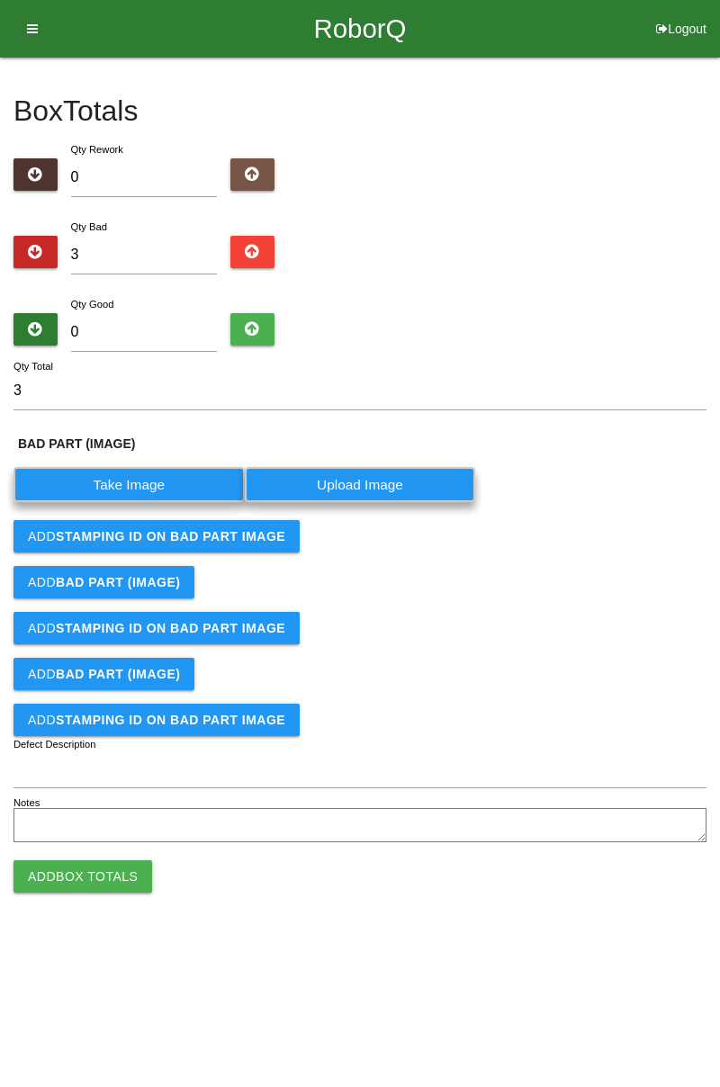
click at [191, 482] on label "Take Image" at bounding box center [128, 484] width 231 height 35
click at [0, 0] on \(IMAGE\) "Take Image" at bounding box center [0, 0] width 0 height 0
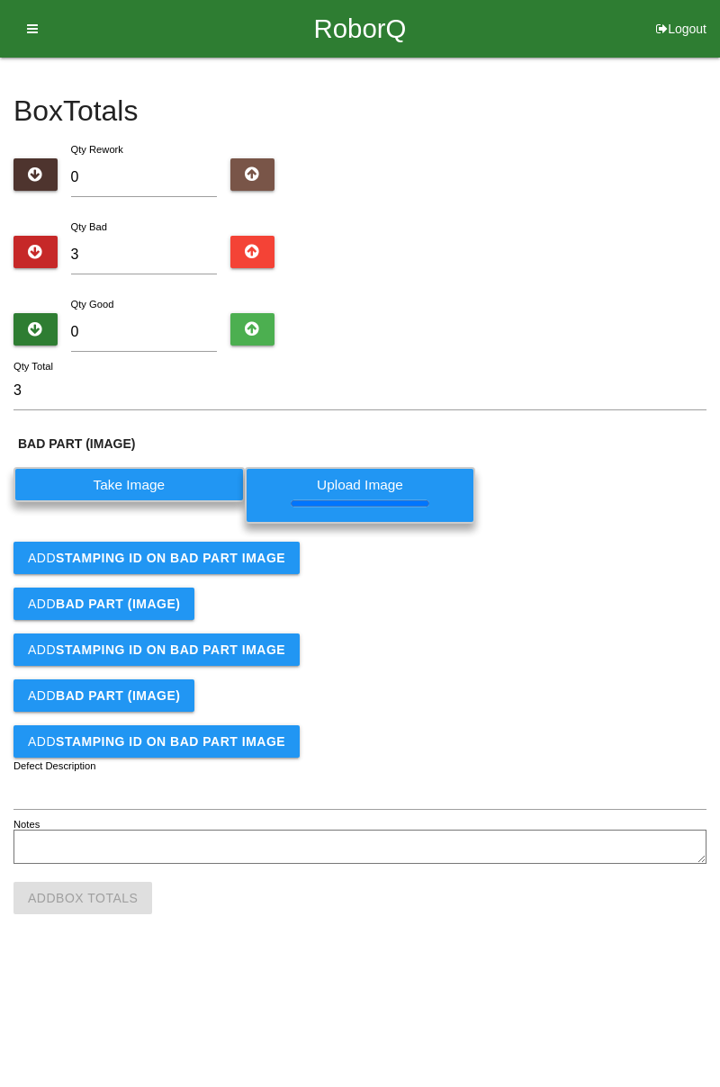
click at [241, 588] on div "Add BAD PART (IMAGE)" at bounding box center [359, 604] width 693 height 32
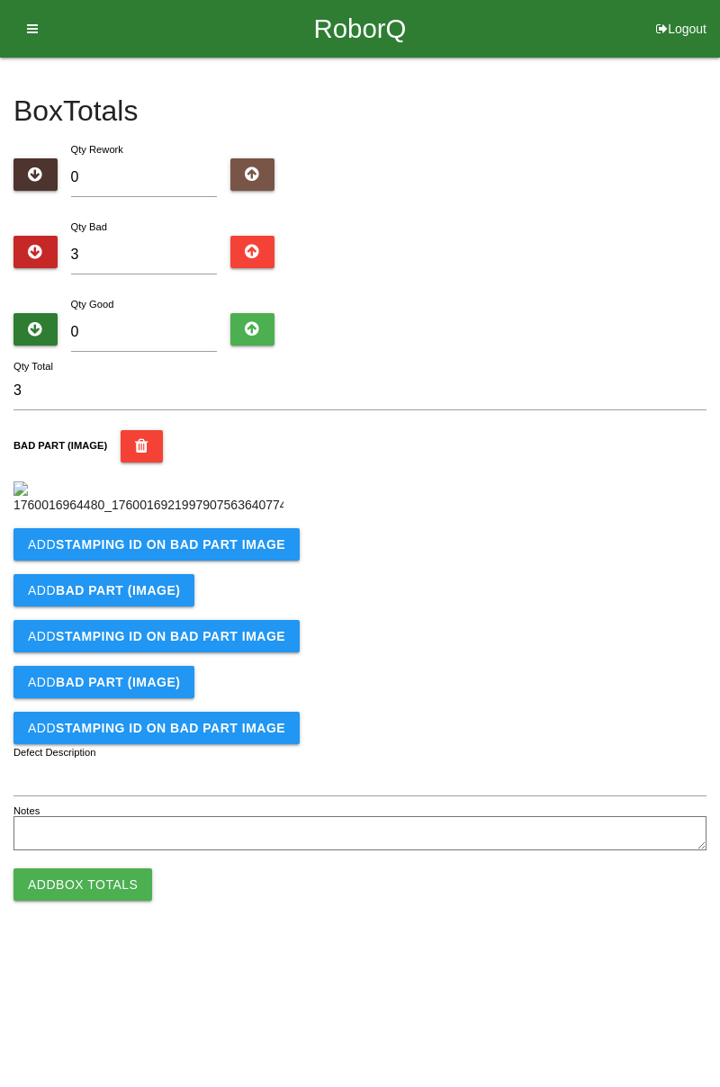
click at [248, 561] on button "Add STAMPING ID on BAD PART Image" at bounding box center [156, 544] width 286 height 32
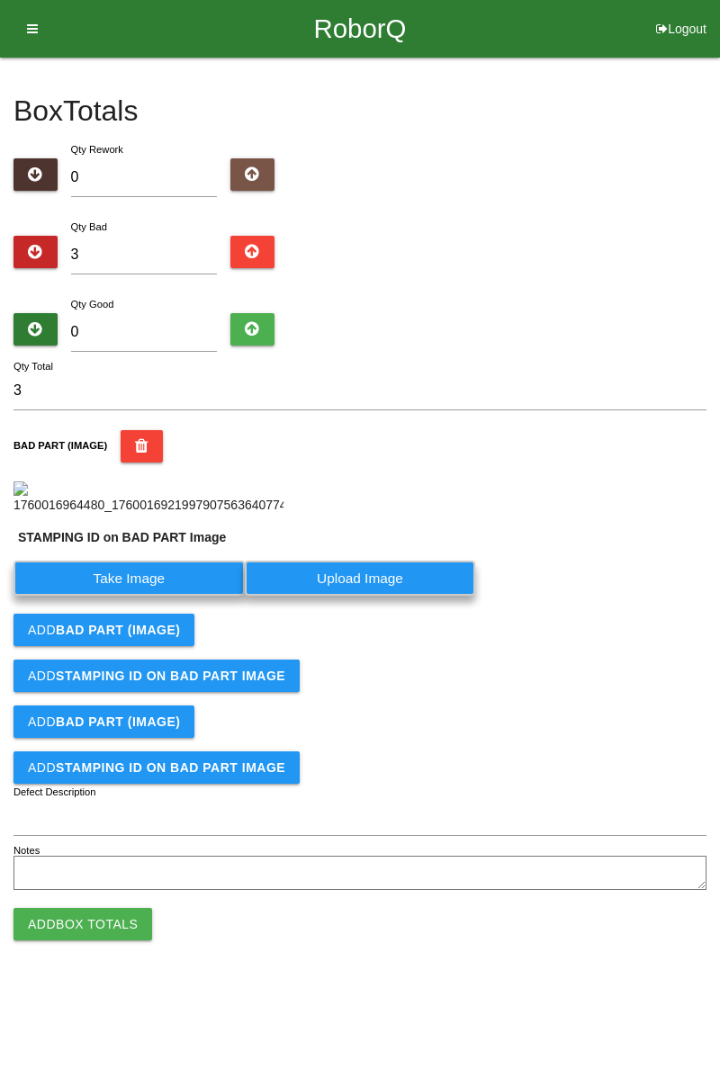
click at [164, 596] on label "Take Image" at bounding box center [128, 578] width 231 height 35
click at [0, 0] on PART "Take Image" at bounding box center [0, 0] width 0 height 0
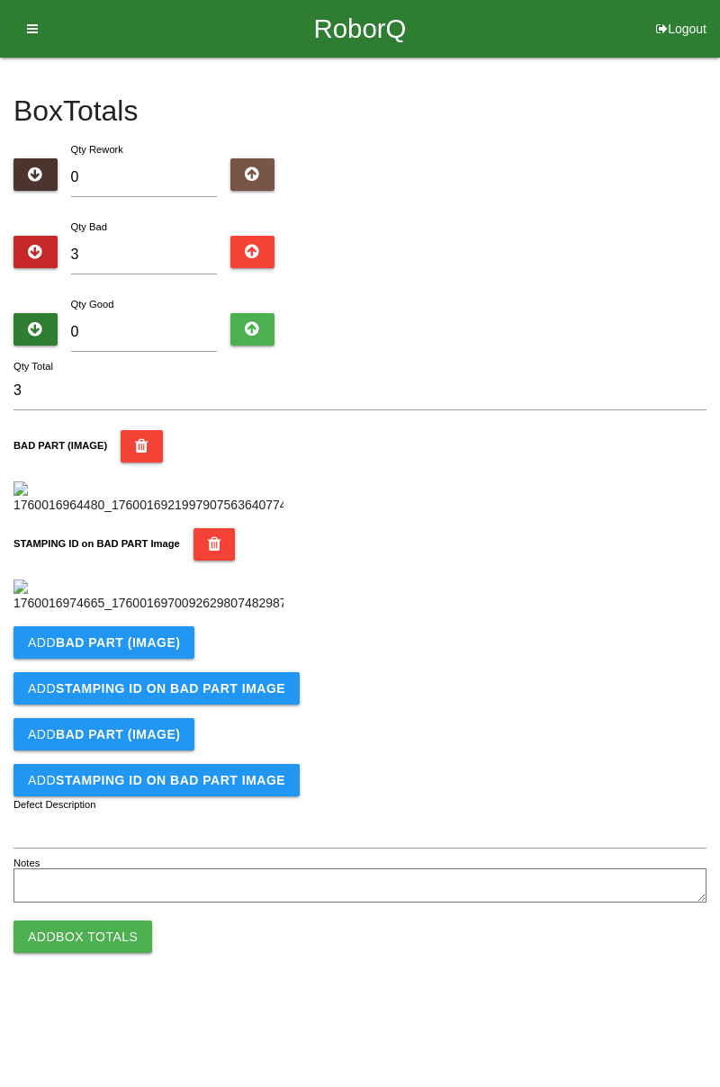
scroll to position [396, 0]
click at [161, 650] on b "BAD PART (IMAGE)" at bounding box center [118, 642] width 124 height 14
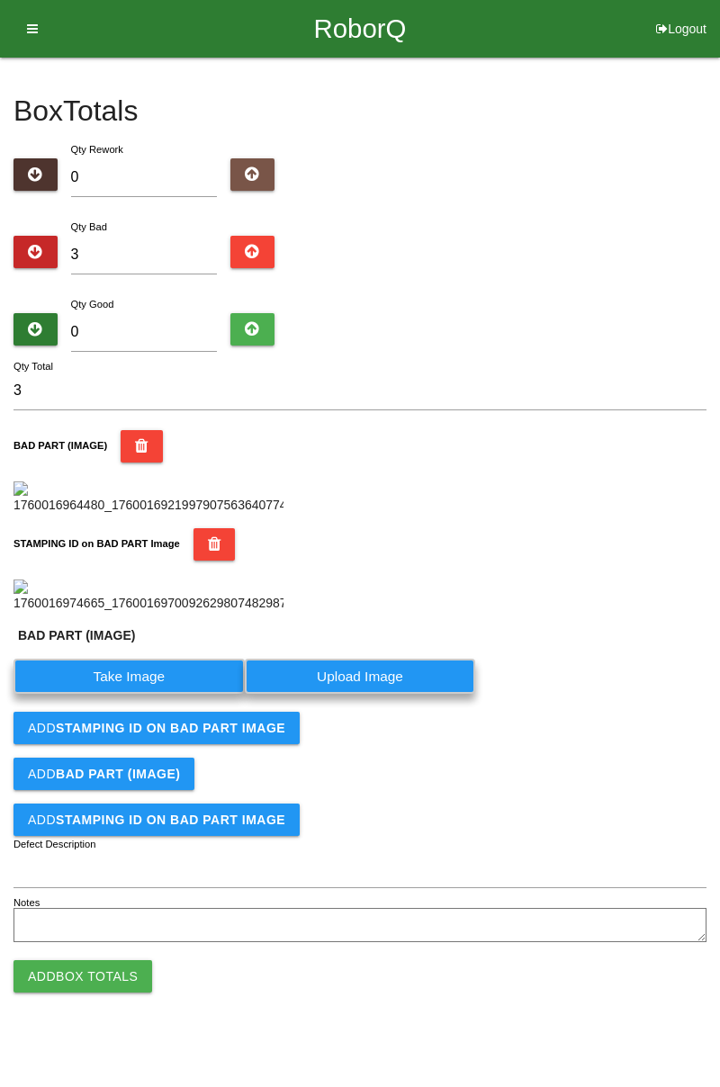
click at [184, 694] on label "Take Image" at bounding box center [128, 676] width 231 height 35
click at [0, 0] on \(IMAGE\) "Take Image" at bounding box center [0, 0] width 0 height 0
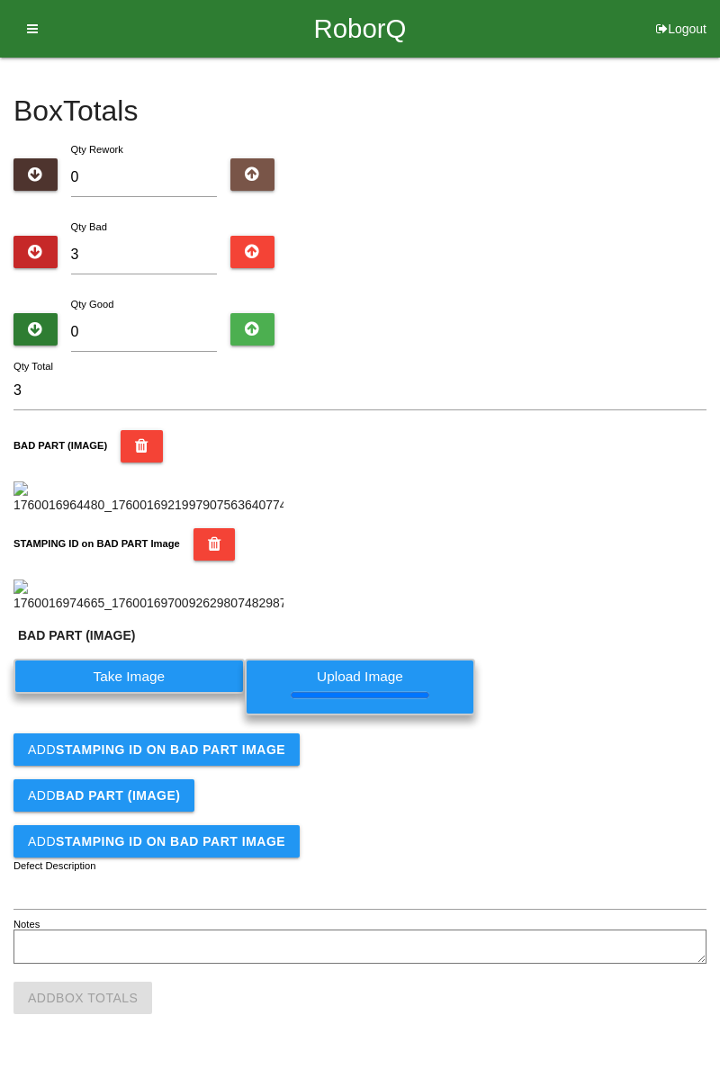
click at [236, 766] on button "Add STAMPING ID on BAD PART Image" at bounding box center [156, 749] width 286 height 32
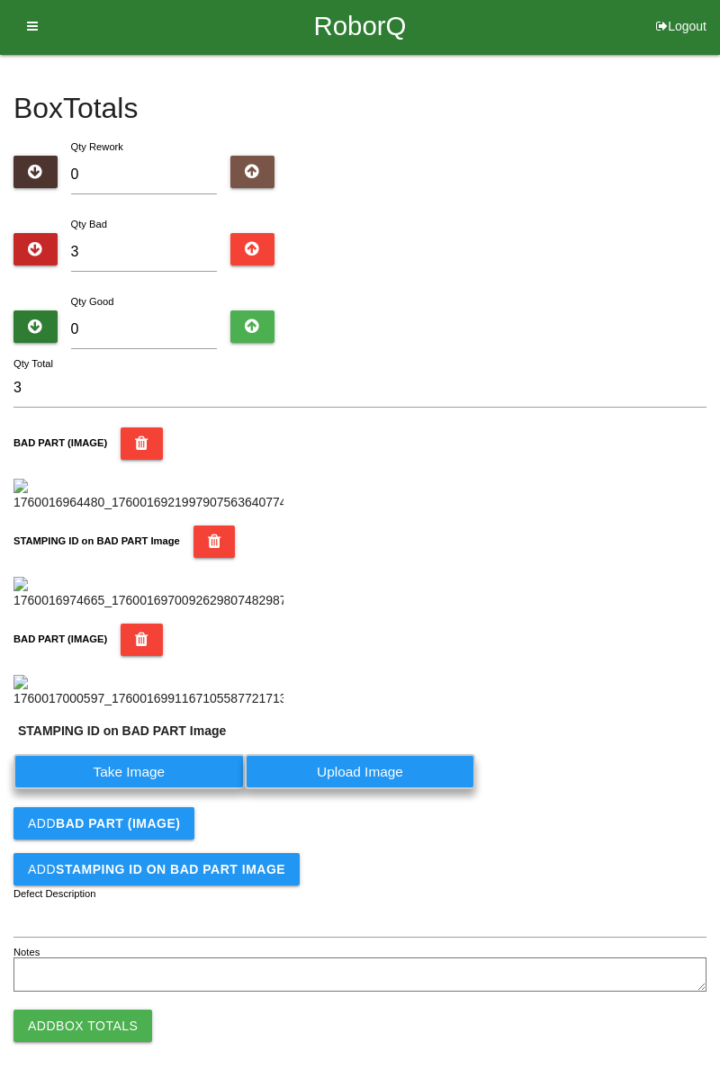
scroll to position [731, 0]
click at [160, 772] on label "Take Image" at bounding box center [128, 771] width 231 height 35
click at [0, 0] on PART "Take Image" at bounding box center [0, 0] width 0 height 0
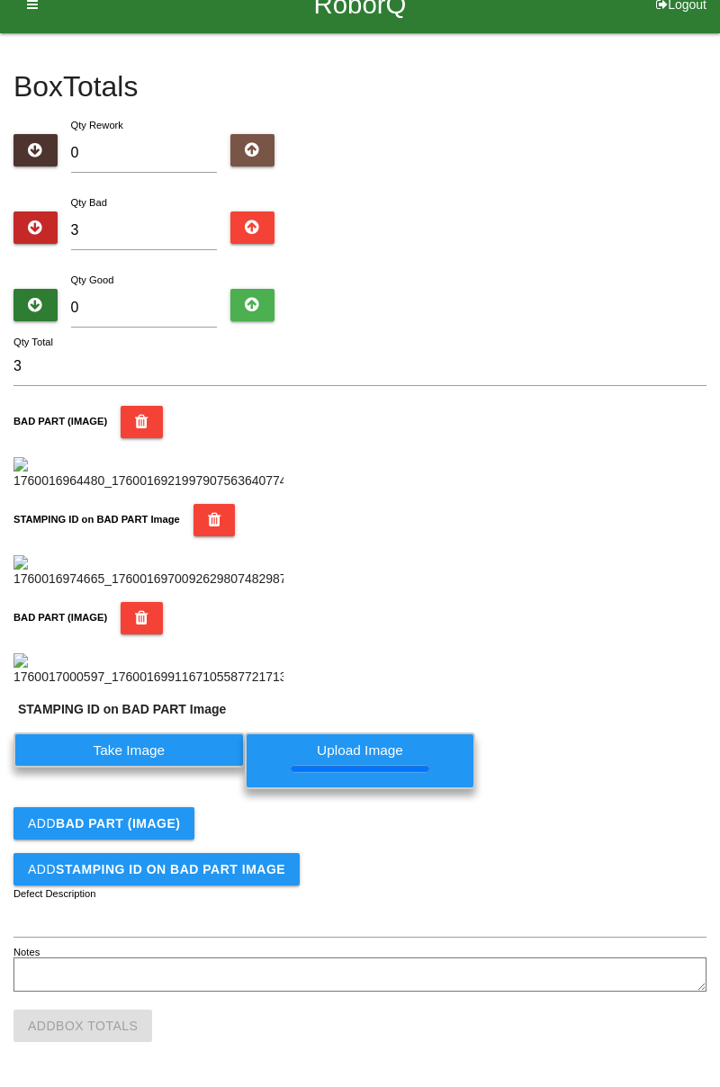
scroll to position [752, 0]
click at [156, 820] on b "BAD PART (IMAGE)" at bounding box center [118, 823] width 124 height 14
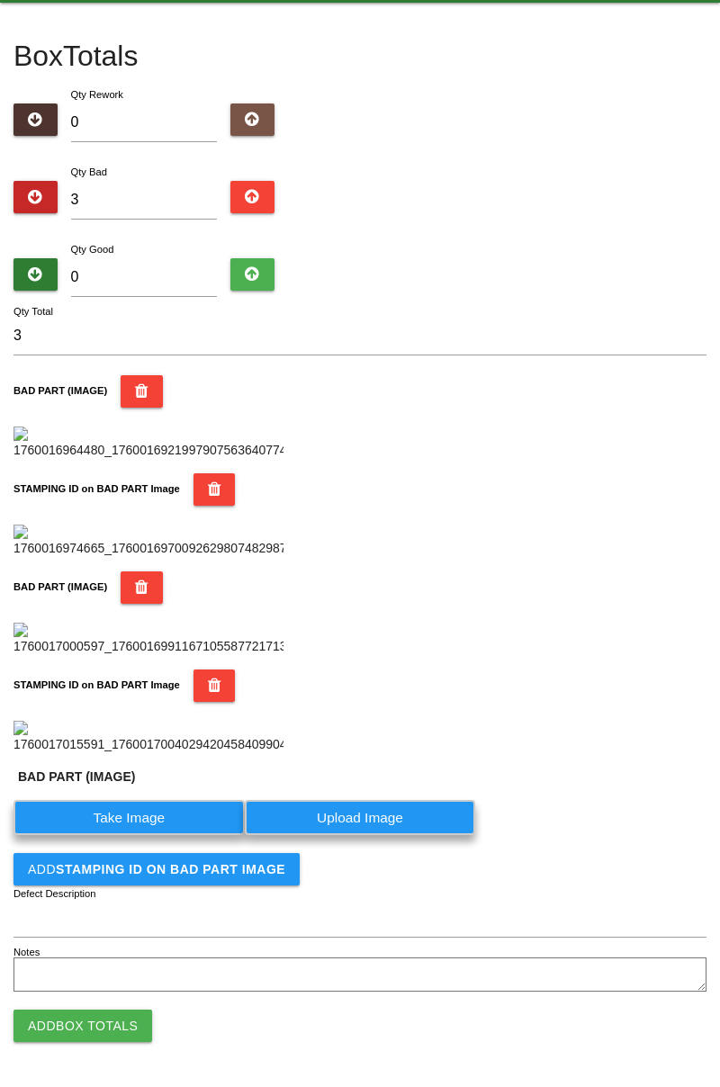
scroll to position [1026, 0]
click at [167, 812] on label "Take Image" at bounding box center [128, 817] width 231 height 35
click at [0, 0] on \(IMAGE\) "Take Image" at bounding box center [0, 0] width 0 height 0
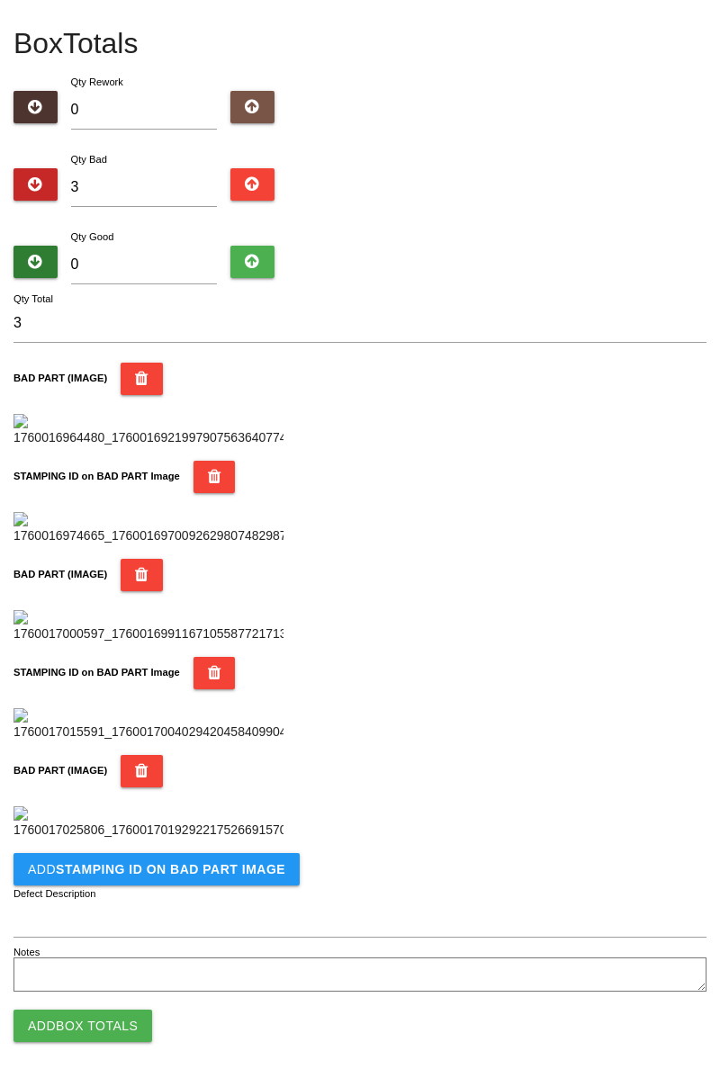
scroll to position [1281, 0]
click at [245, 871] on b "STAMPING ID on BAD PART Image" at bounding box center [170, 869] width 229 height 14
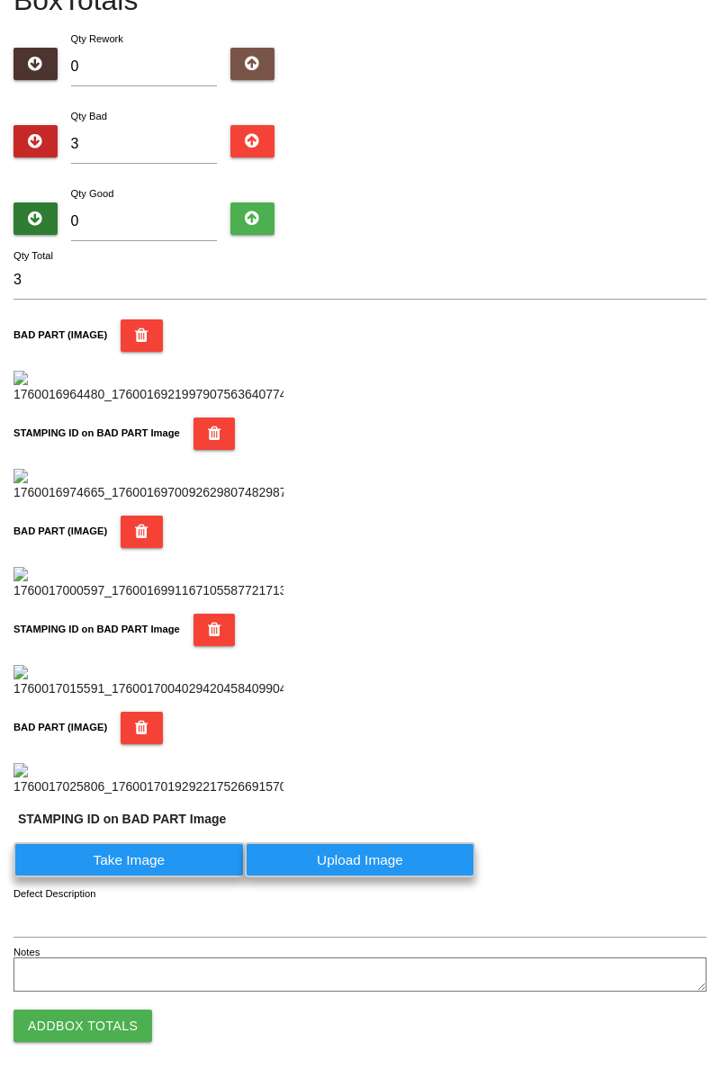
click at [183, 877] on label "Take Image" at bounding box center [128, 859] width 231 height 35
click at [0, 0] on PART "Take Image" at bounding box center [0, 0] width 0 height 0
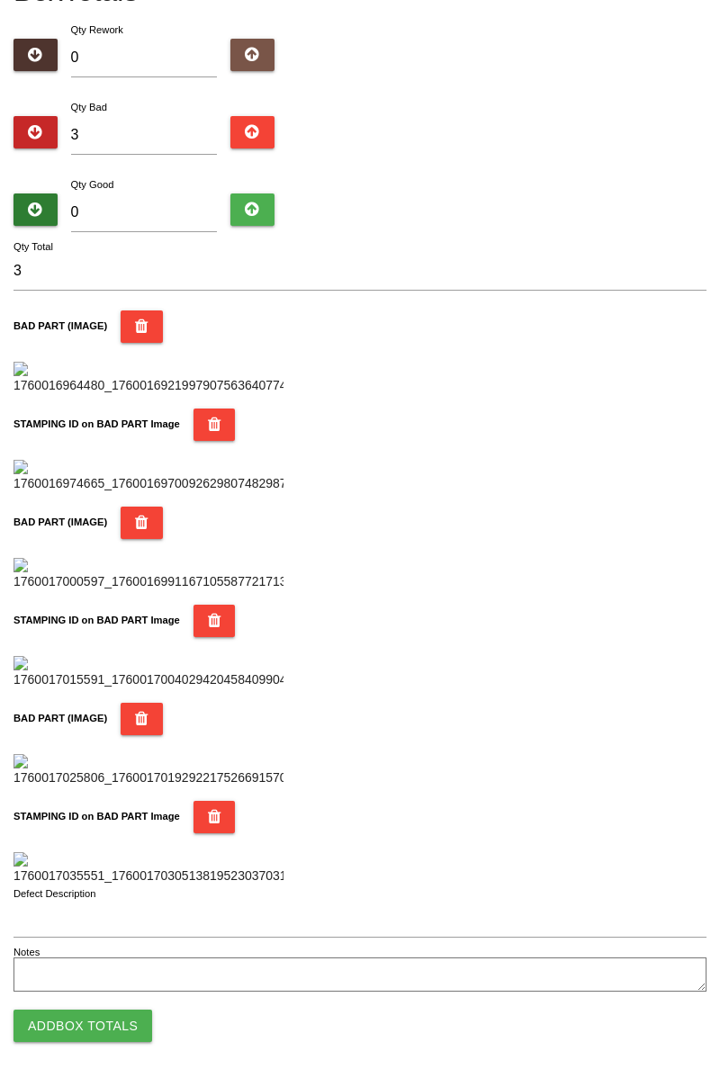
scroll to position [0, 0]
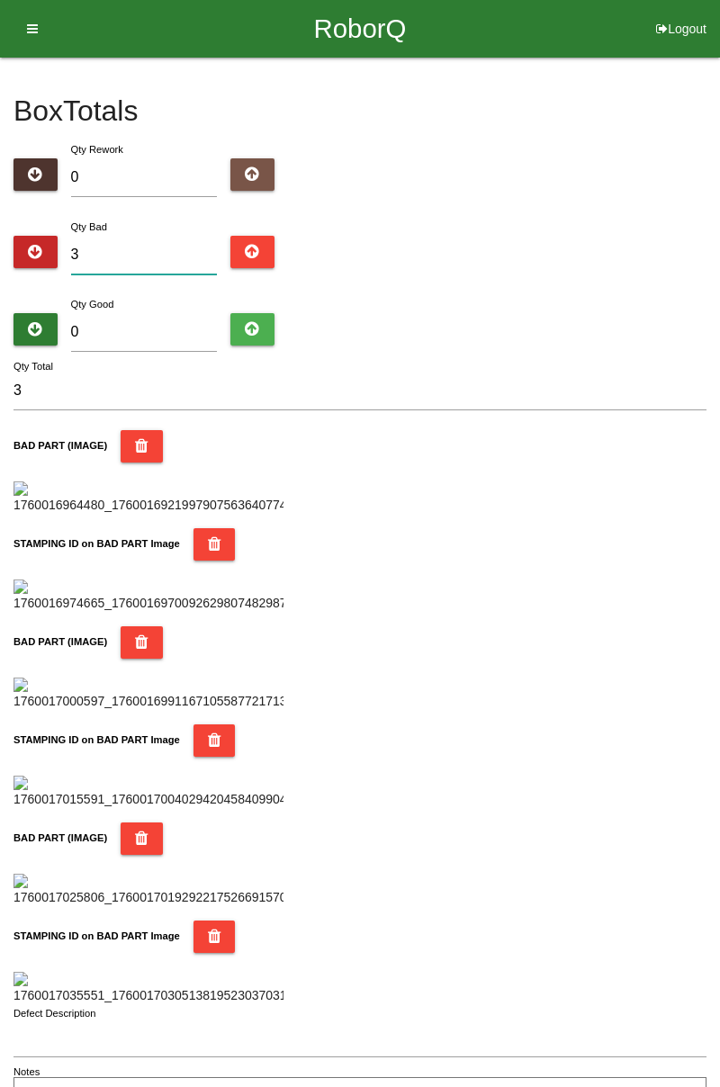
click at [131, 250] on input "3" at bounding box center [144, 255] width 147 height 39
type input "0"
type input "6"
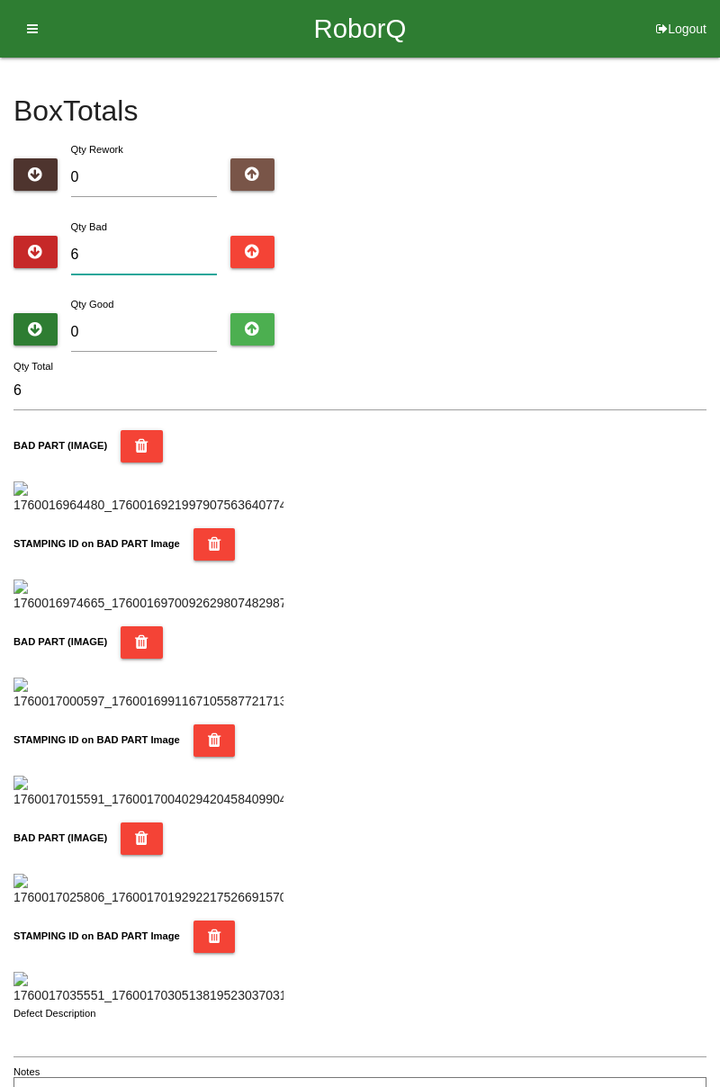
type input "6"
